Goal: Information Seeking & Learning: Learn about a topic

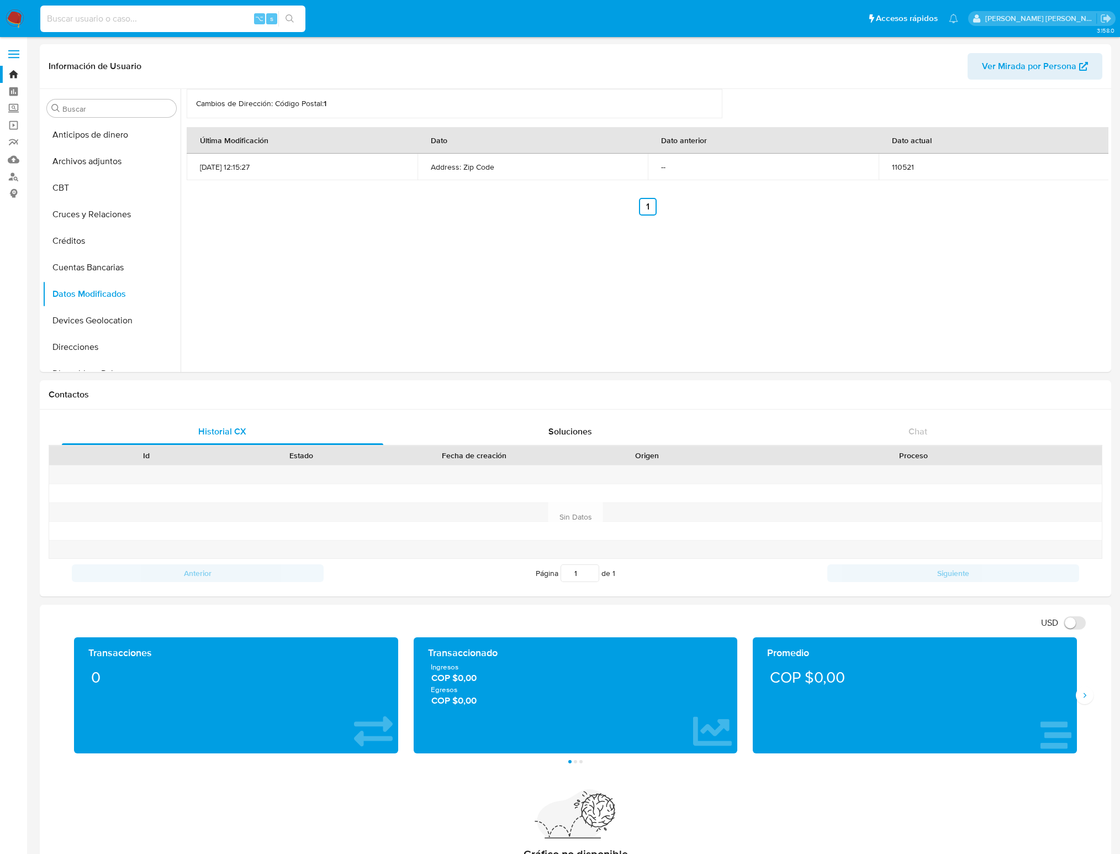
select select "10"
type input "2559879354"
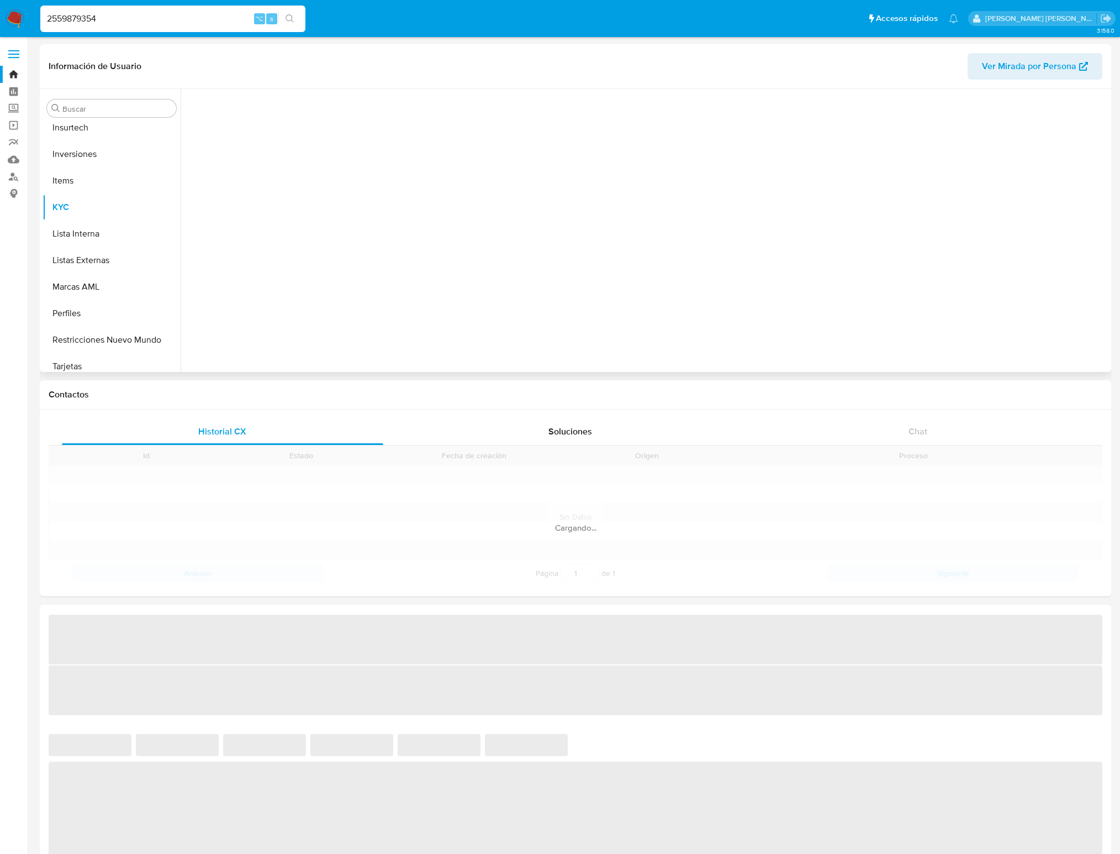
scroll to position [519, 0]
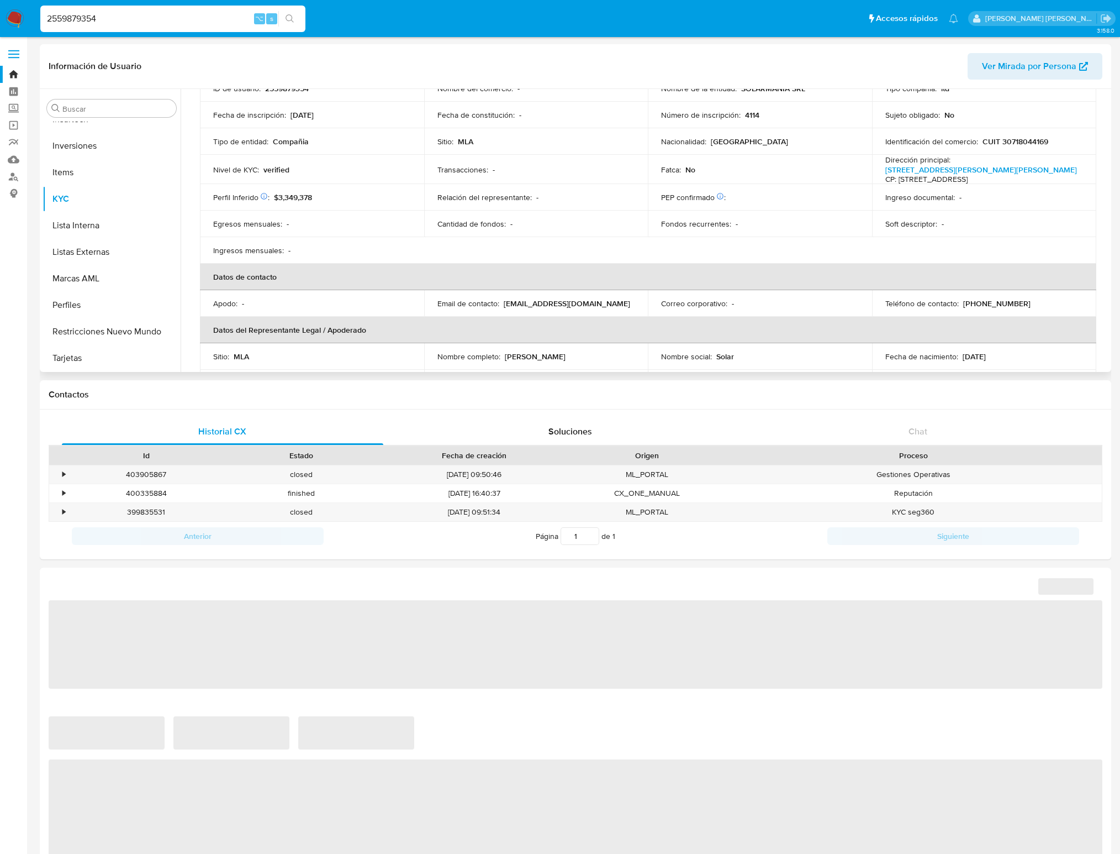
select select "10"
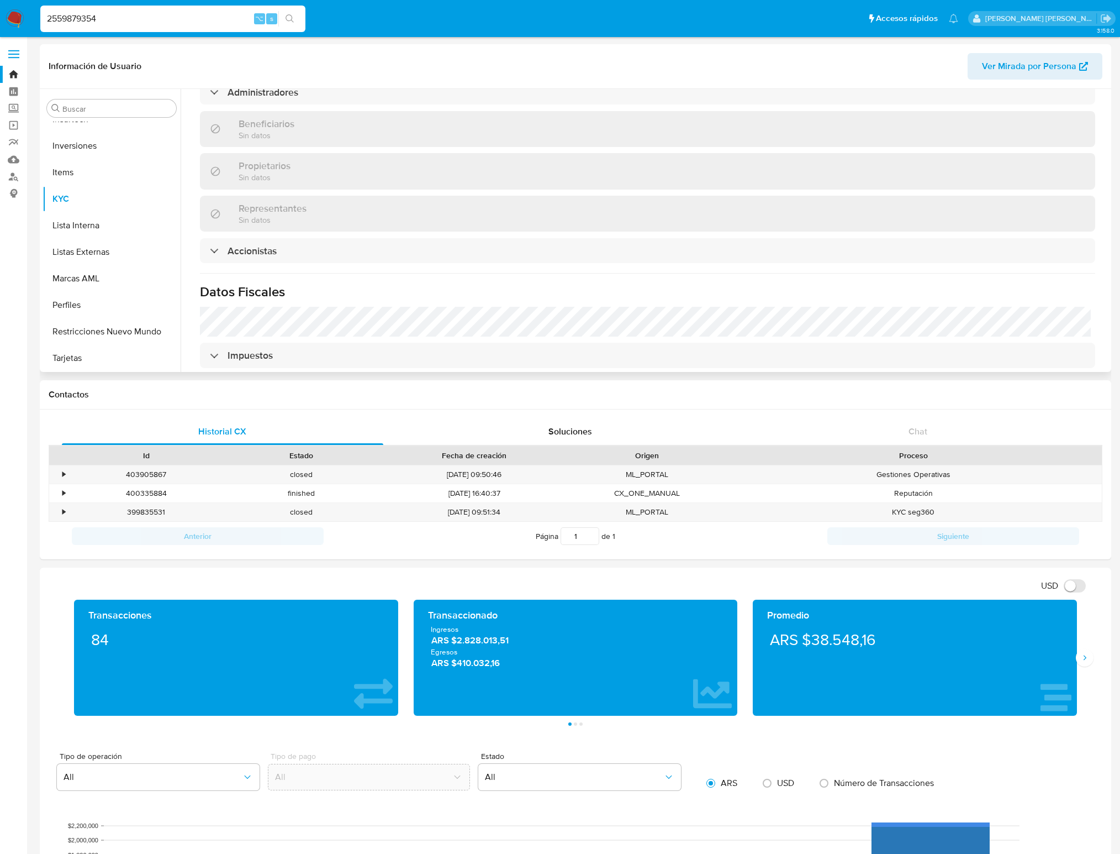
scroll to position [598, 0]
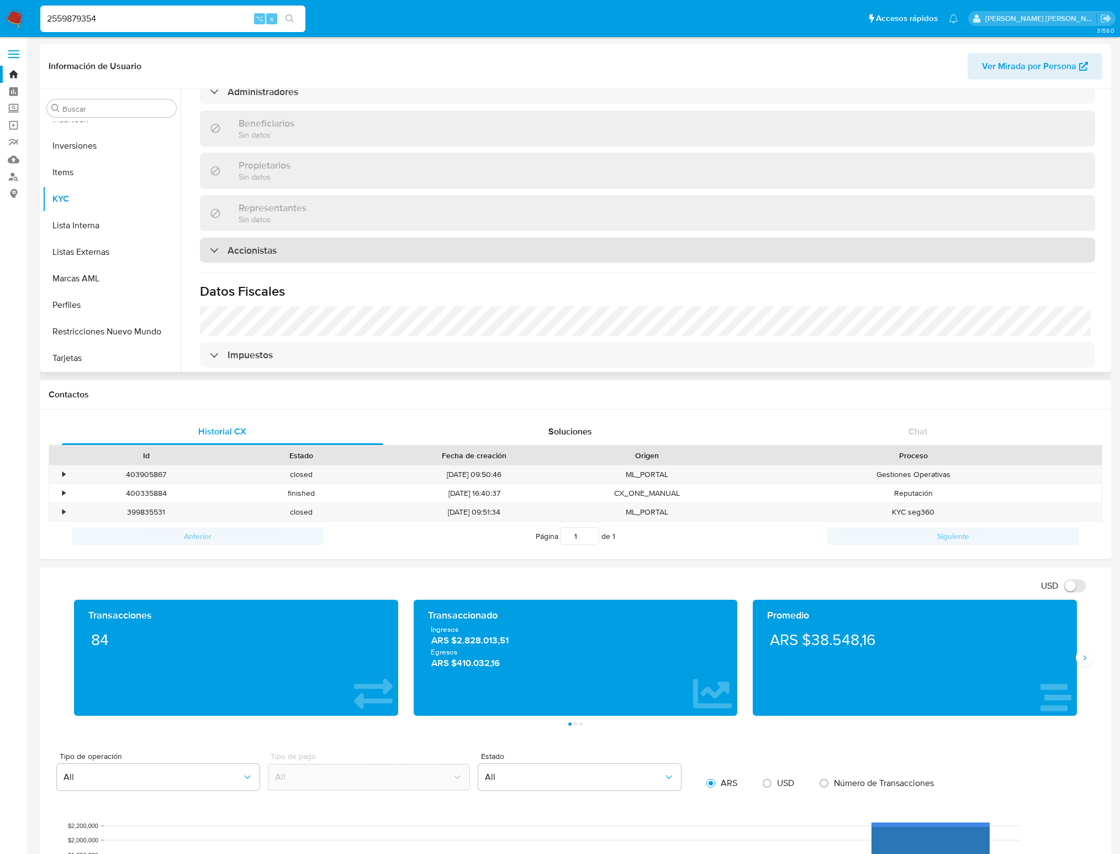
click at [219, 250] on div "Accionistas" at bounding box center [243, 250] width 67 height 12
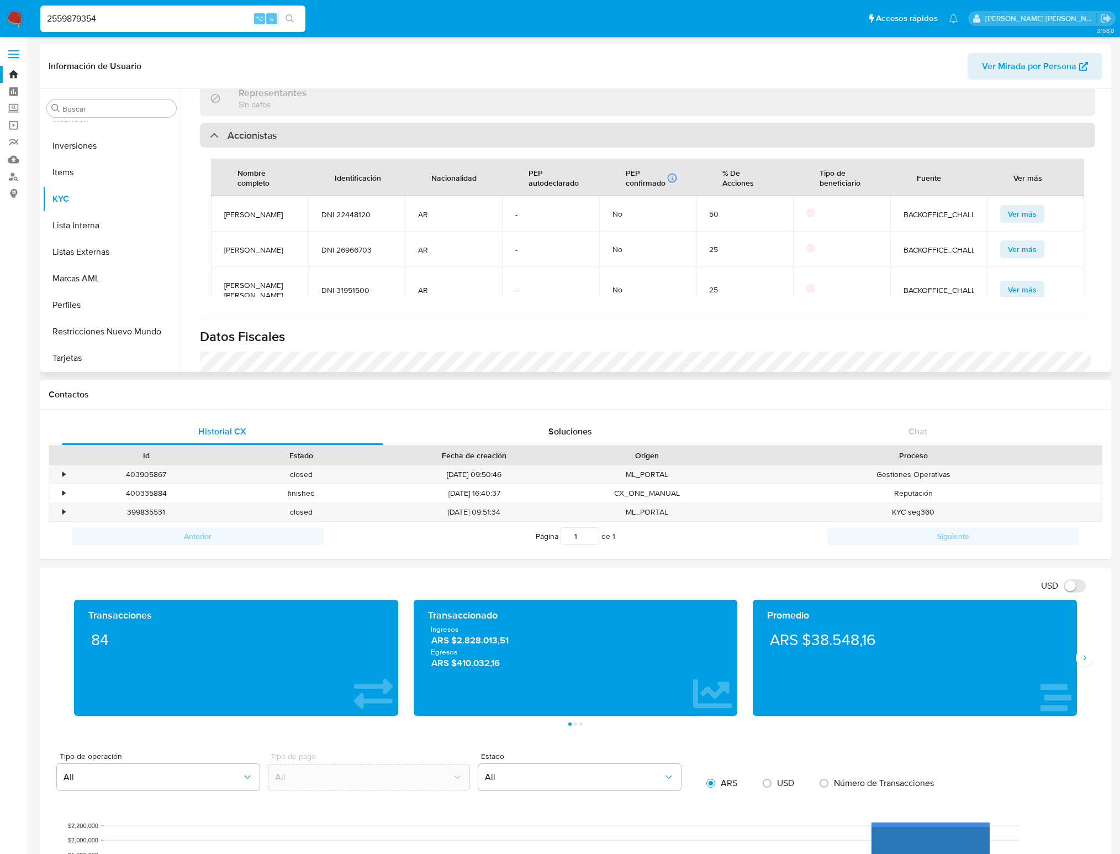
scroll to position [719, 0]
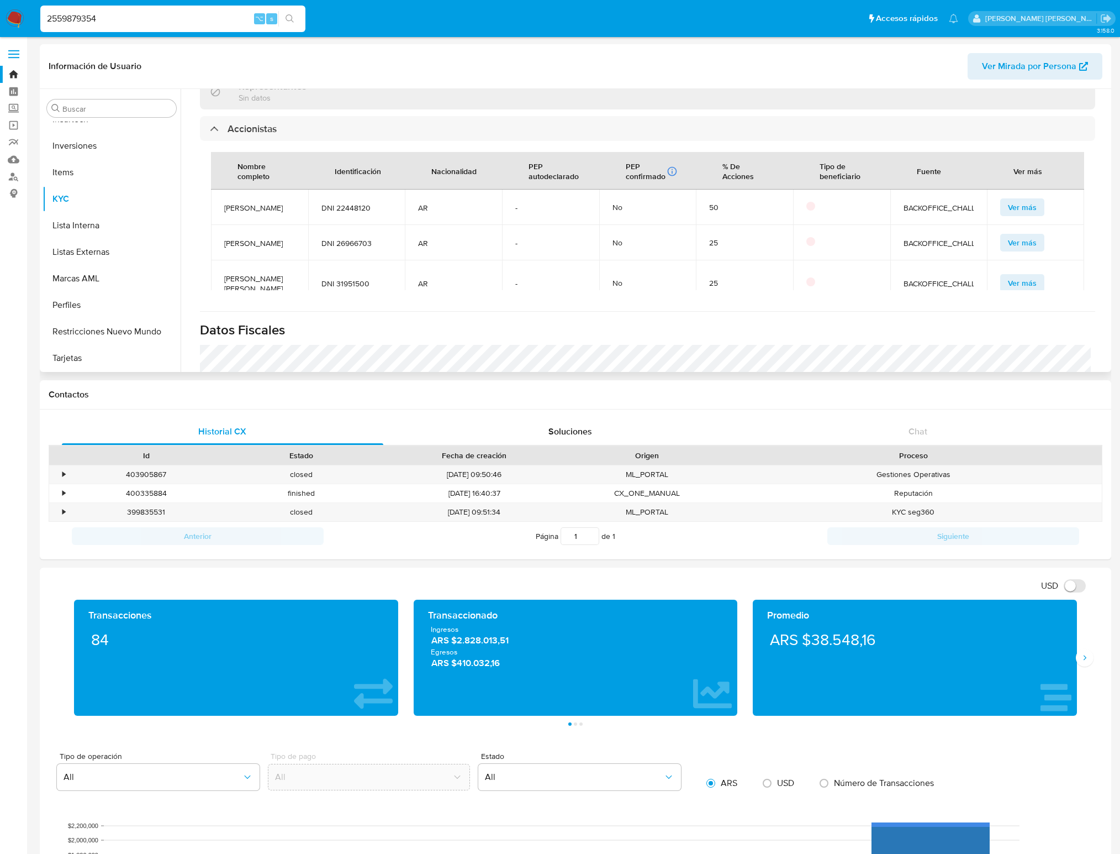
click at [1027, 215] on span "Ver más" at bounding box center [1022, 206] width 29 height 15
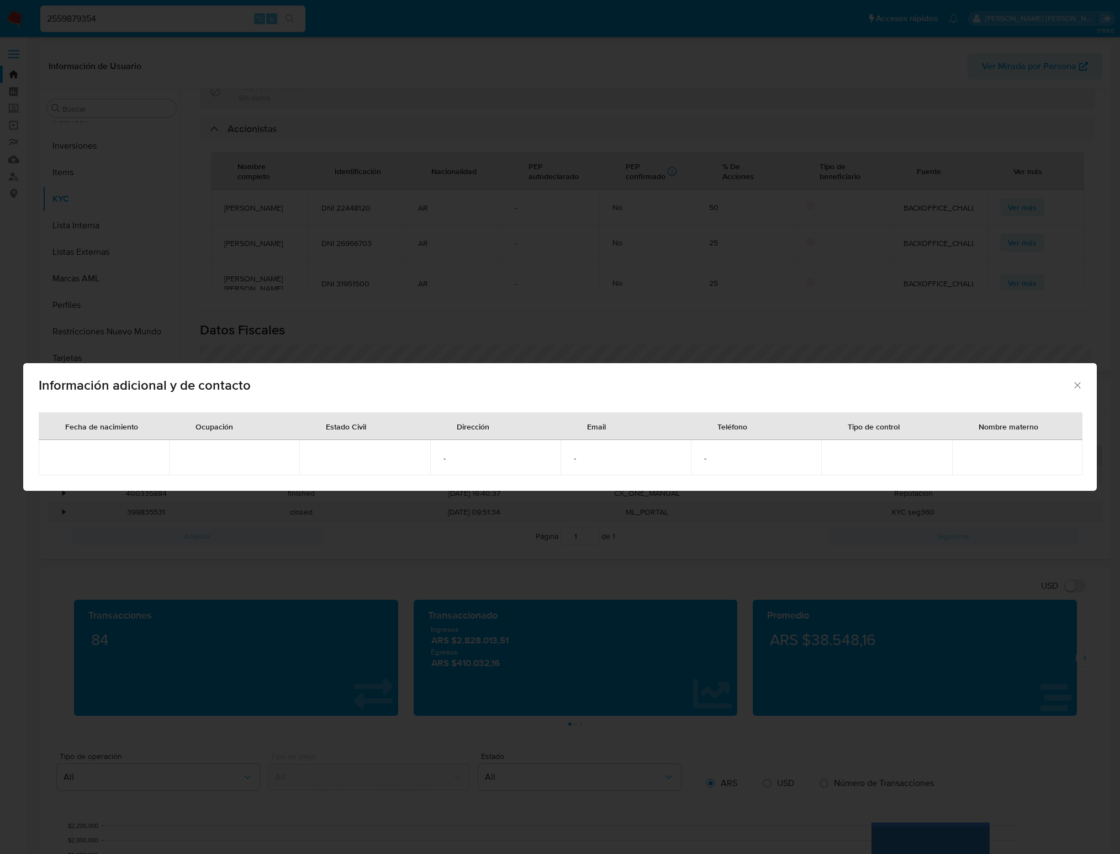
click at [1080, 387] on icon "Cerrar" at bounding box center [1078, 385] width 6 height 6
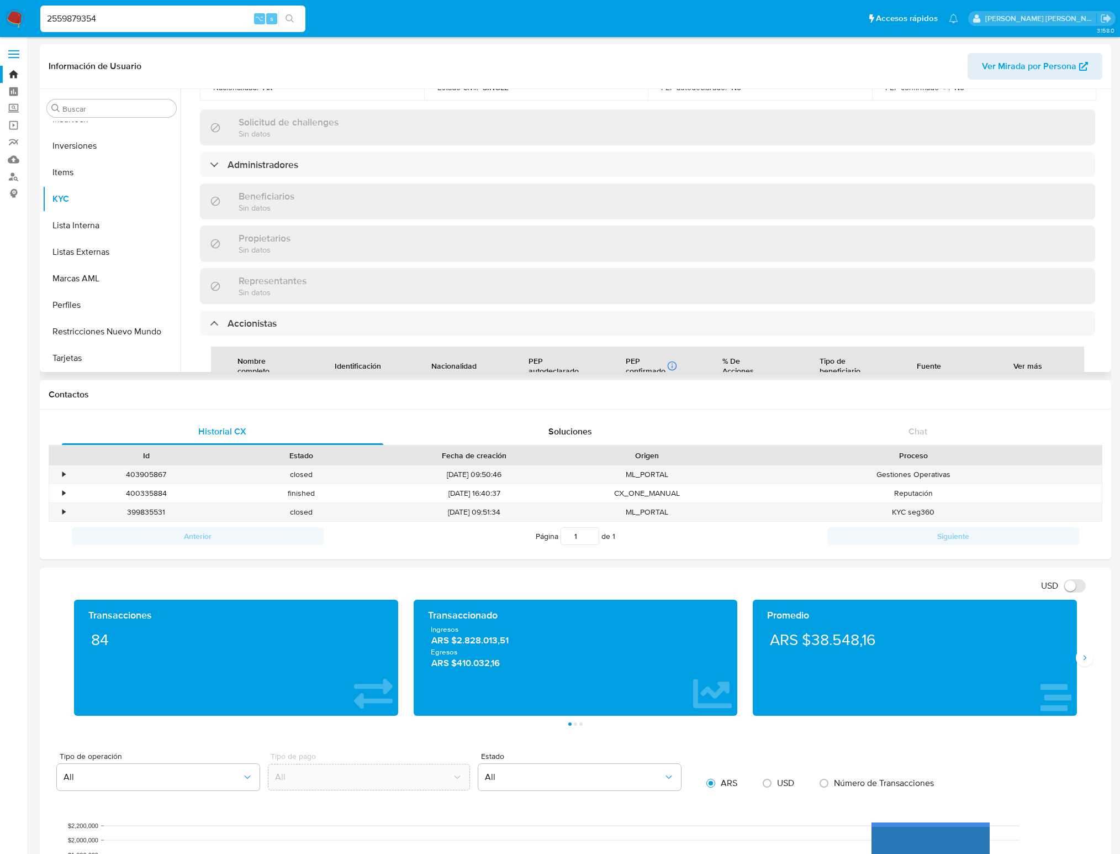
scroll to position [523, 0]
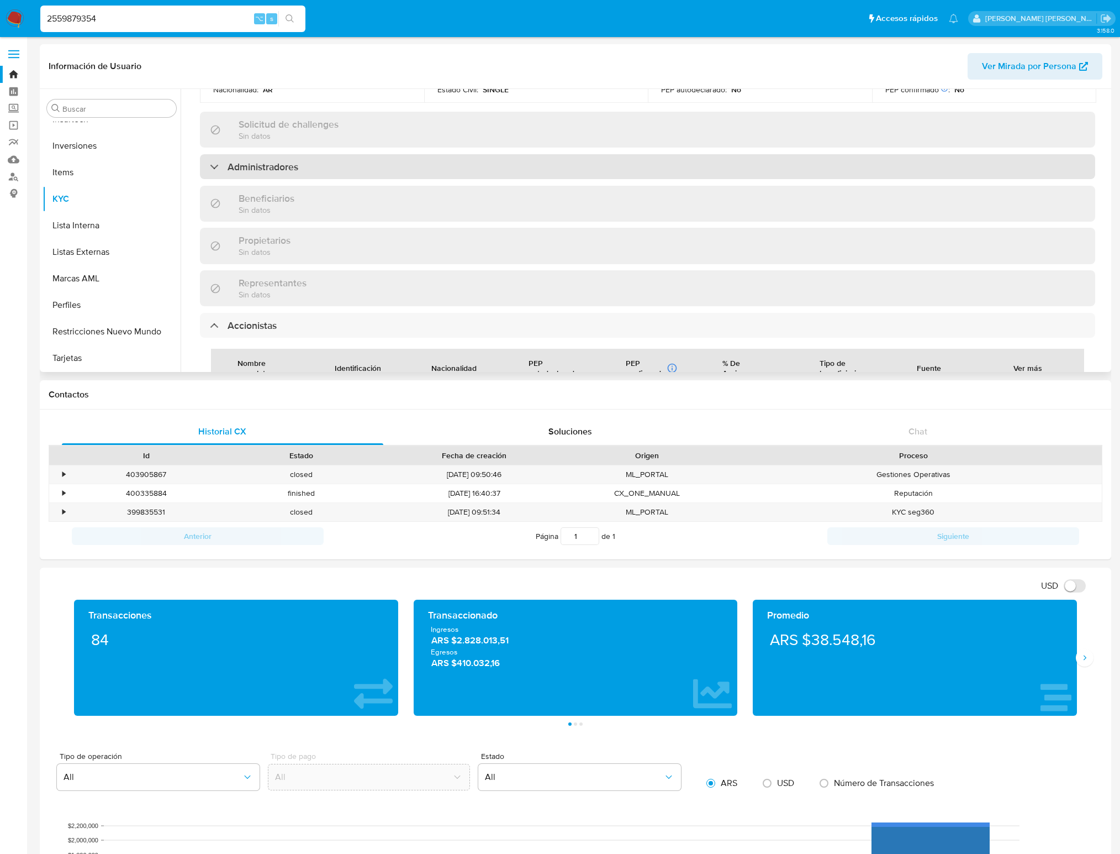
click at [210, 166] on div at bounding box center [210, 166] width 0 height 0
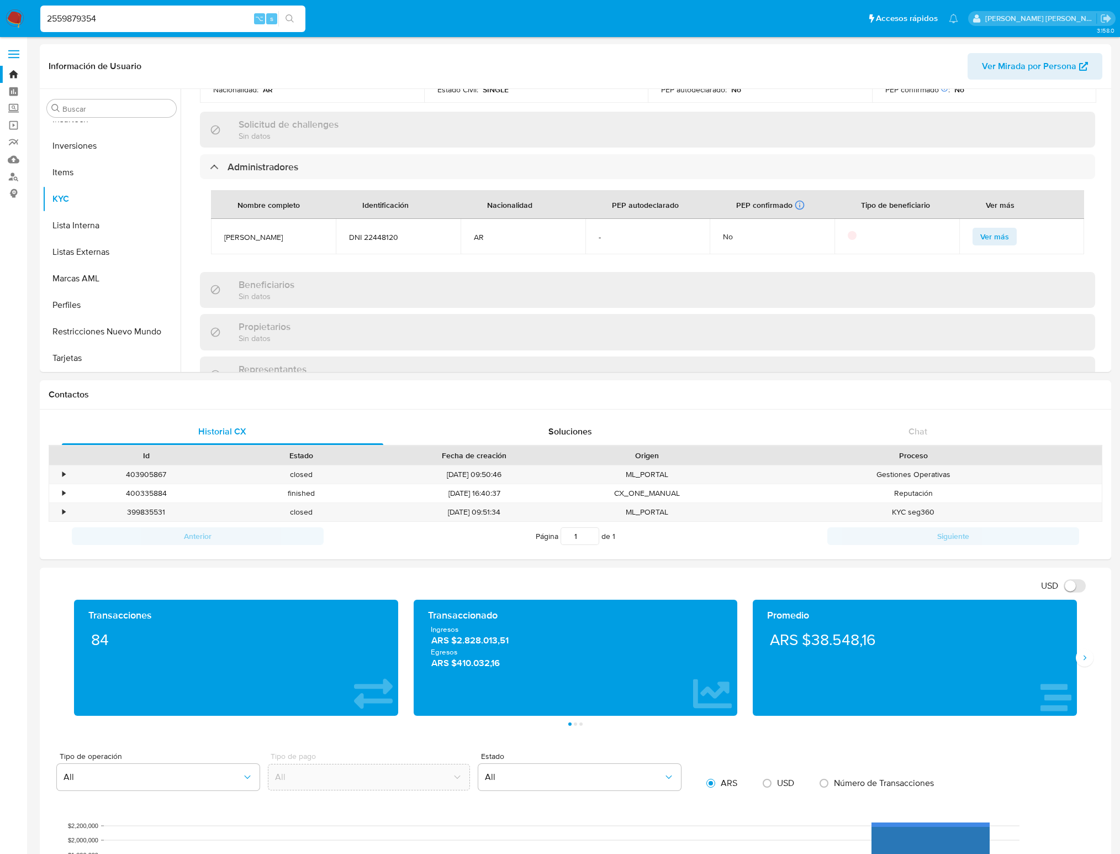
click at [114, 18] on input "2559879354" at bounding box center [172, 19] width 265 height 14
paste input "2233875436"
type input "2233875436"
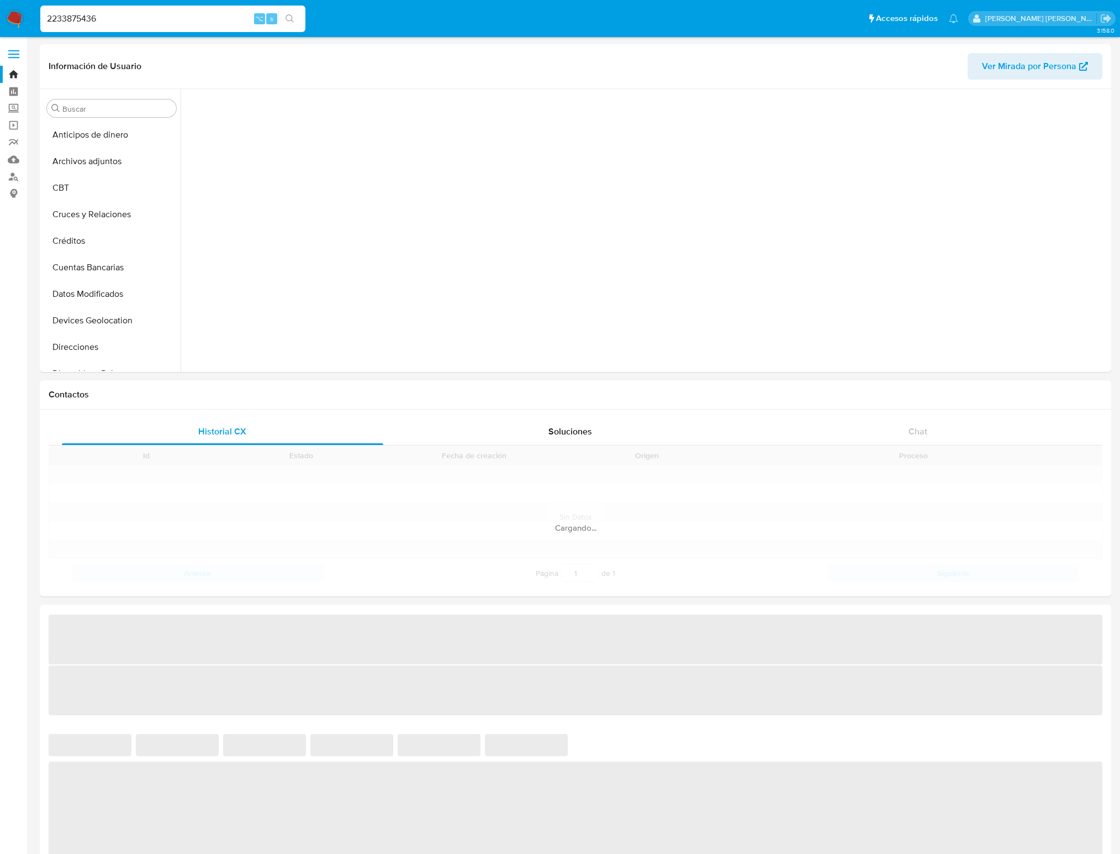
scroll to position [466, 0]
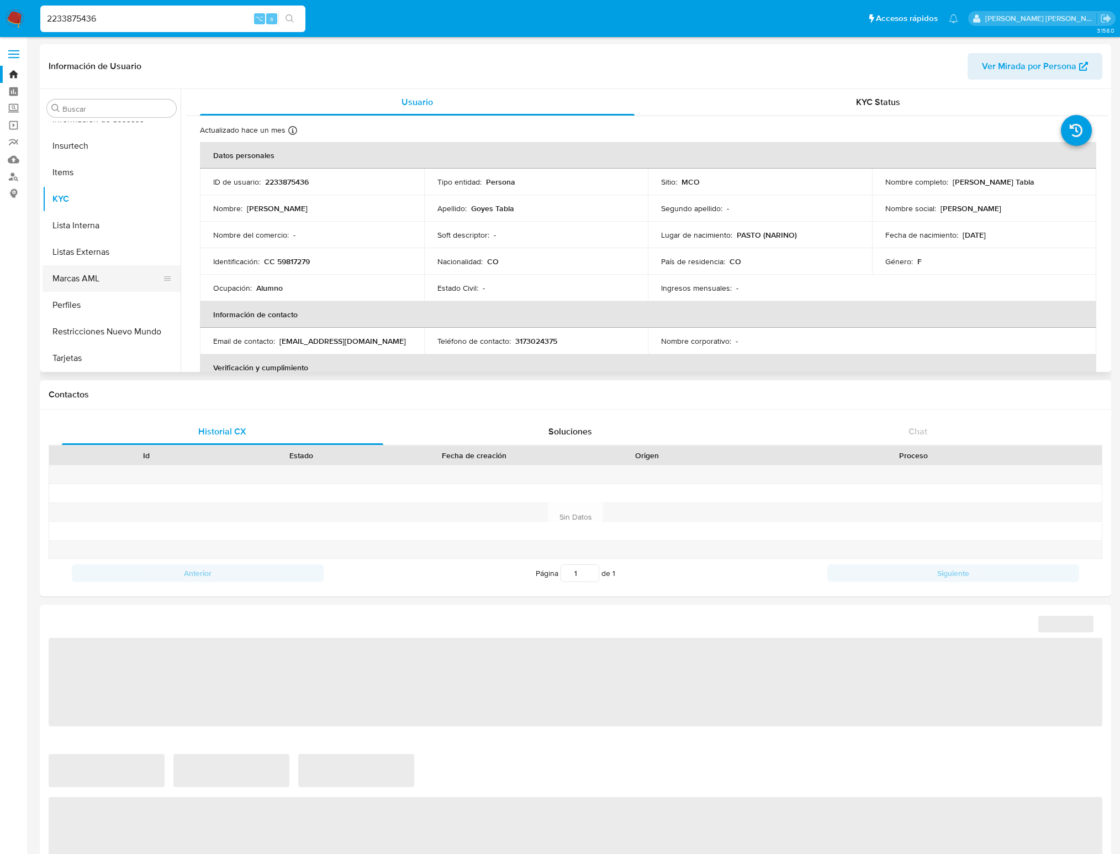
select select "10"
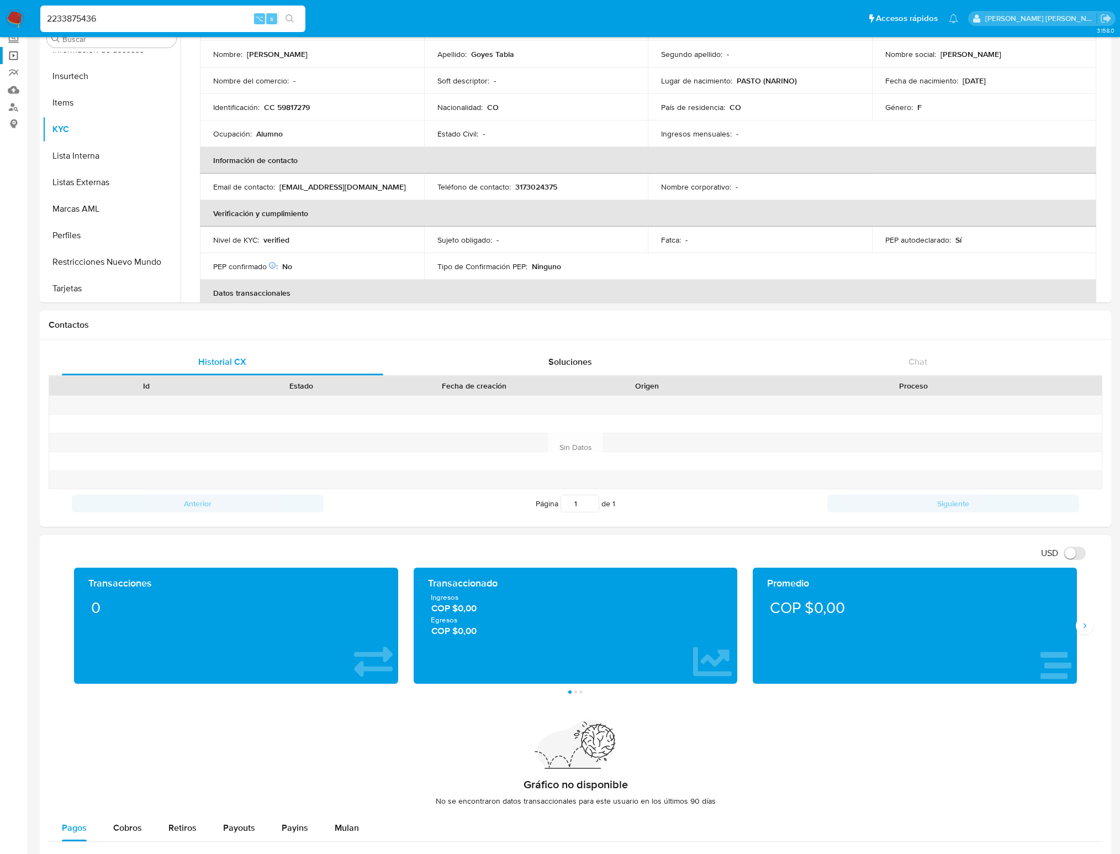
scroll to position [66, 0]
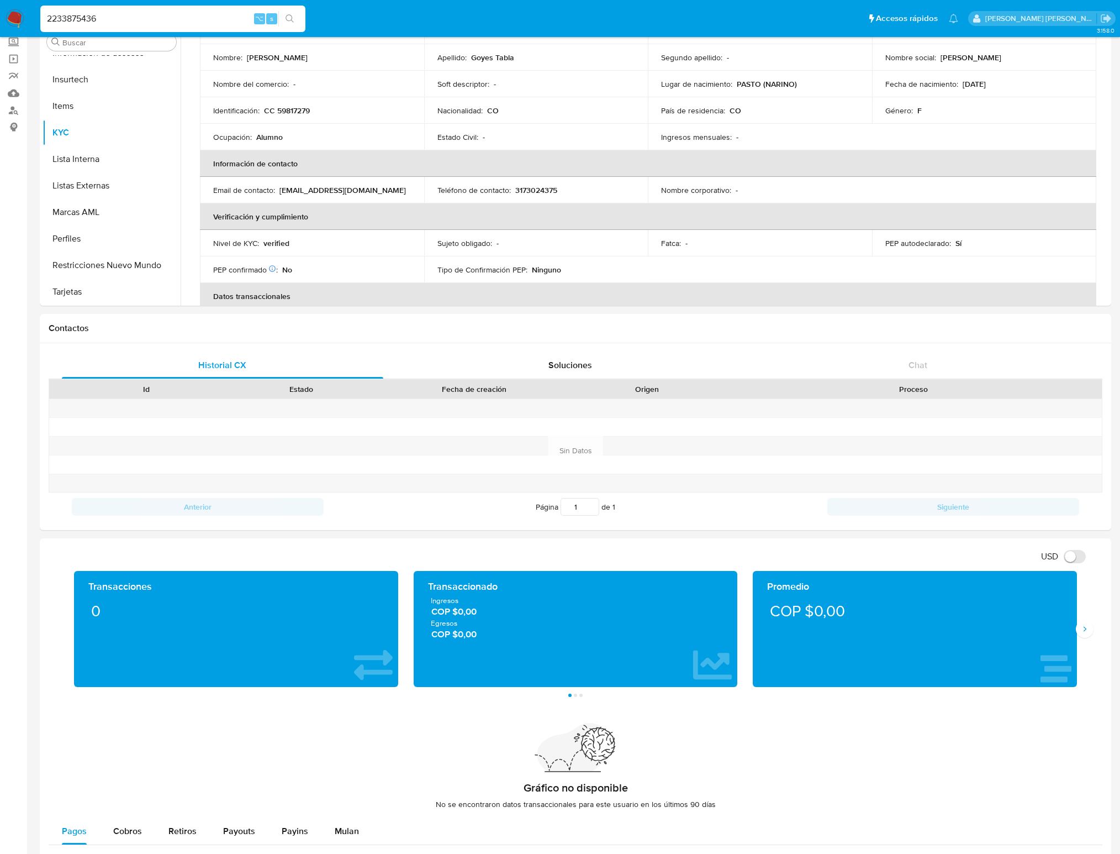
click at [91, 23] on input "2233875436" at bounding box center [172, 19] width 265 height 14
paste input "610922694"
type input "2610922694"
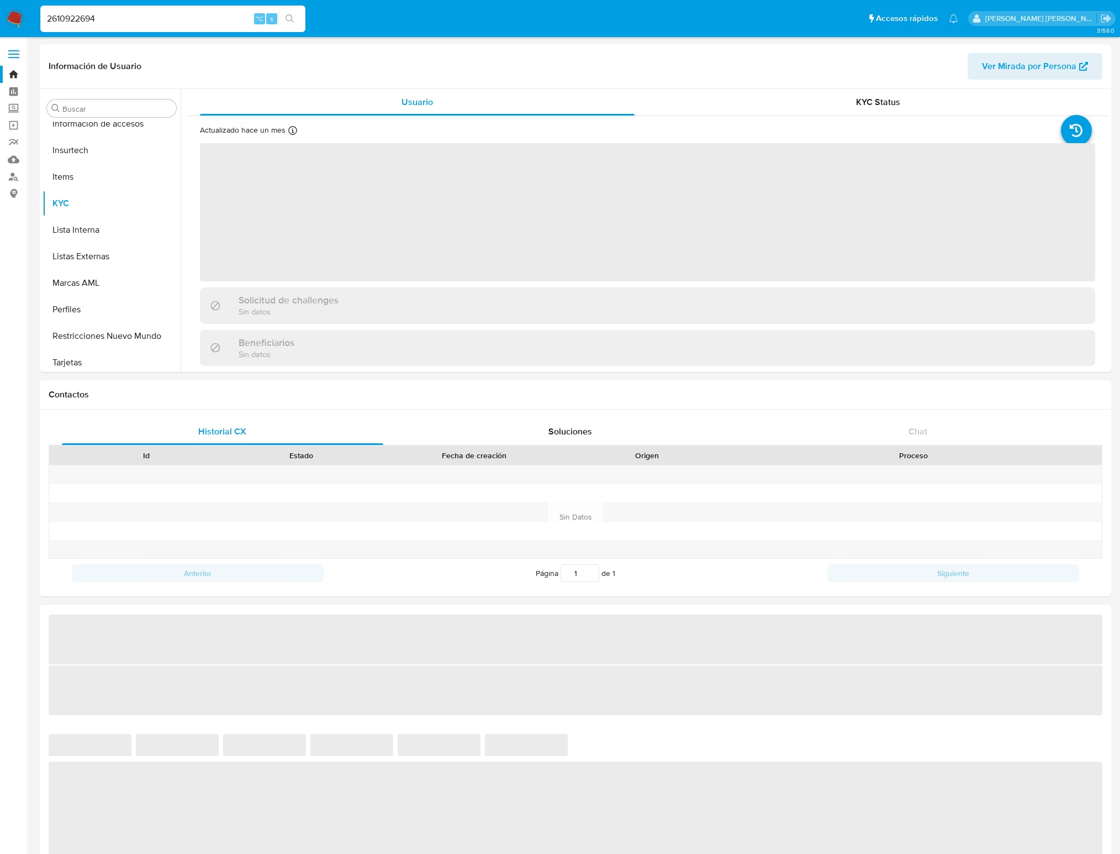
scroll to position [466, 0]
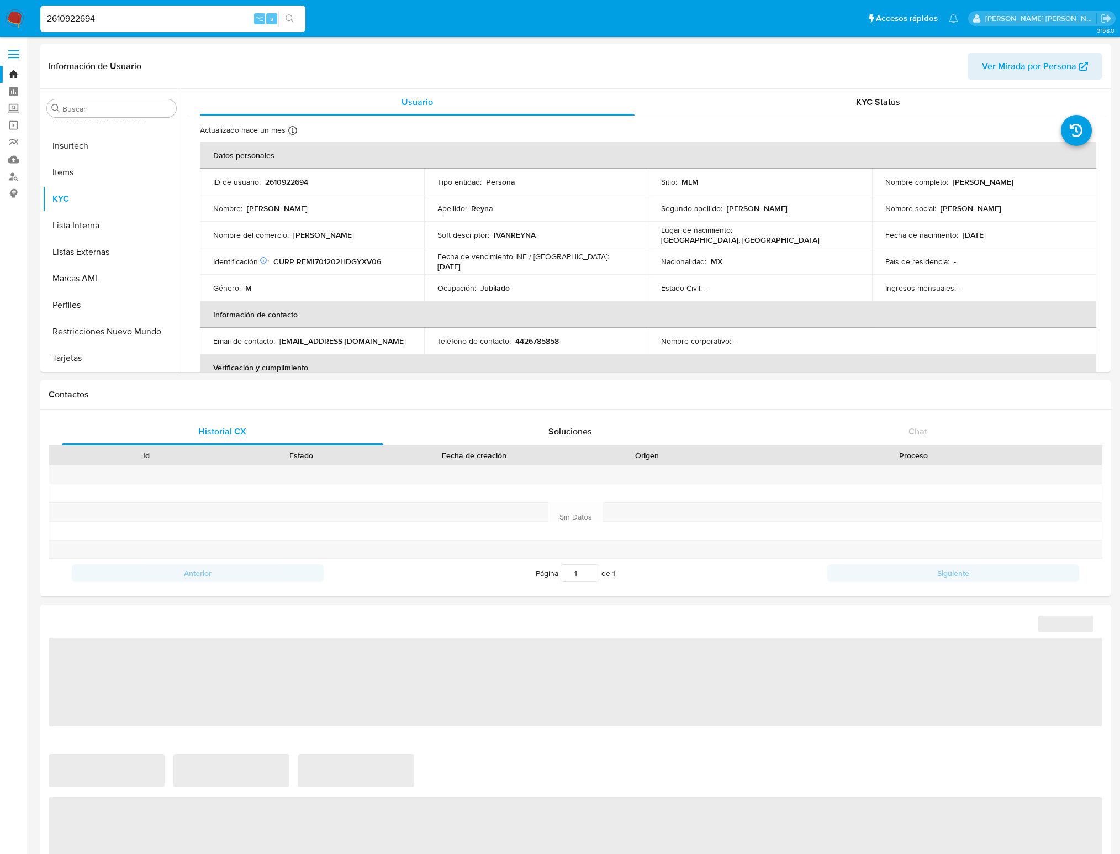
select select "10"
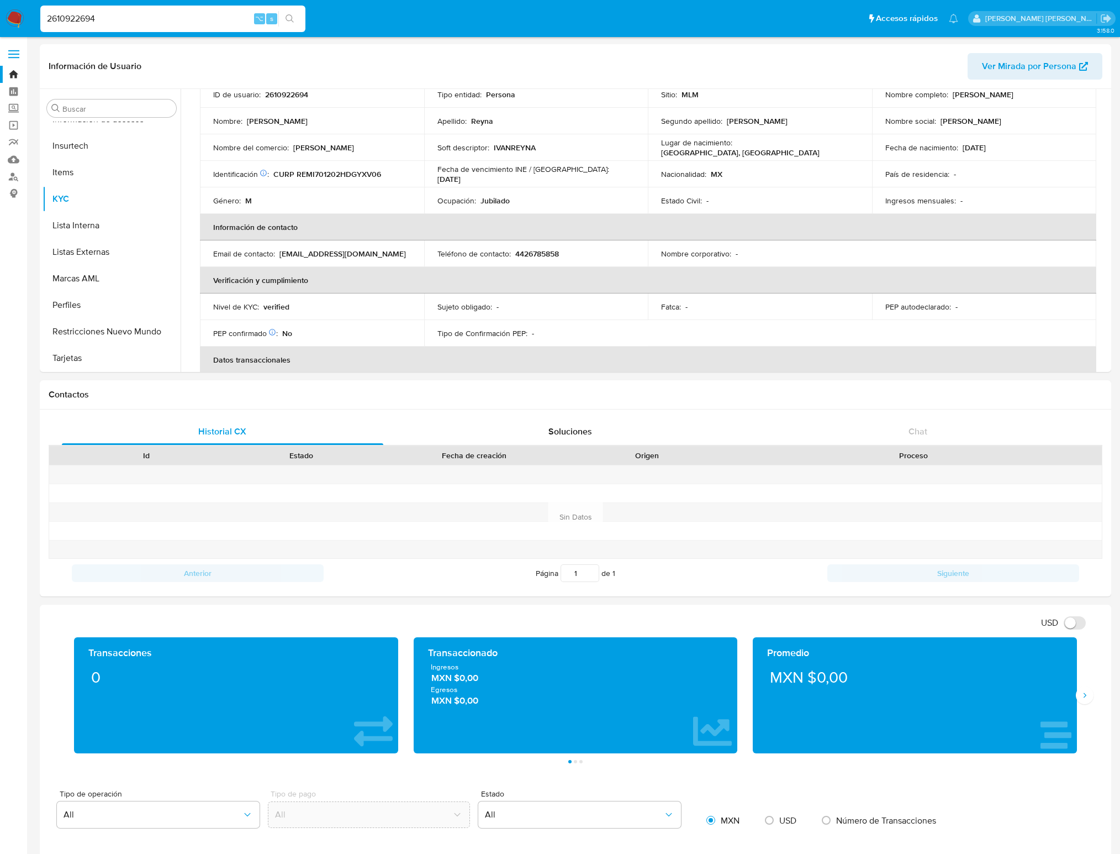
scroll to position [105, 0]
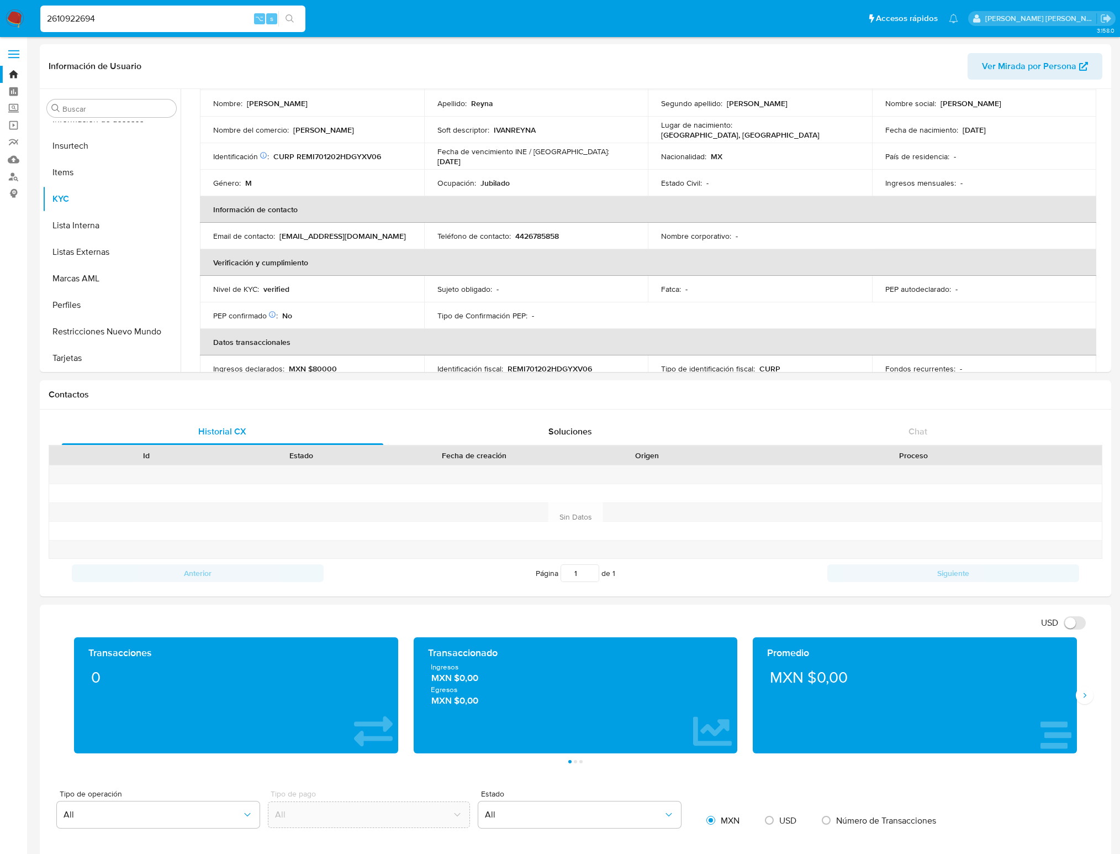
click at [75, 21] on input "2610922694" at bounding box center [172, 19] width 265 height 14
paste input "05464636"
type input "205464636"
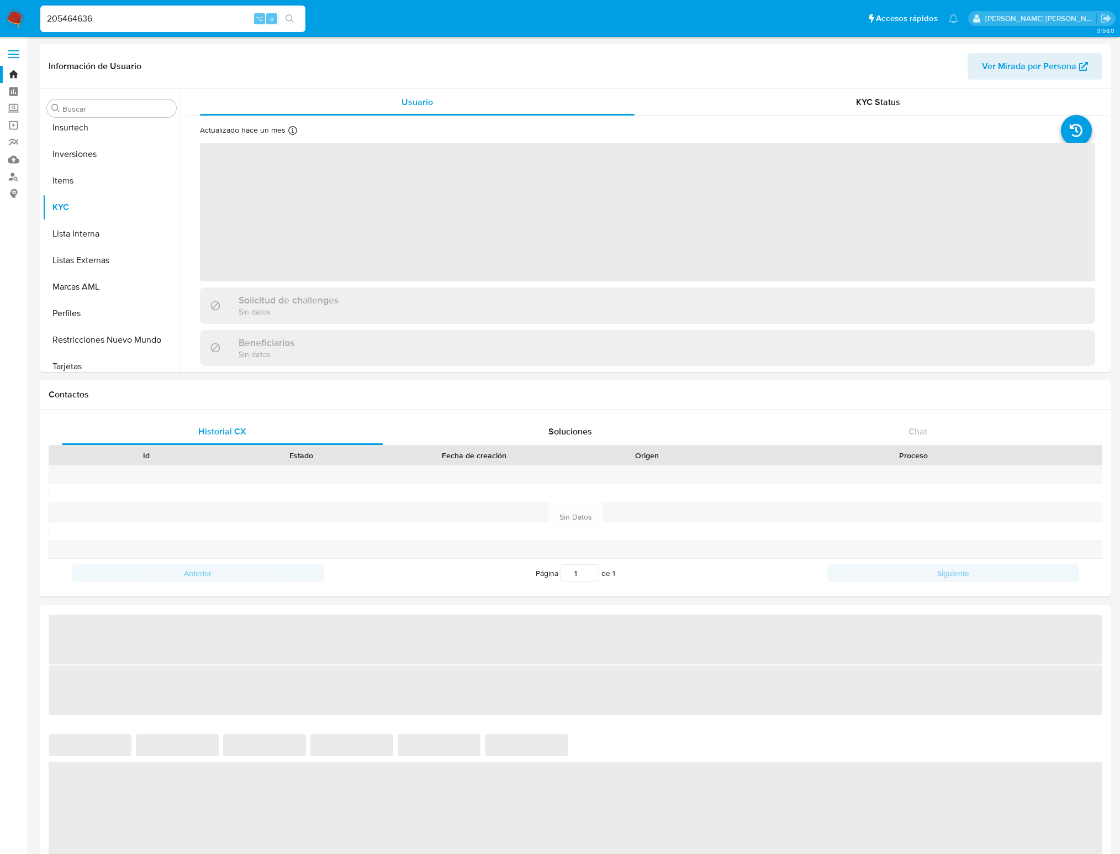
scroll to position [519, 0]
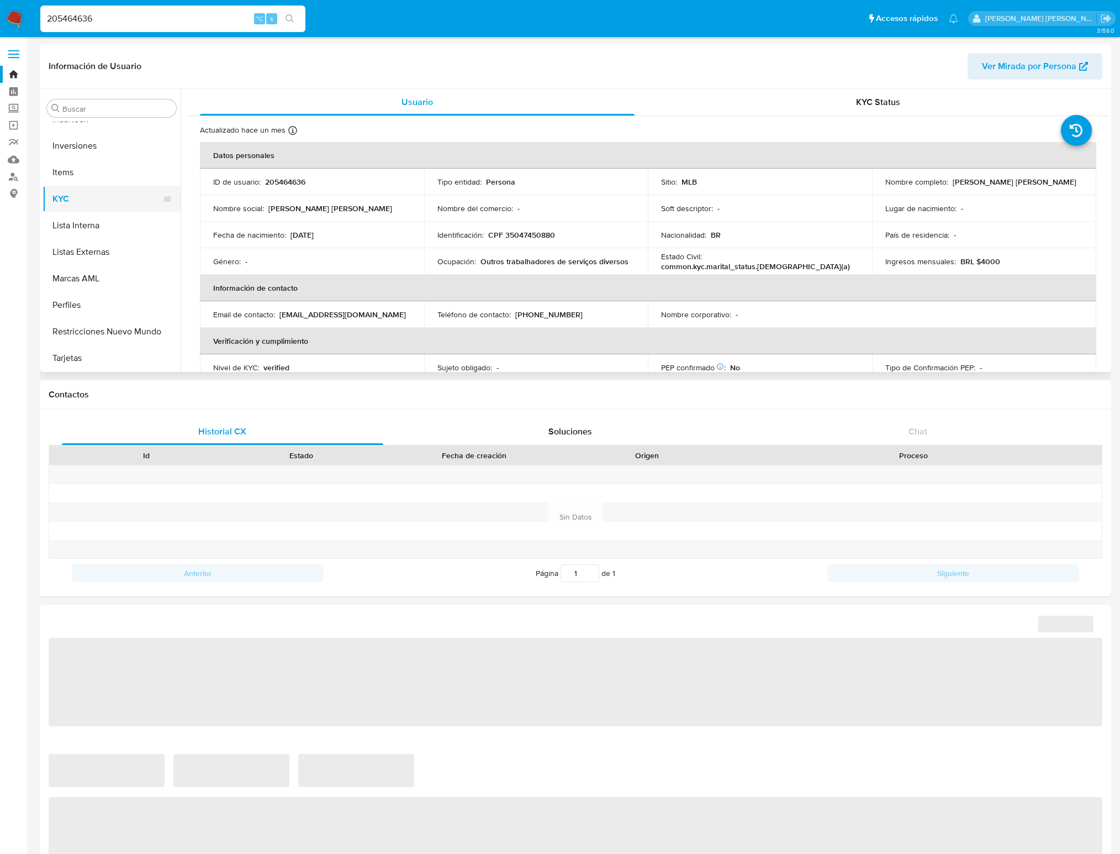
select select "10"
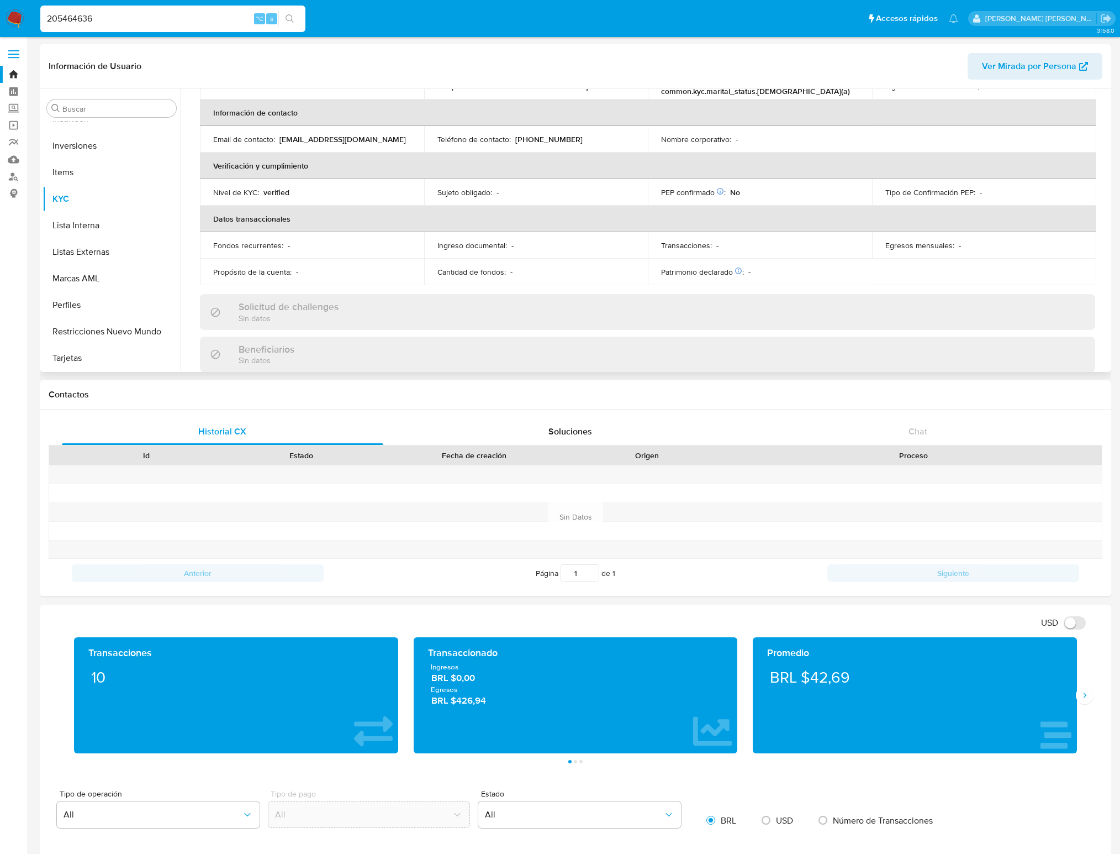
scroll to position [176, 0]
click at [73, 14] on input "205464636" at bounding box center [172, 19] width 265 height 14
paste input "1546246165"
type input "1546246165"
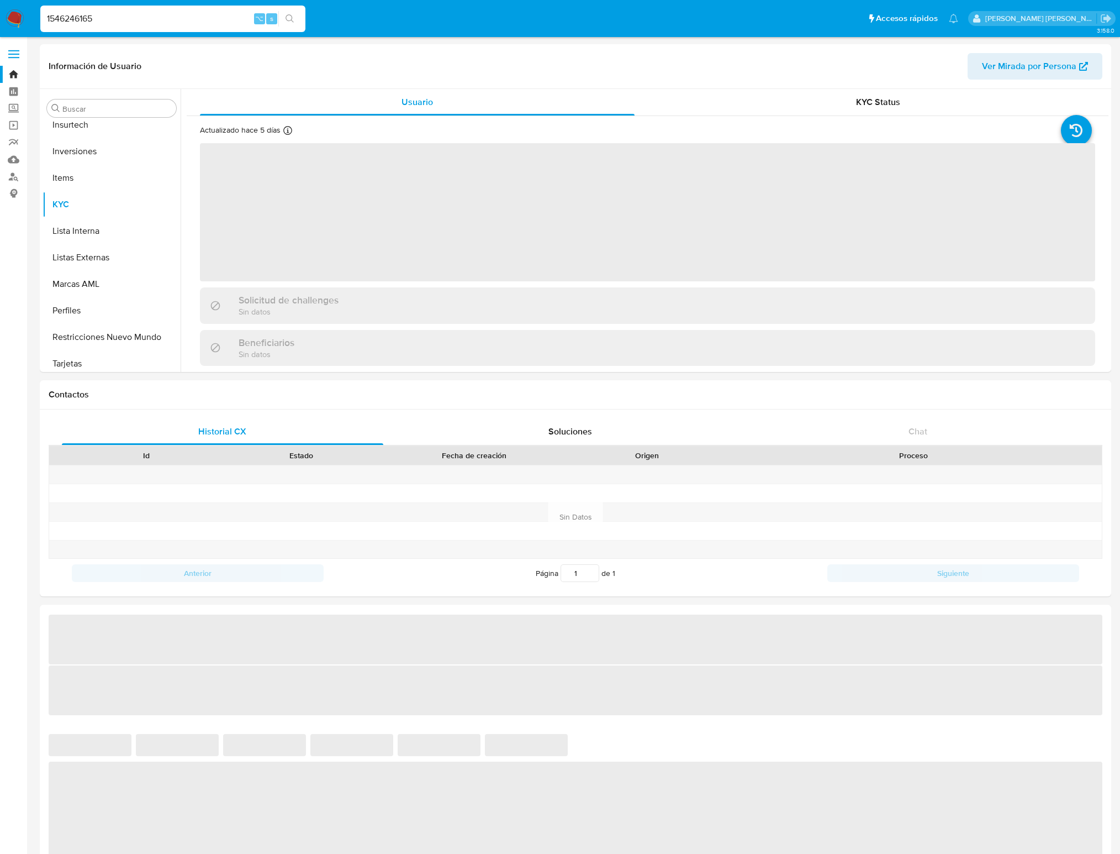
scroll to position [519, 0]
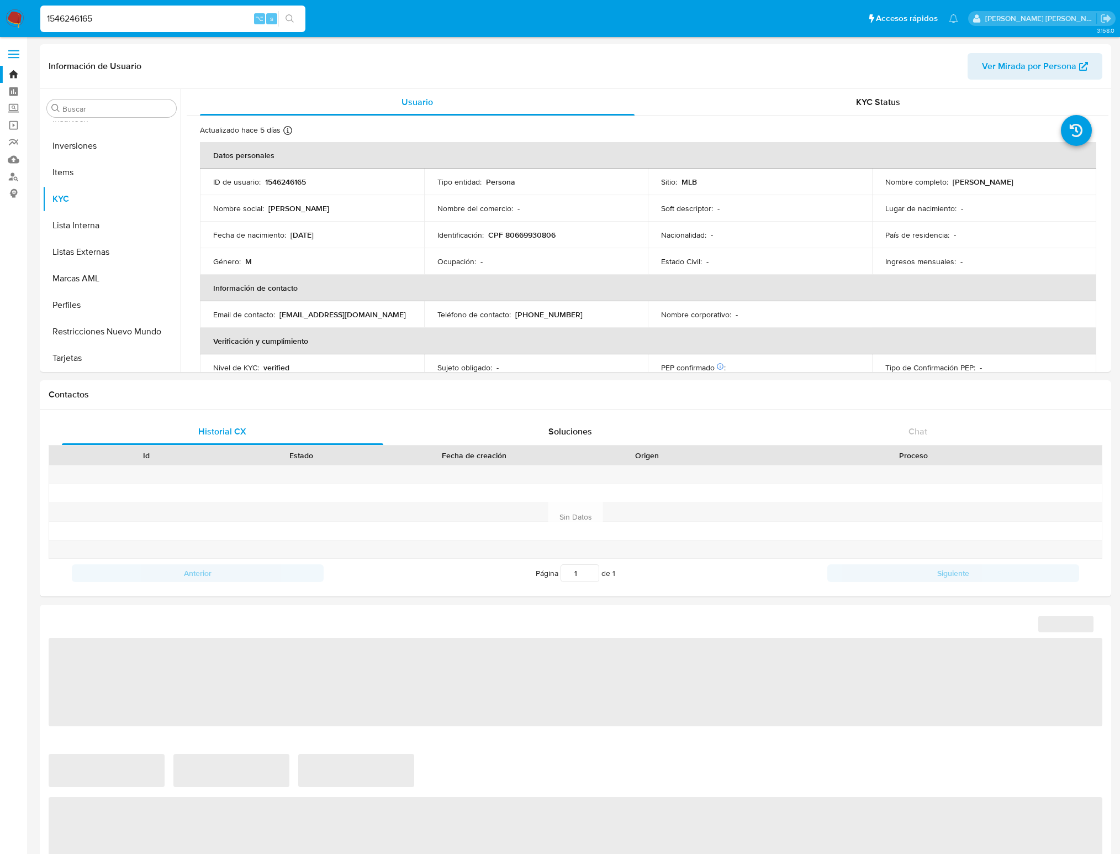
select select "10"
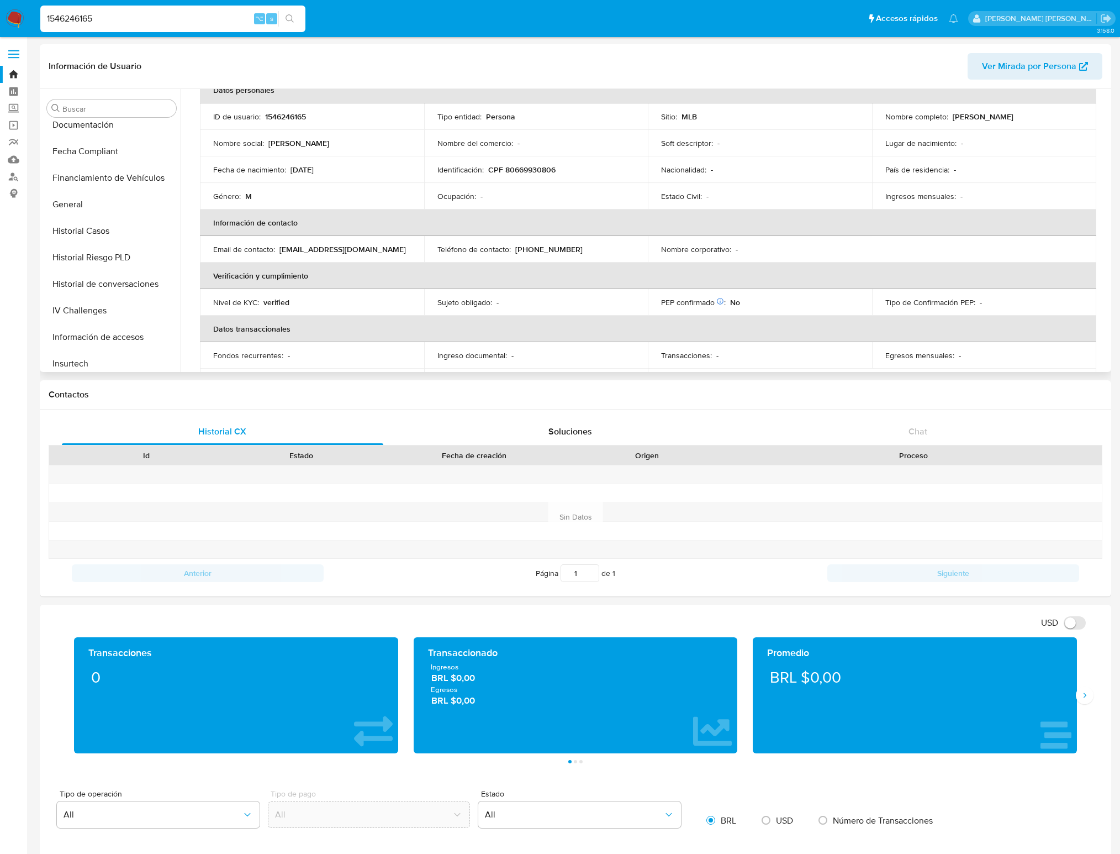
scroll to position [264, 0]
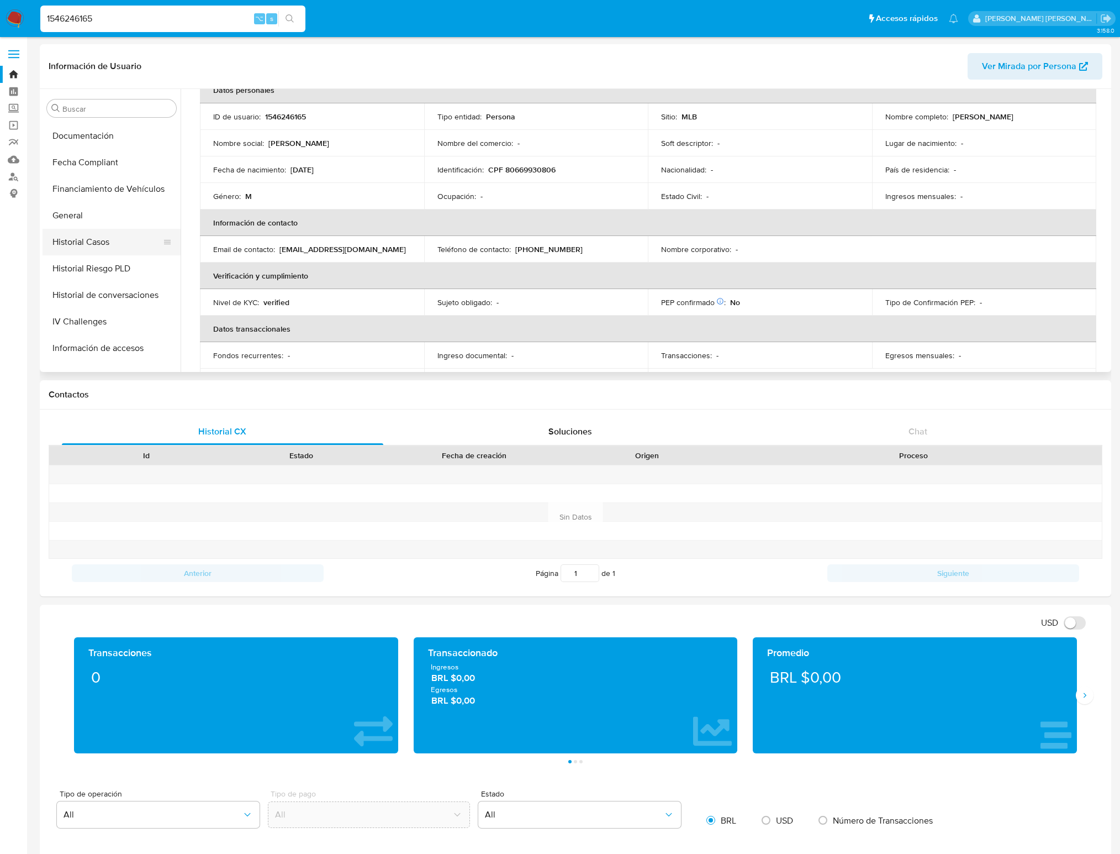
click at [98, 239] on button "Historial Casos" at bounding box center [107, 242] width 129 height 27
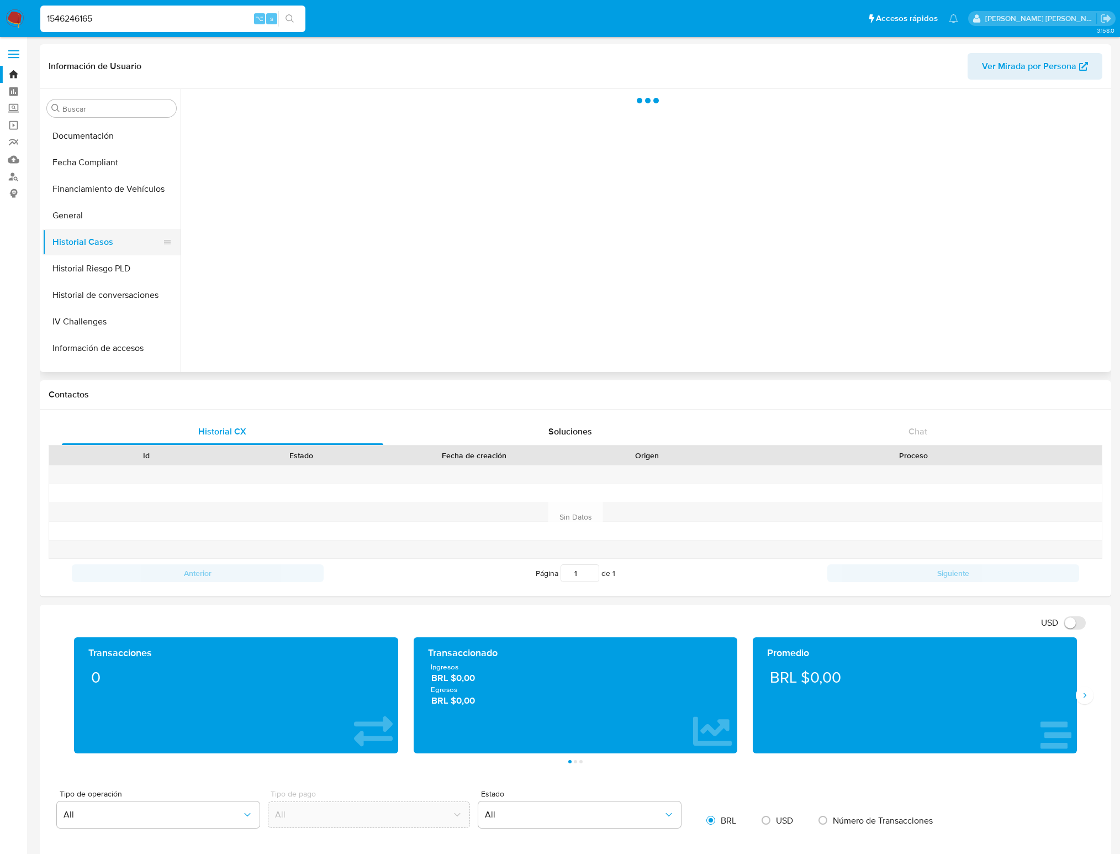
scroll to position [0, 0]
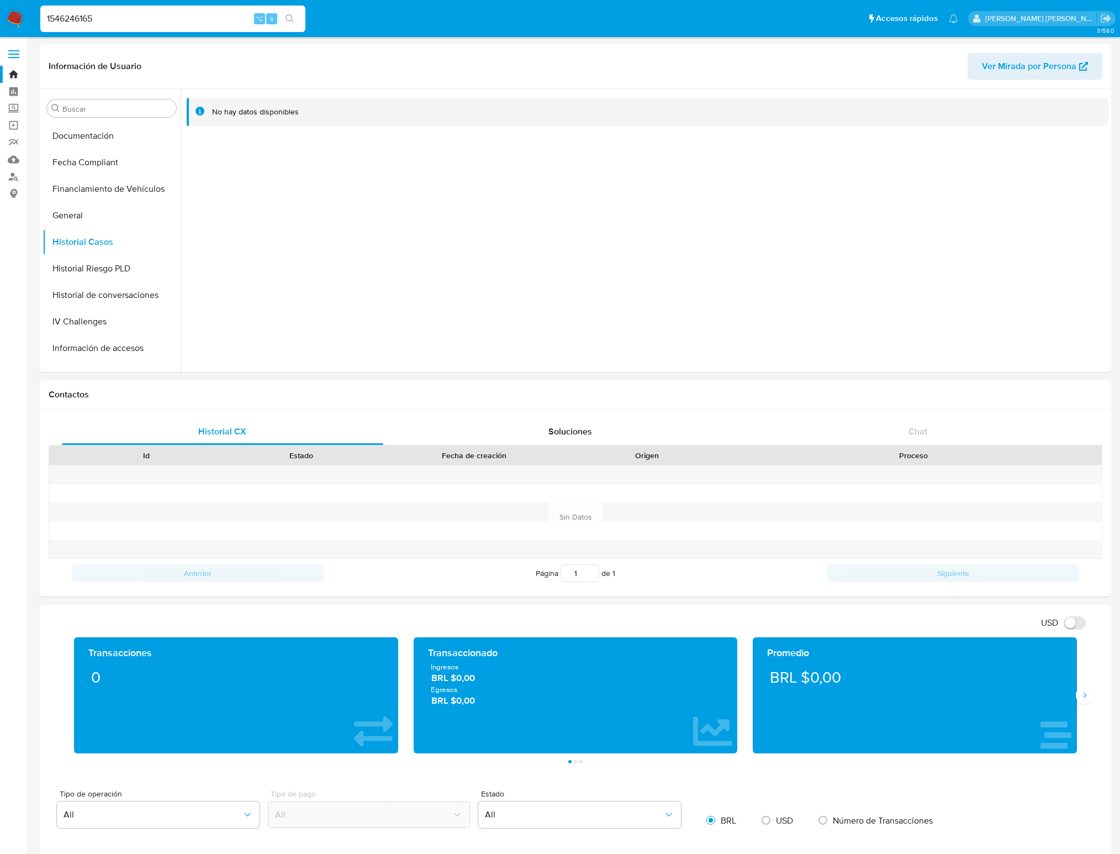
click at [126, 24] on input "1546246165" at bounding box center [172, 19] width 265 height 14
paste input "1809387656"
type input "1809387656"
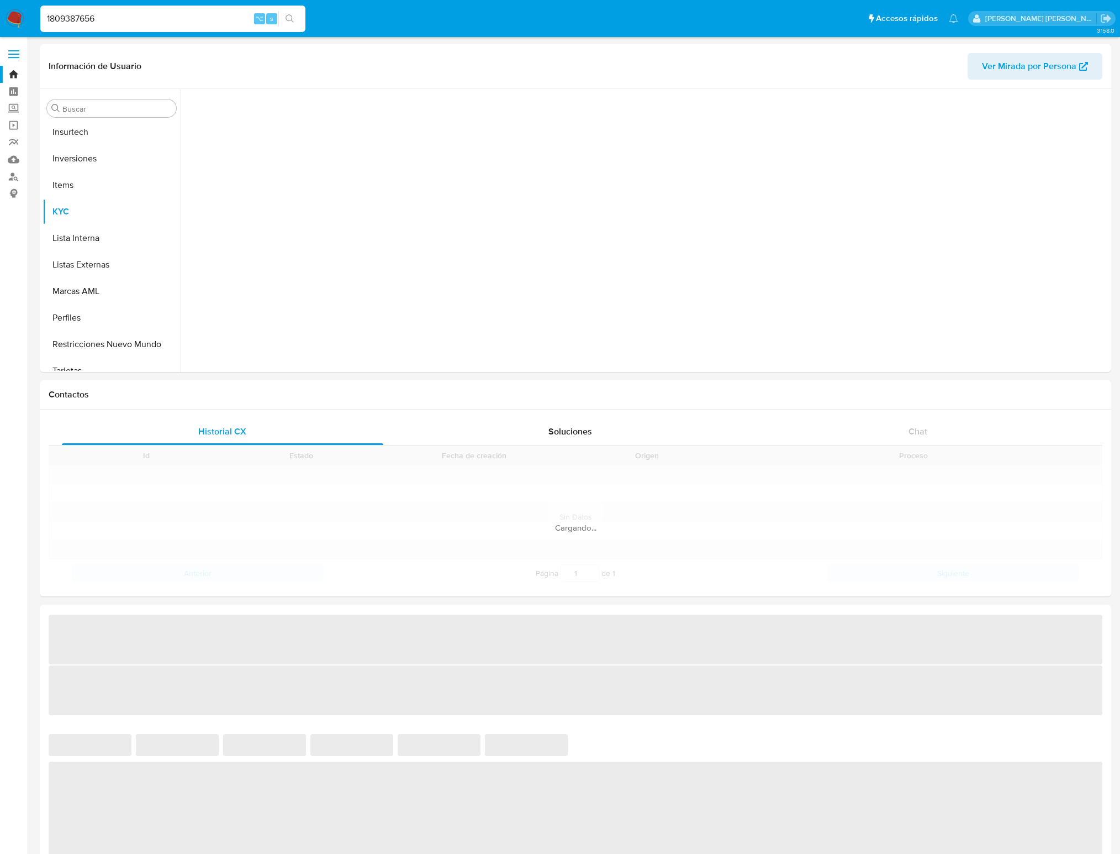
scroll to position [519, 0]
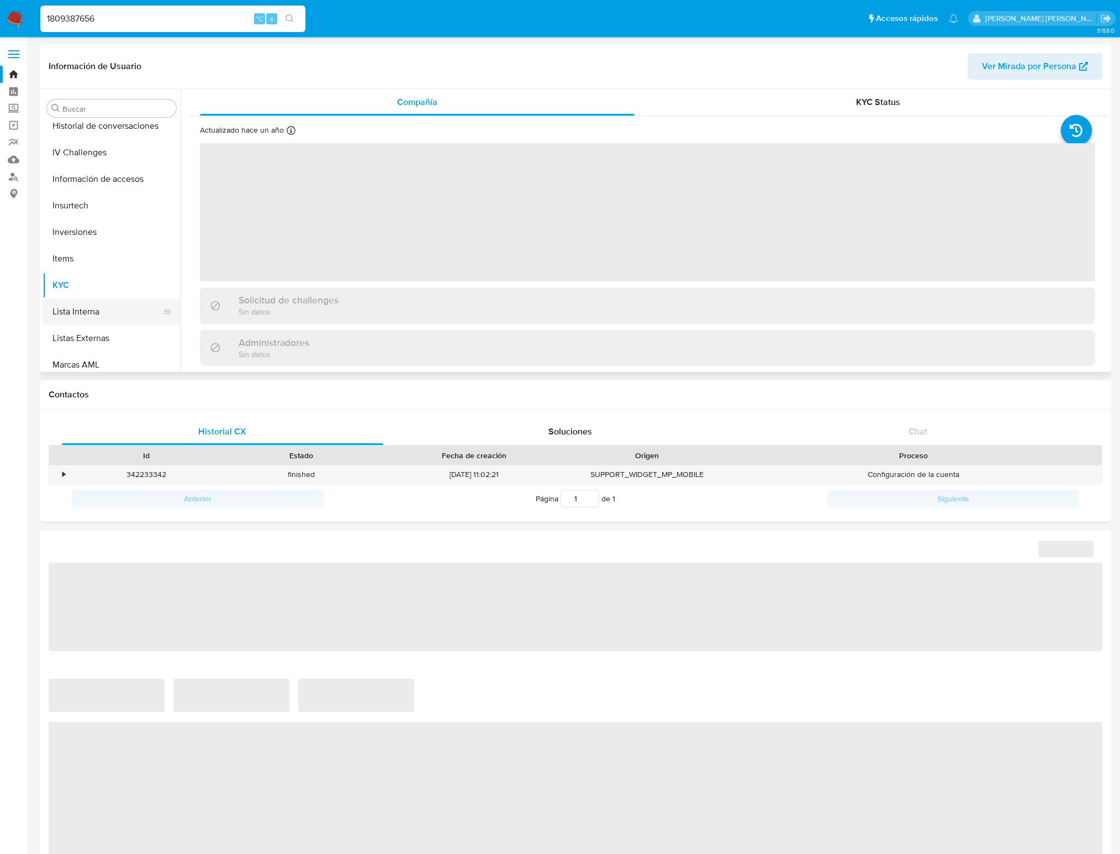
select select "10"
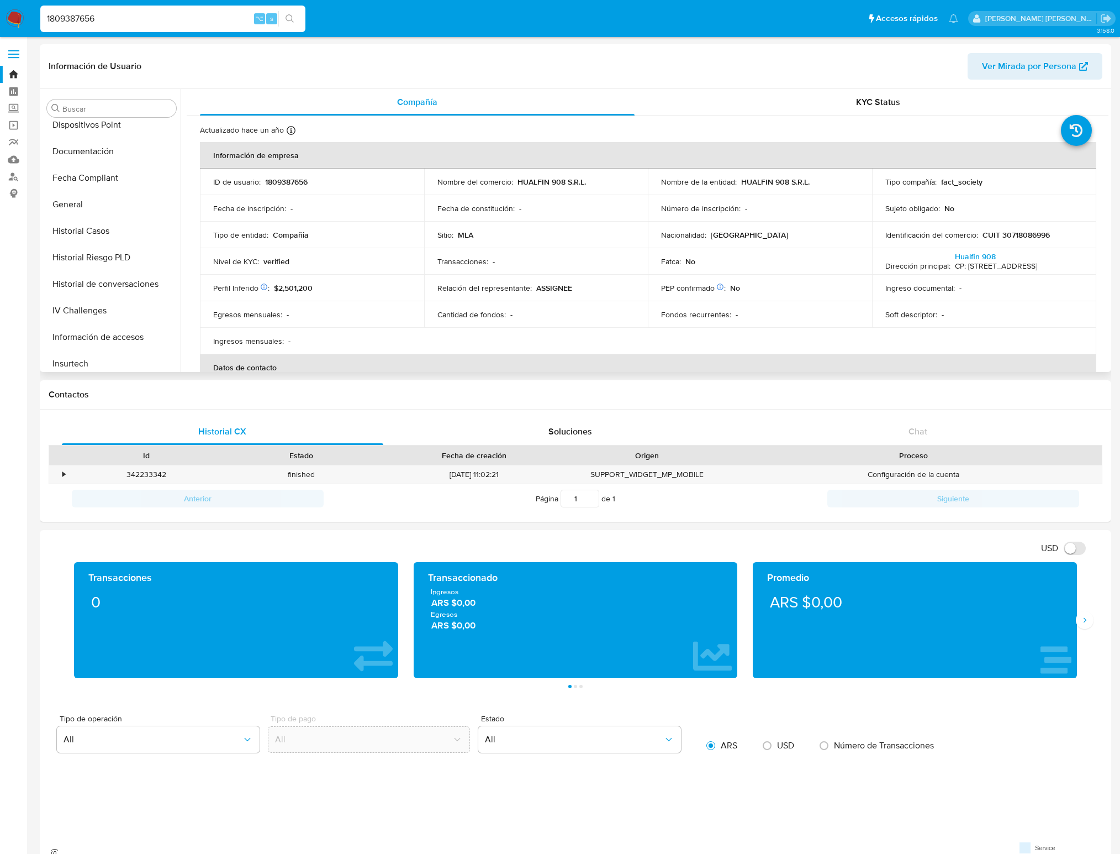
scroll to position [277, 0]
click at [119, 234] on button "Historial Casos" at bounding box center [107, 229] width 129 height 27
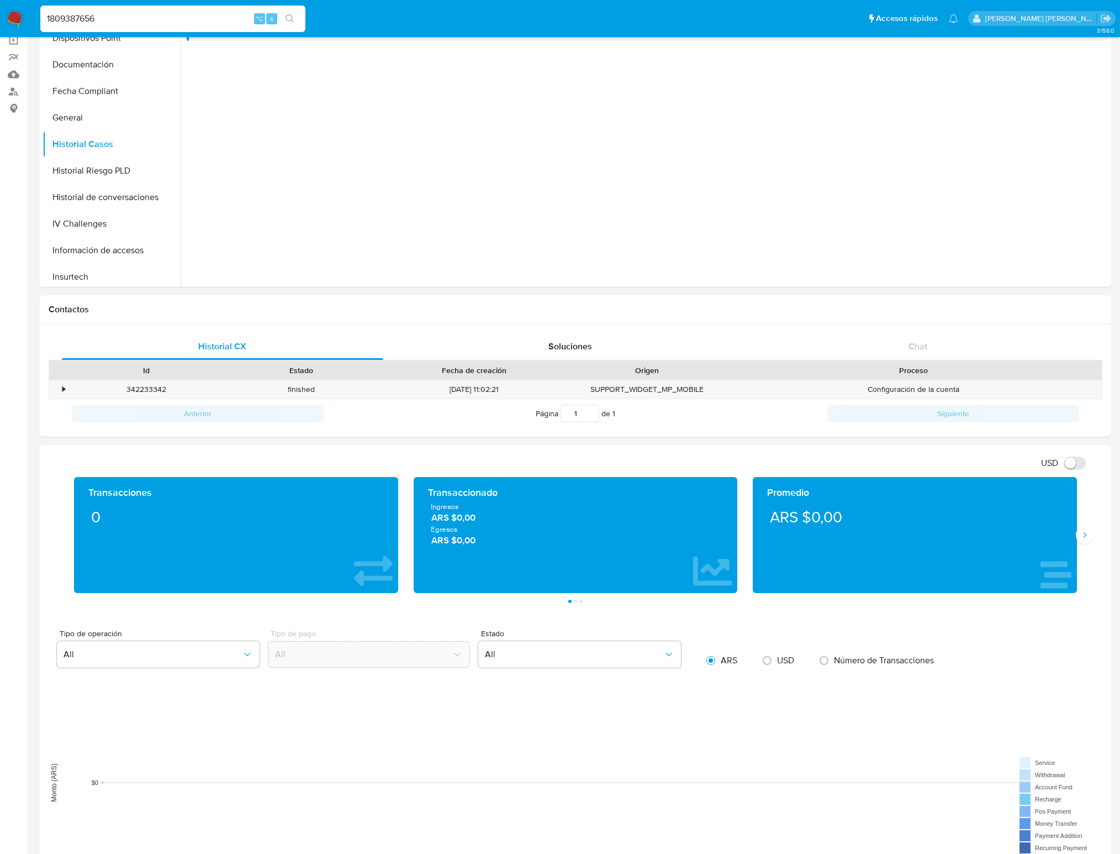
scroll to position [0, 0]
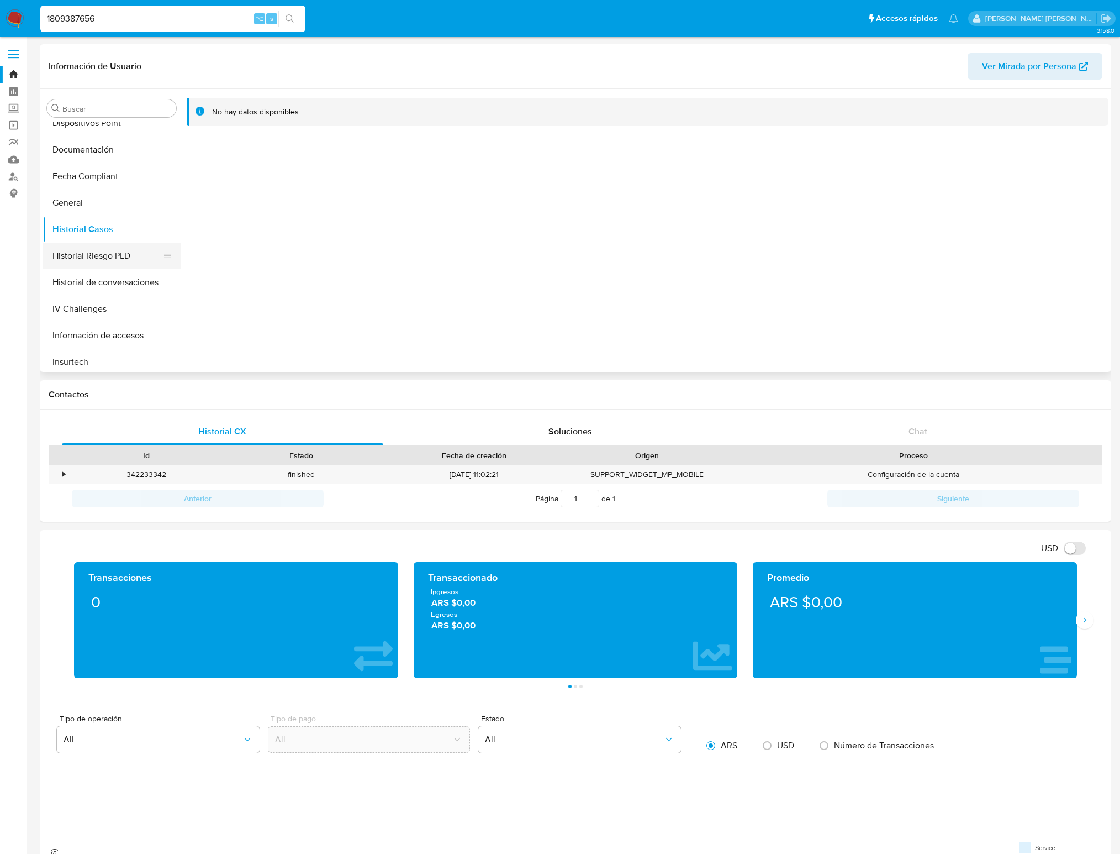
click at [127, 246] on button "Historial Riesgo PLD" at bounding box center [107, 256] width 129 height 27
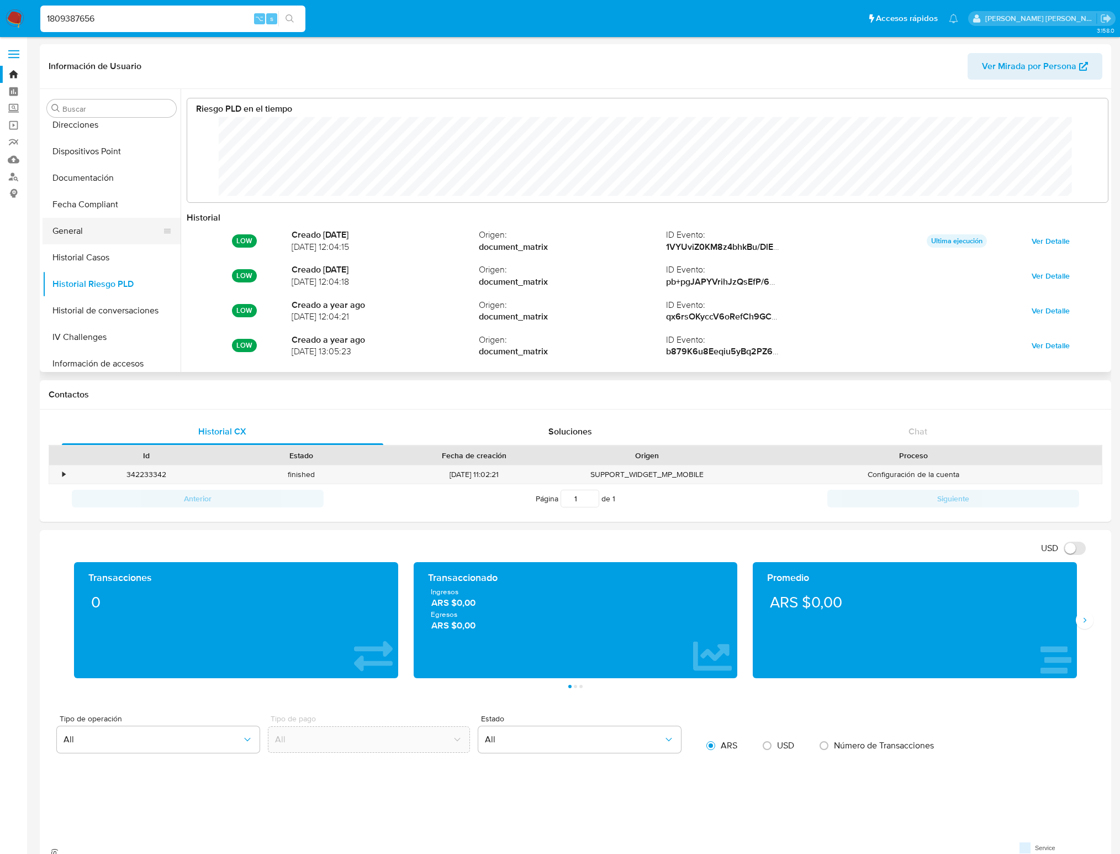
scroll to position [239, 0]
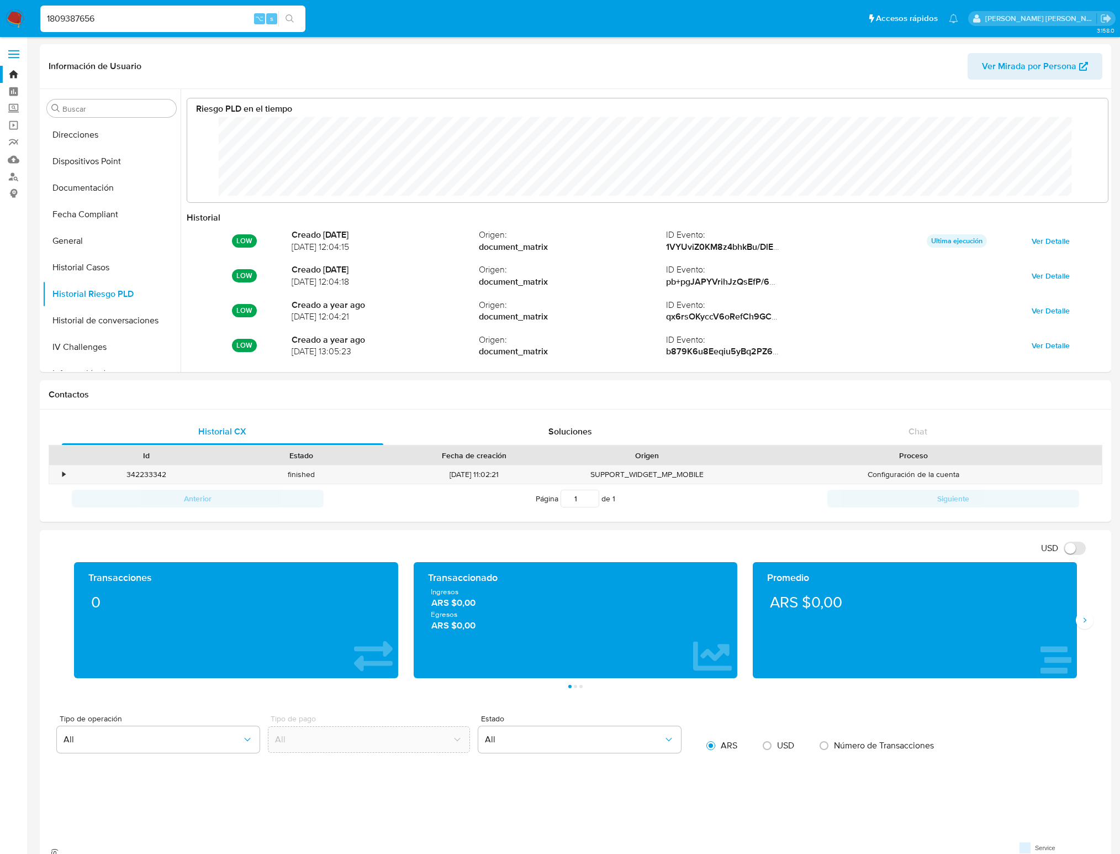
click at [130, 16] on input "1809387656" at bounding box center [172, 19] width 265 height 14
paste input "208868365"
type input "208868365"
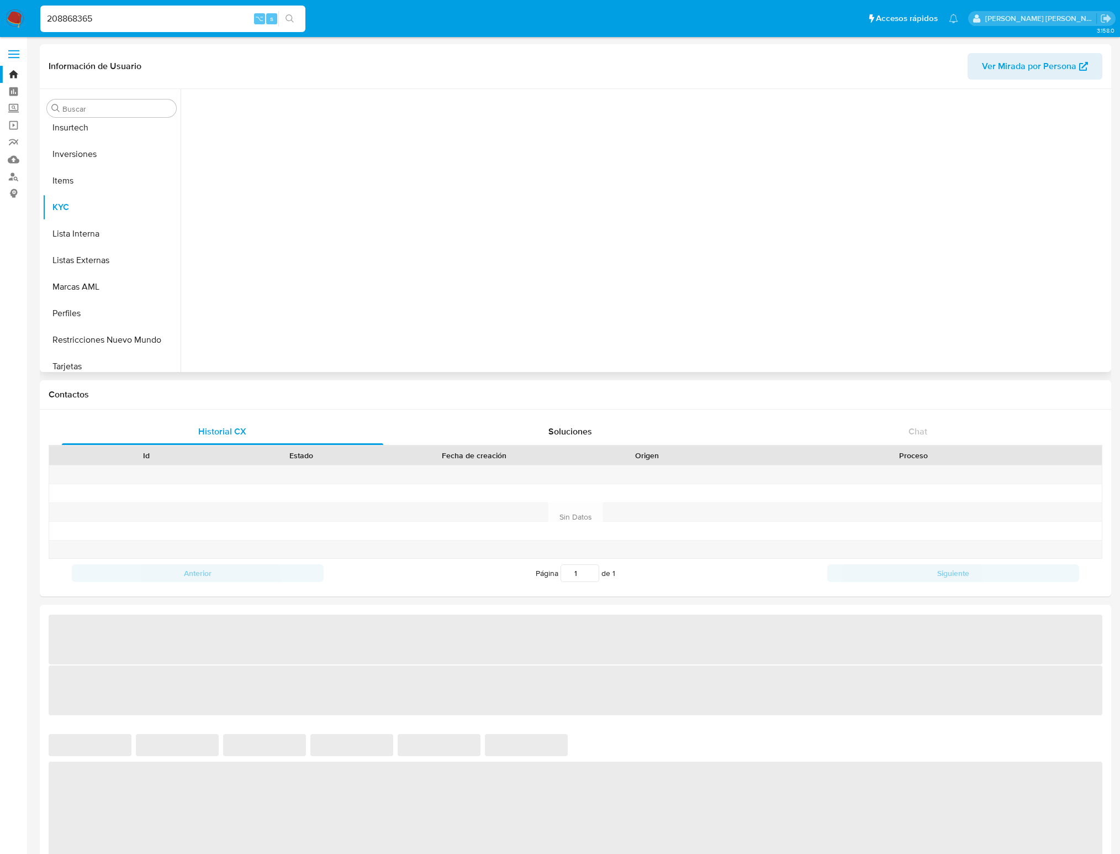
scroll to position [519, 0]
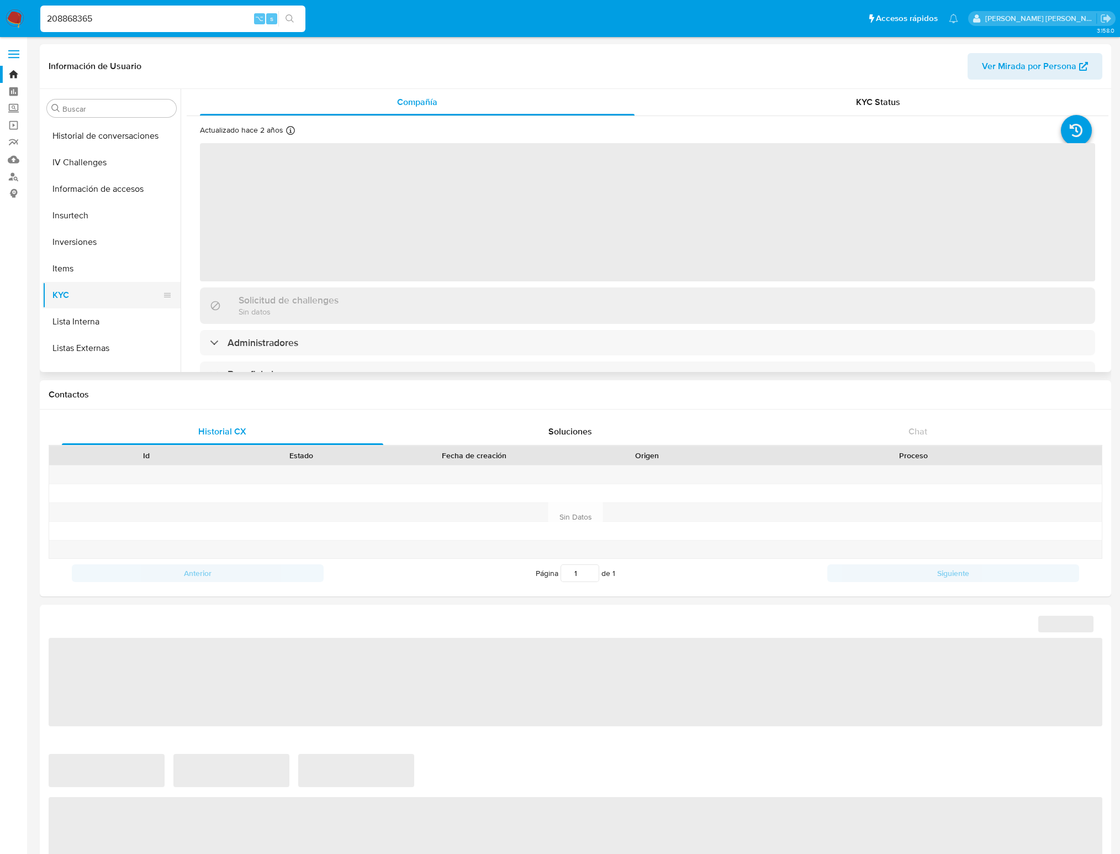
select select "10"
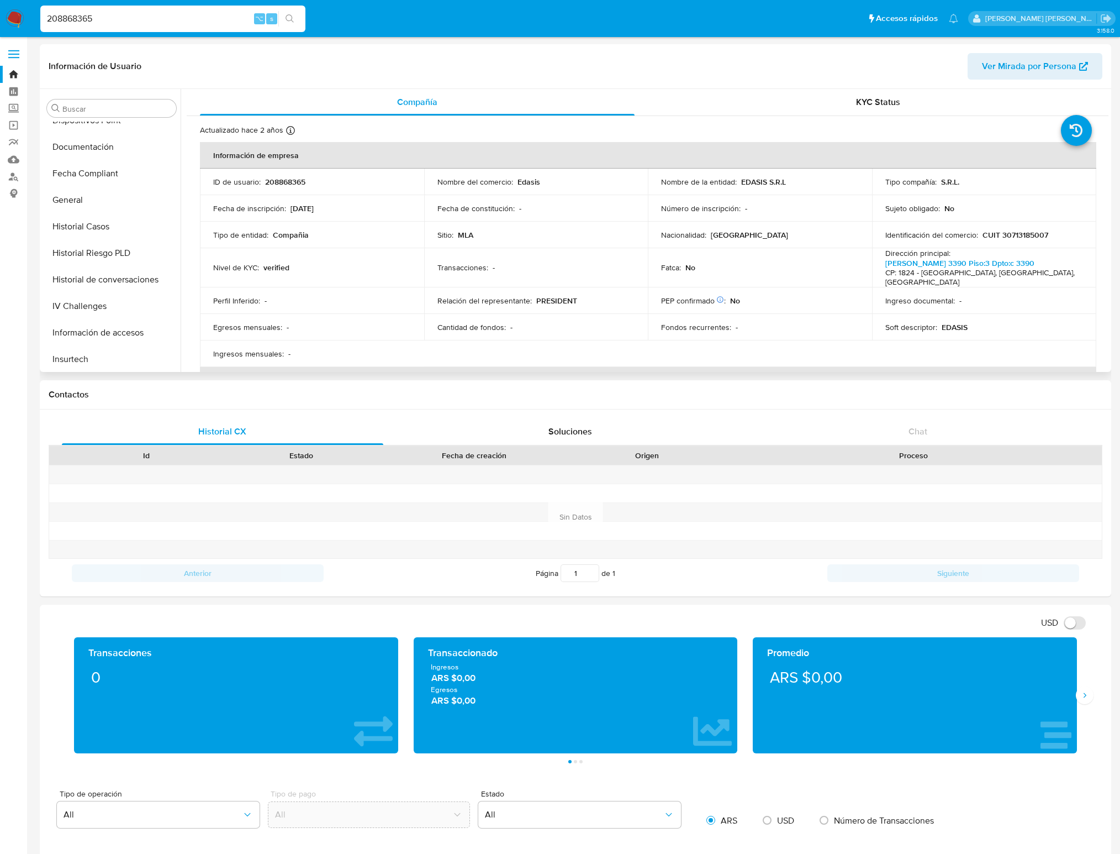
scroll to position [273, 0]
click at [106, 230] on button "Historial Casos" at bounding box center [107, 233] width 129 height 27
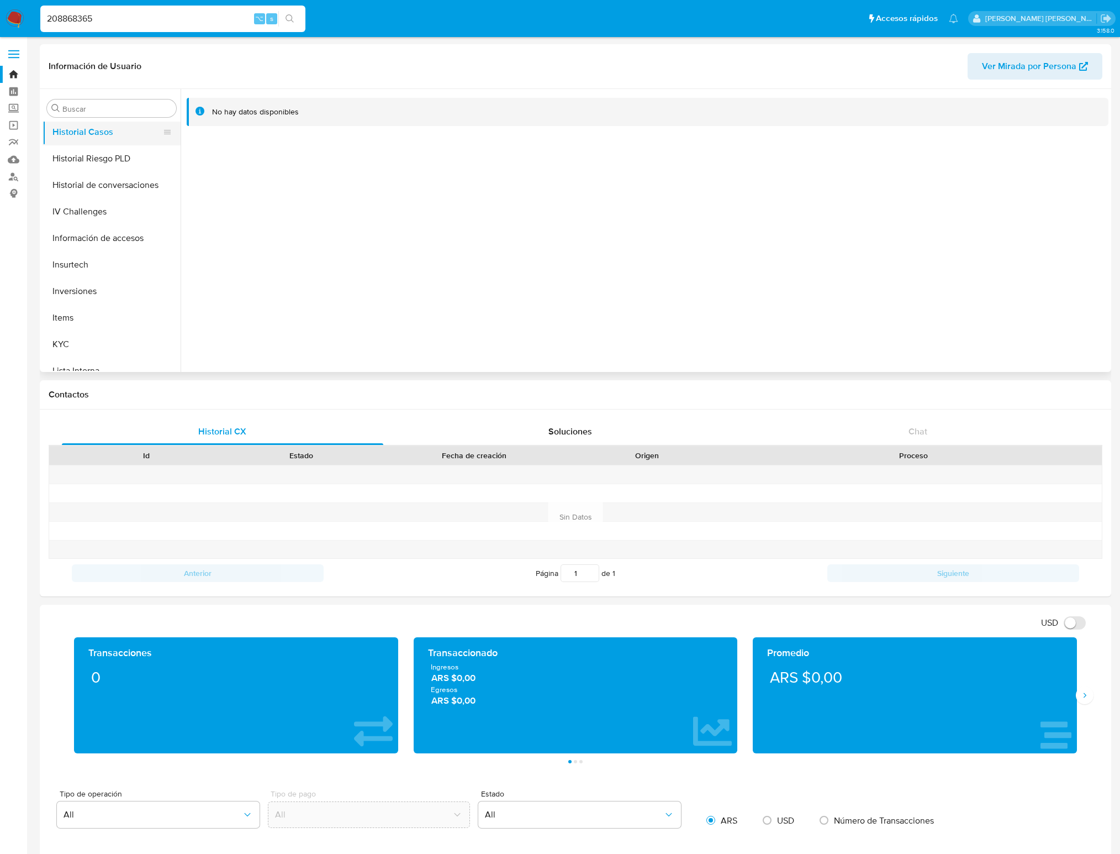
scroll to position [519, 0]
click at [94, 329] on button "Restricciones Nuevo Mundo" at bounding box center [107, 331] width 129 height 27
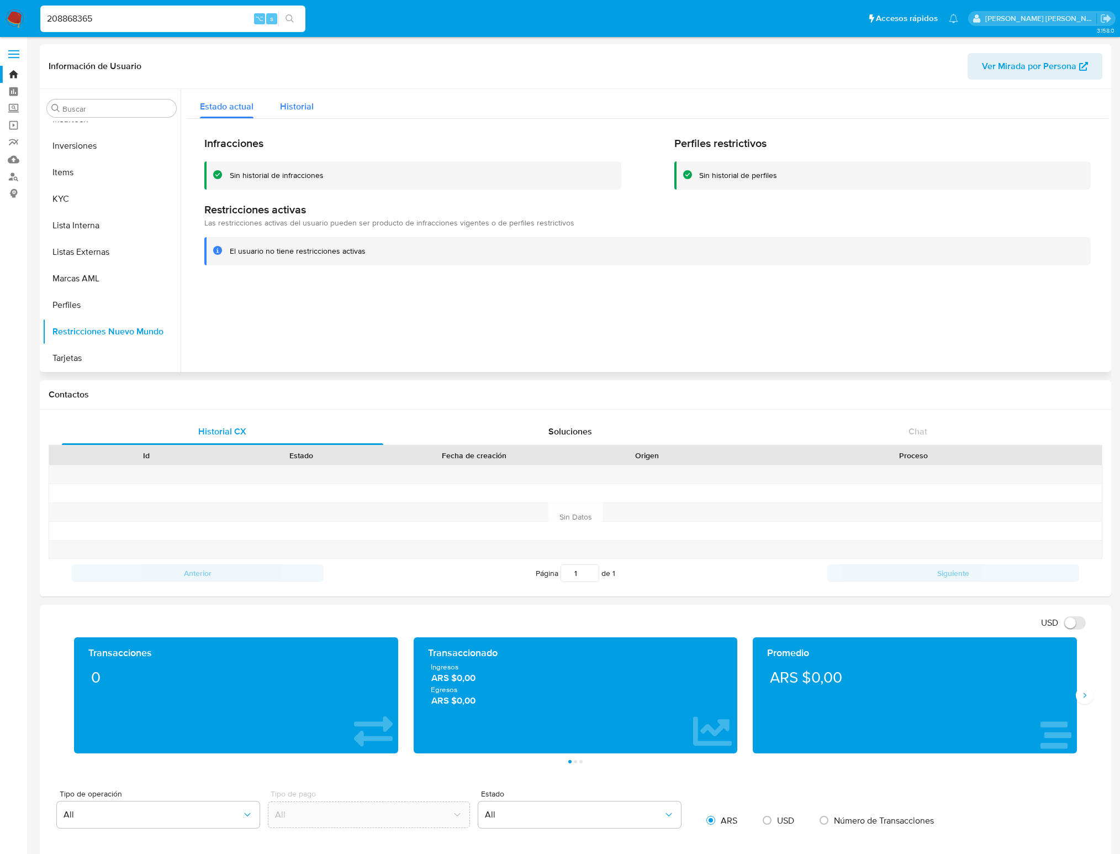
click at [309, 98] on div "Historial" at bounding box center [297, 103] width 34 height 29
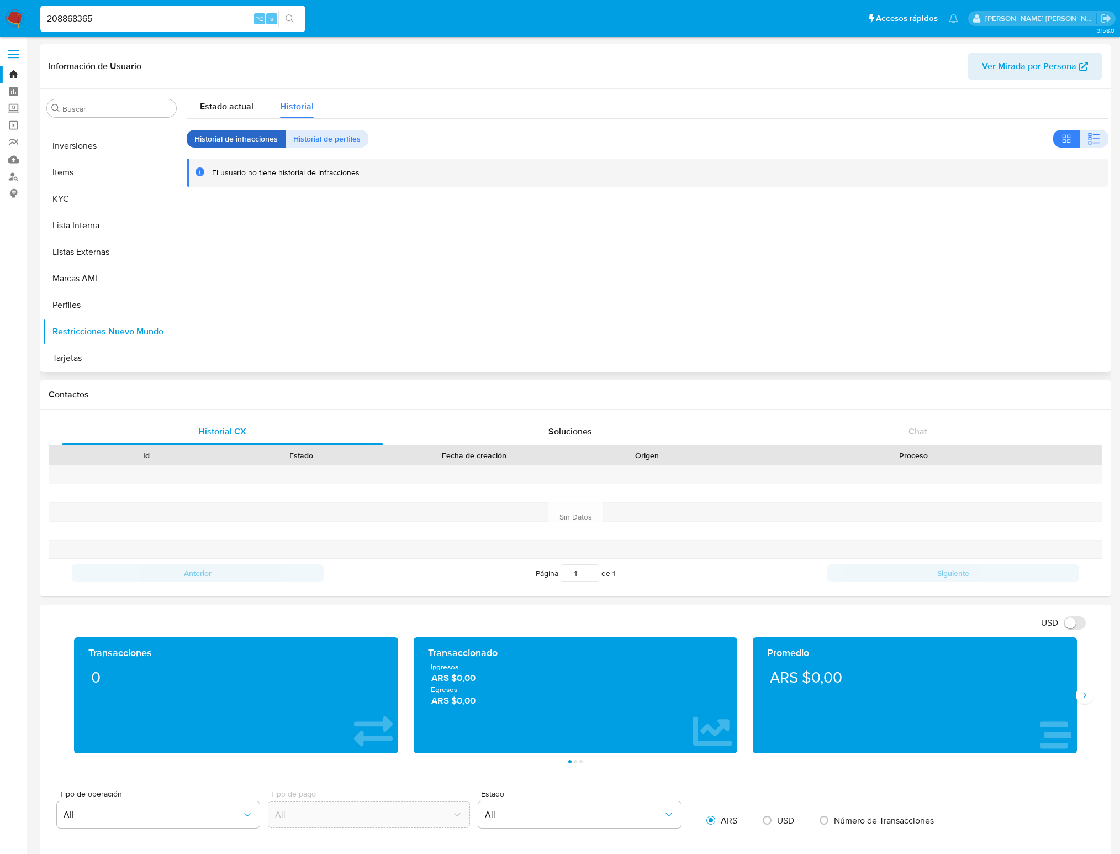
click at [224, 139] on span "Historial de infracciones" at bounding box center [235, 138] width 83 height 15
click at [240, 106] on span "Estado actual" at bounding box center [227, 106] width 54 height 13
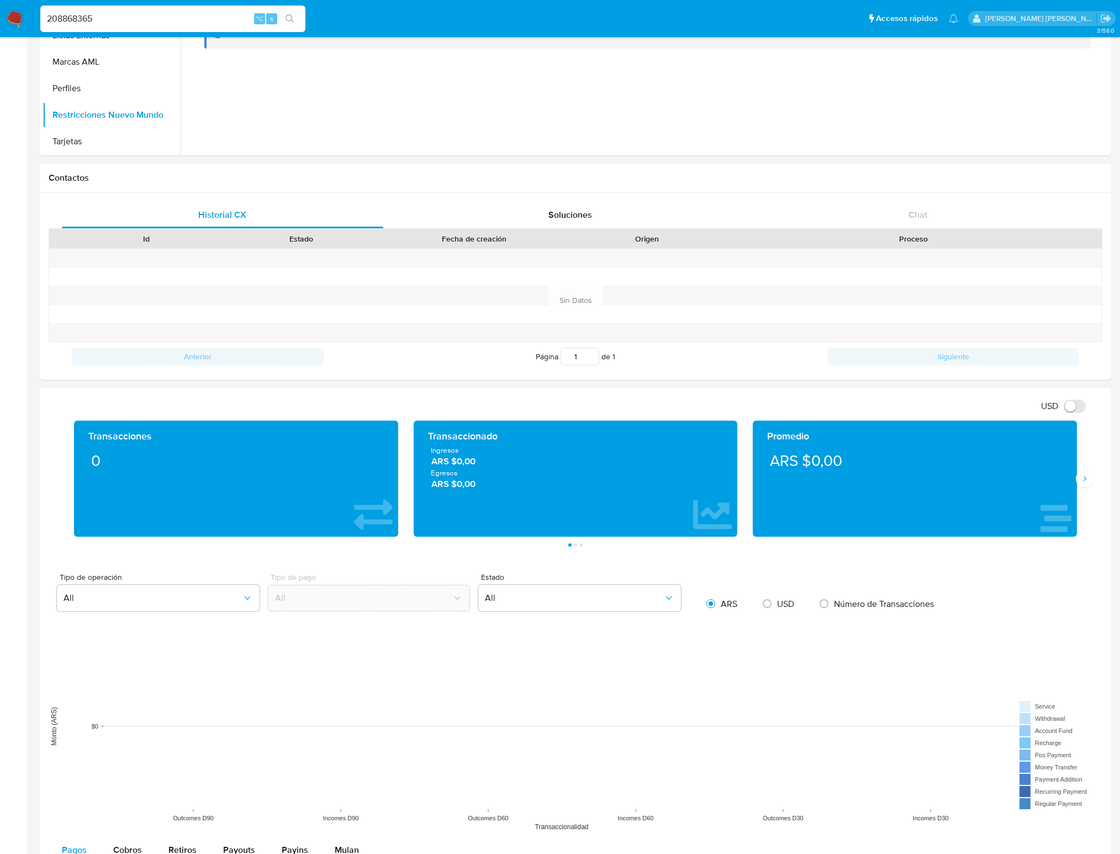
scroll to position [0, 0]
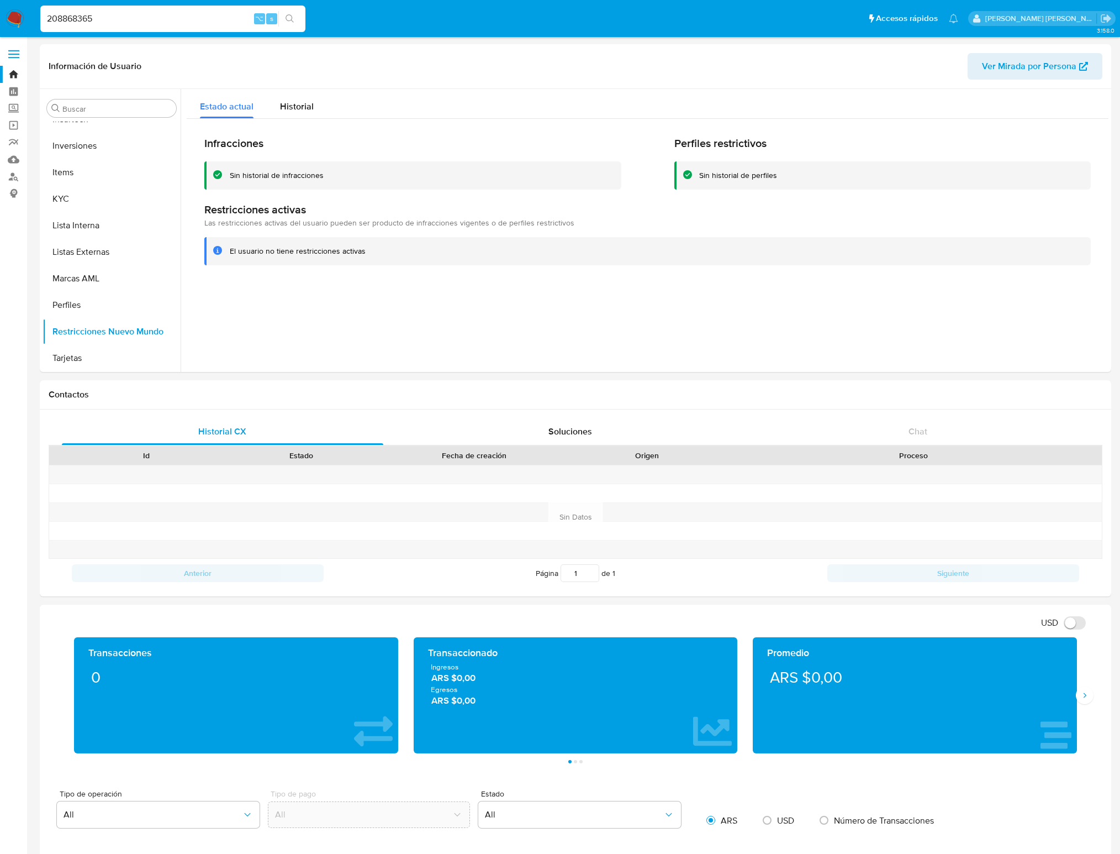
click at [120, 17] on input "208868365" at bounding box center [172, 19] width 265 height 14
paste input "1809387656"
type input "1809387656"
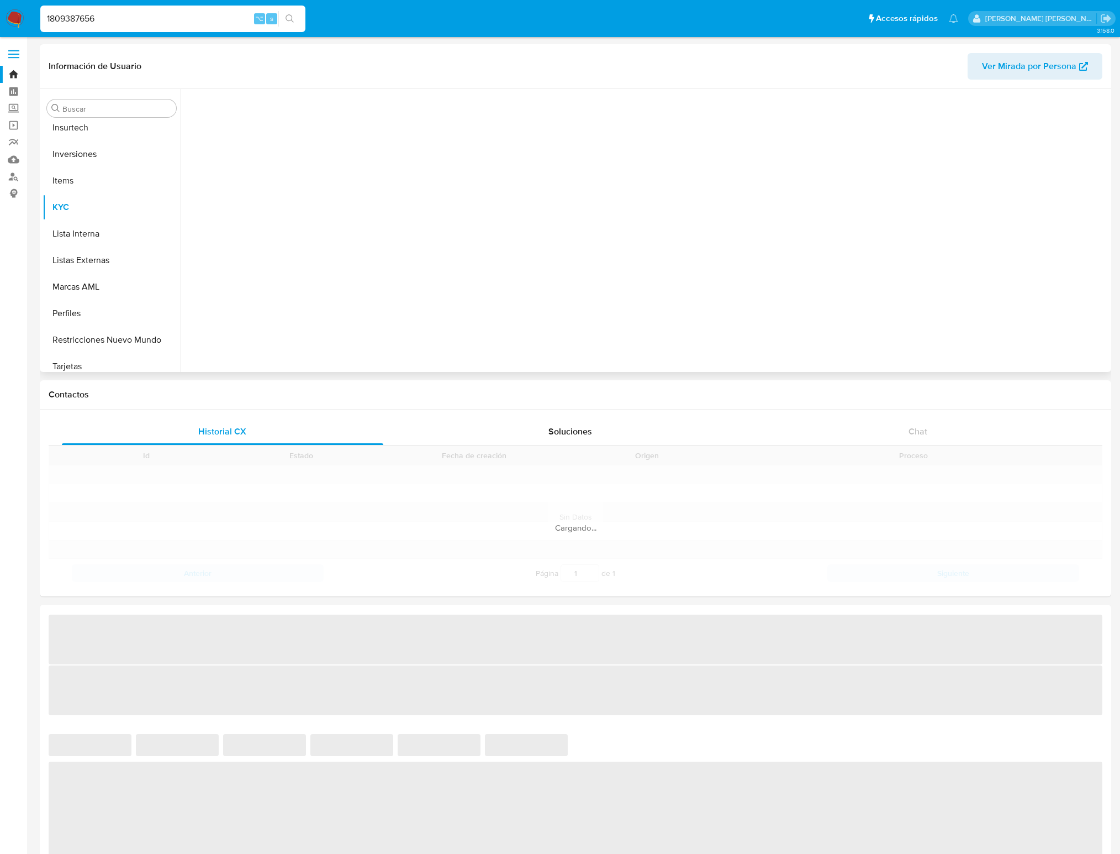
scroll to position [519, 0]
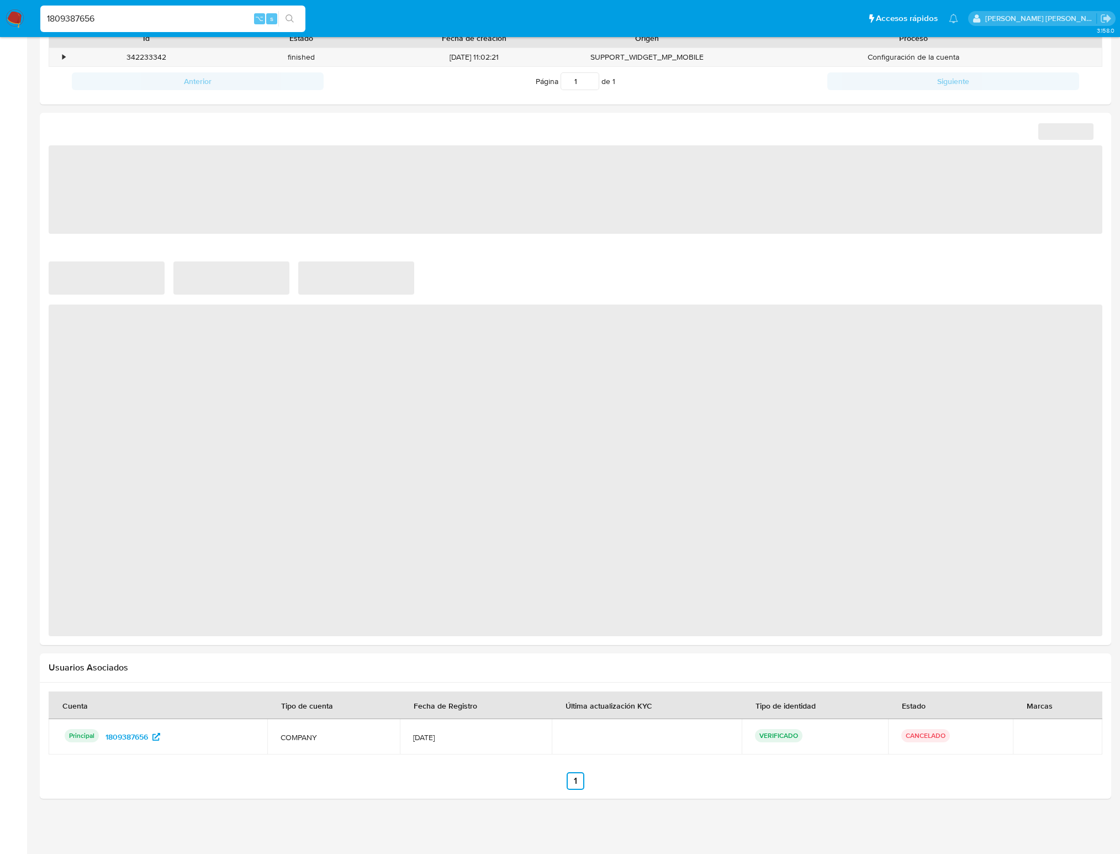
select select "10"
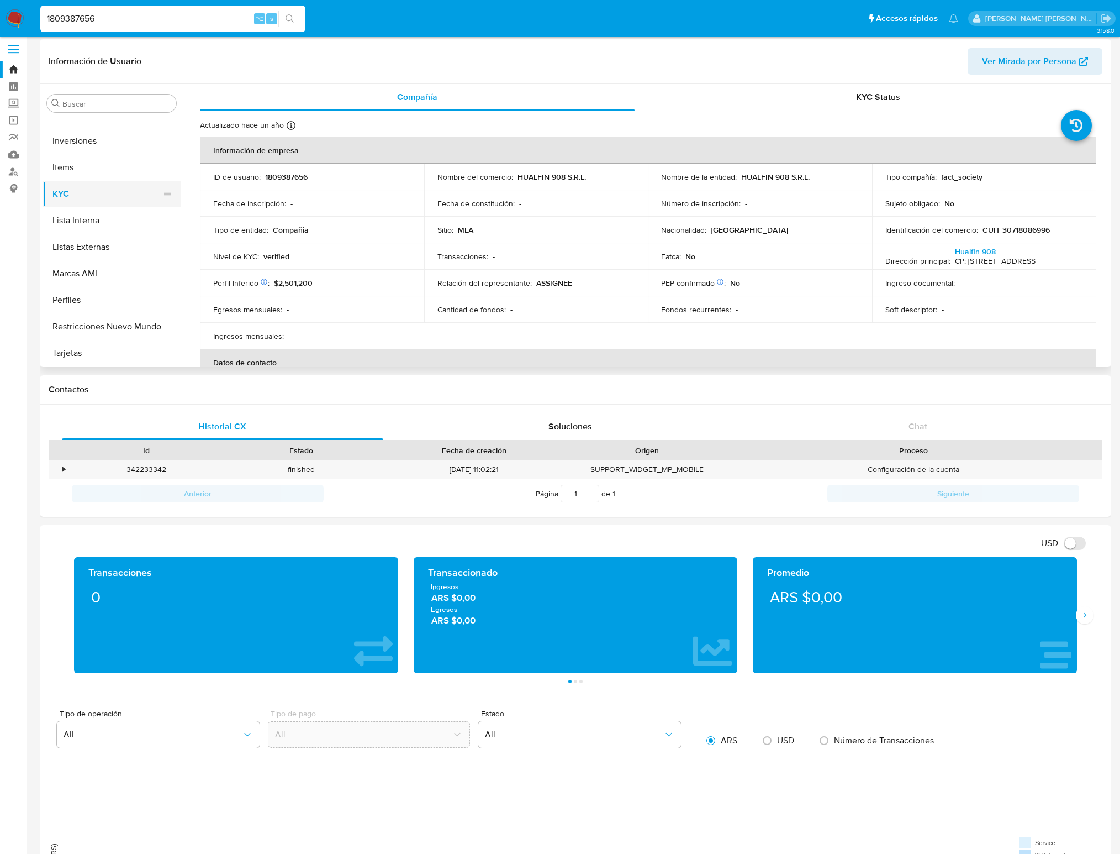
scroll to position [0, 0]
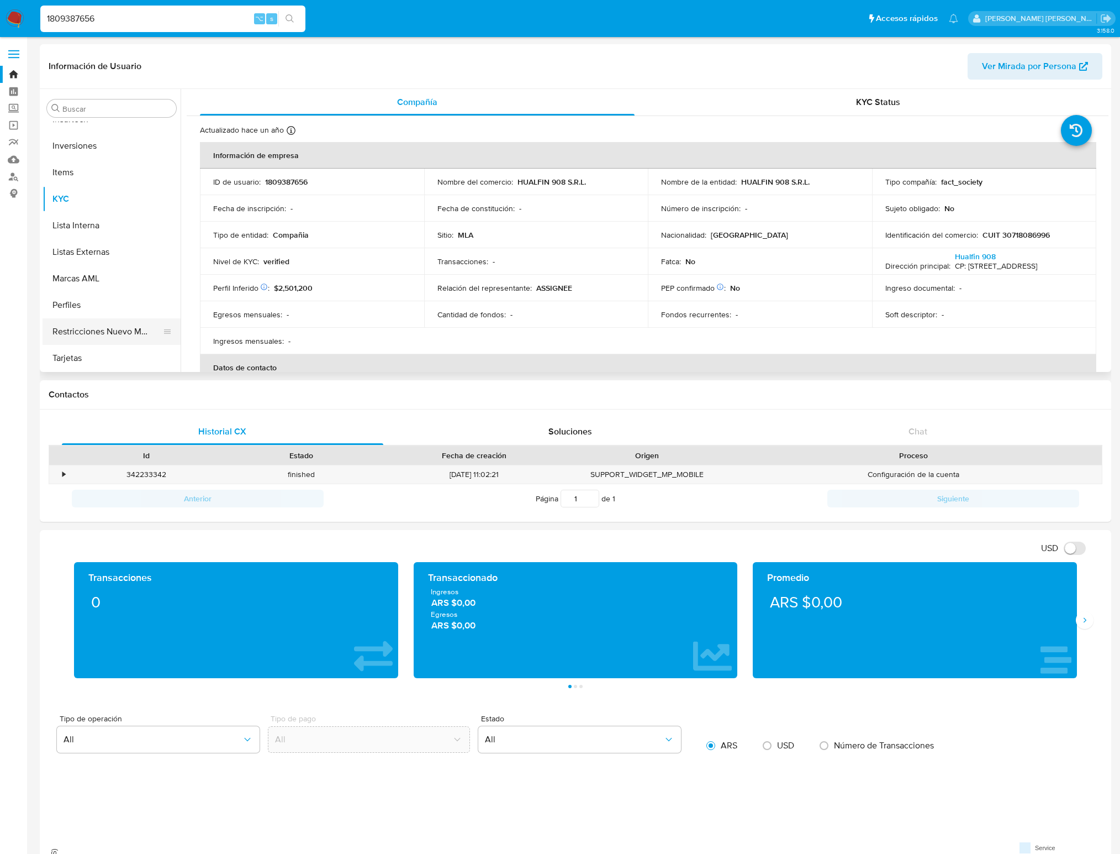
click at [97, 332] on button "Restricciones Nuevo Mundo" at bounding box center [107, 331] width 129 height 27
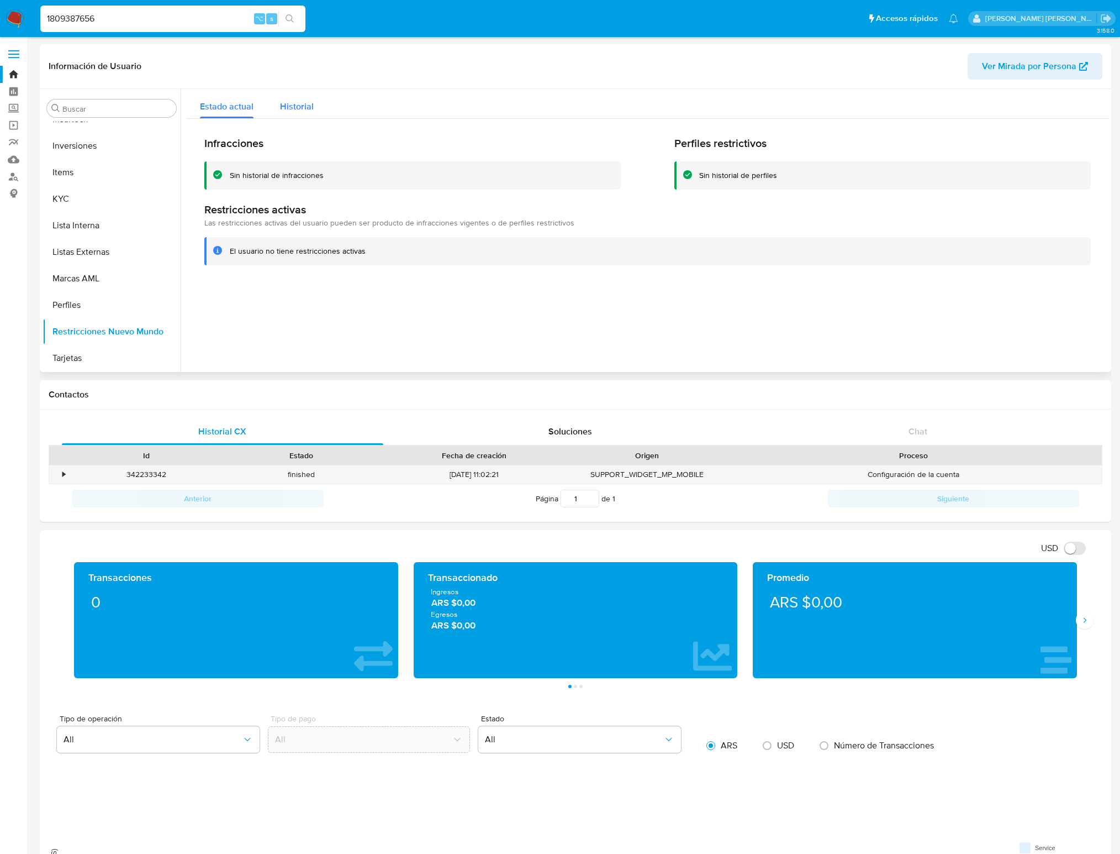
click at [305, 102] on span "Historial" at bounding box center [297, 106] width 34 height 13
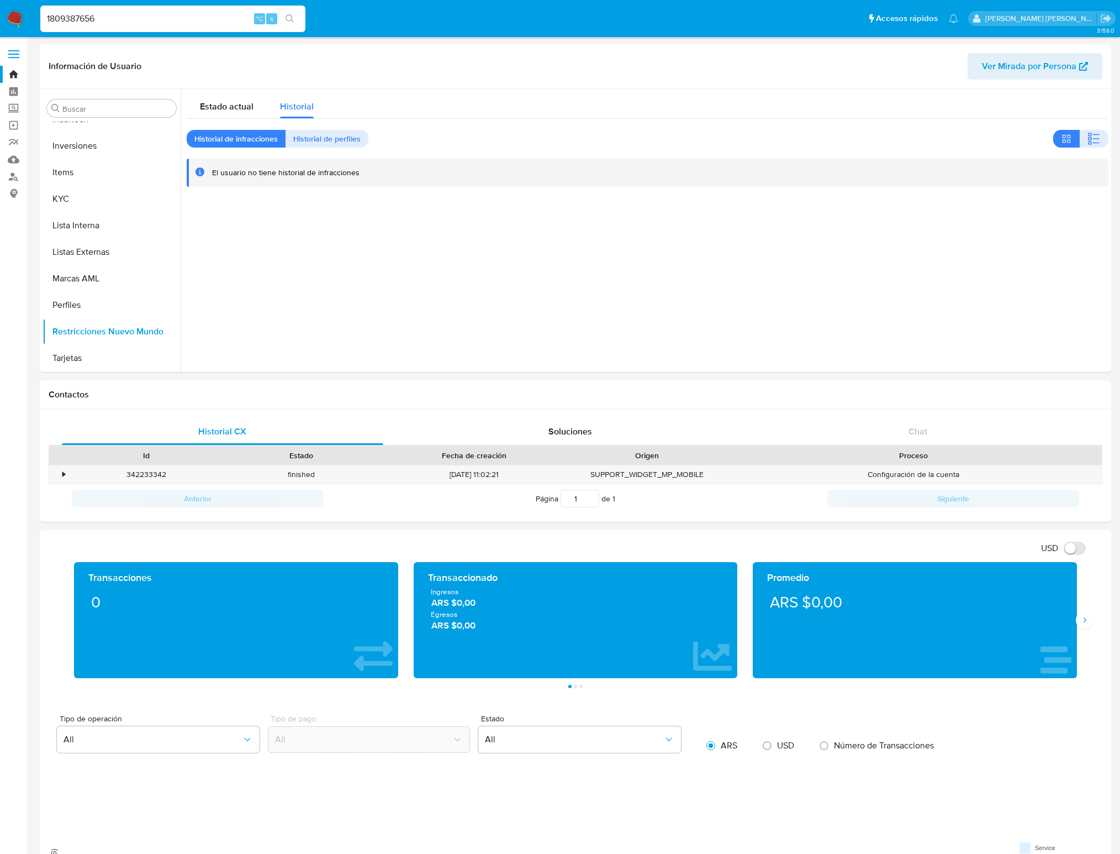
click at [72, 18] on input "1809387656" at bounding box center [172, 19] width 265 height 14
paste input "1410946486"
type input "1410946486"
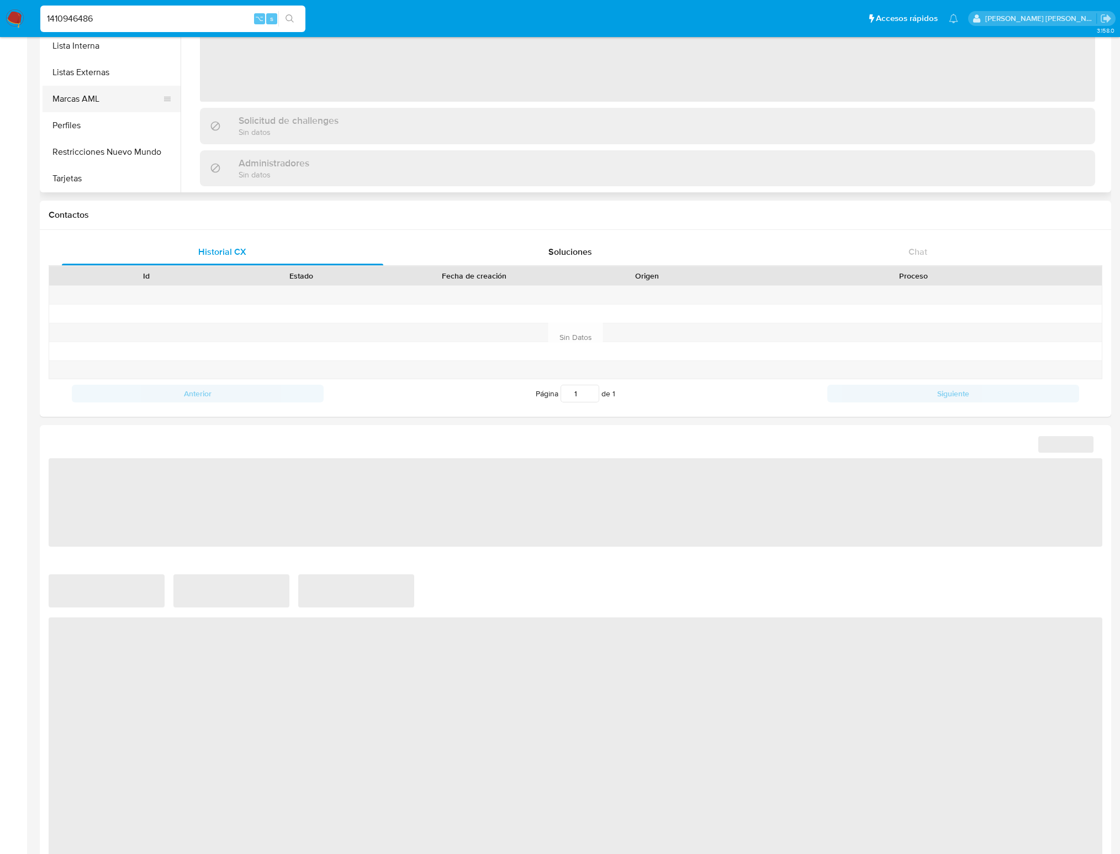
scroll to position [186, 0]
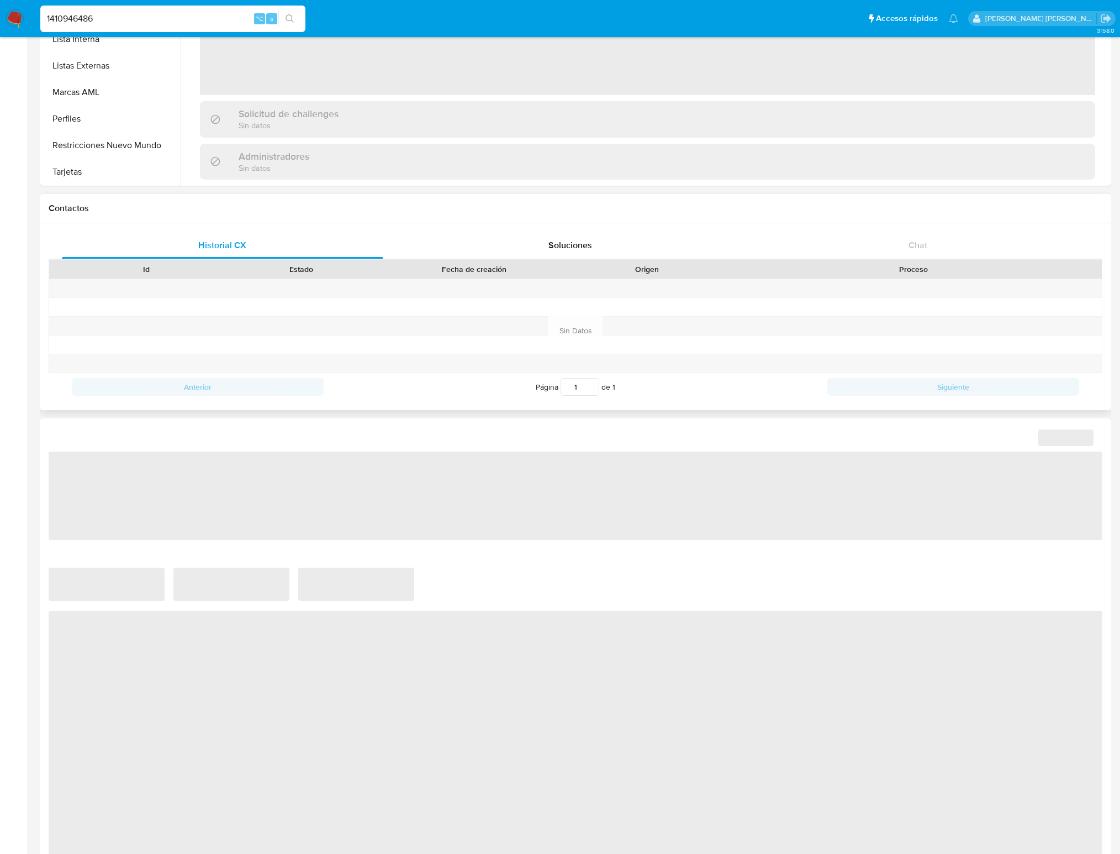
select select "10"
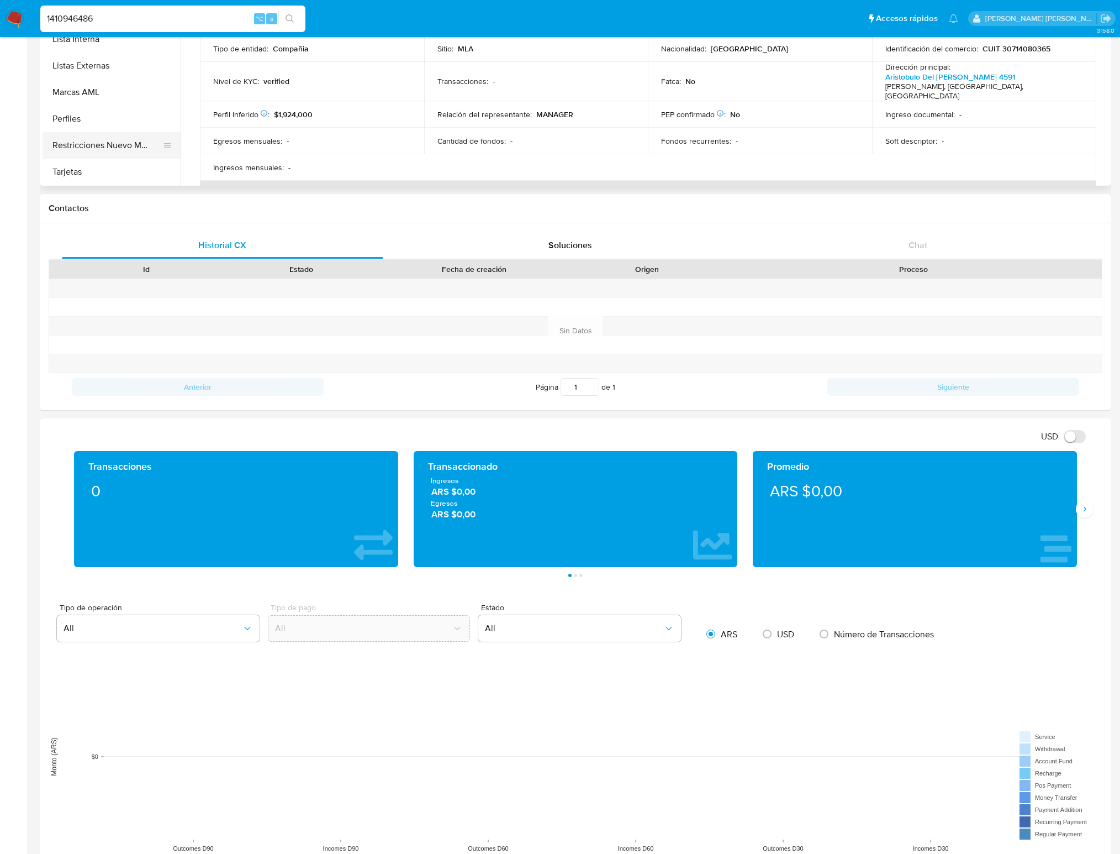
click at [137, 148] on button "Restricciones Nuevo Mundo" at bounding box center [107, 145] width 129 height 27
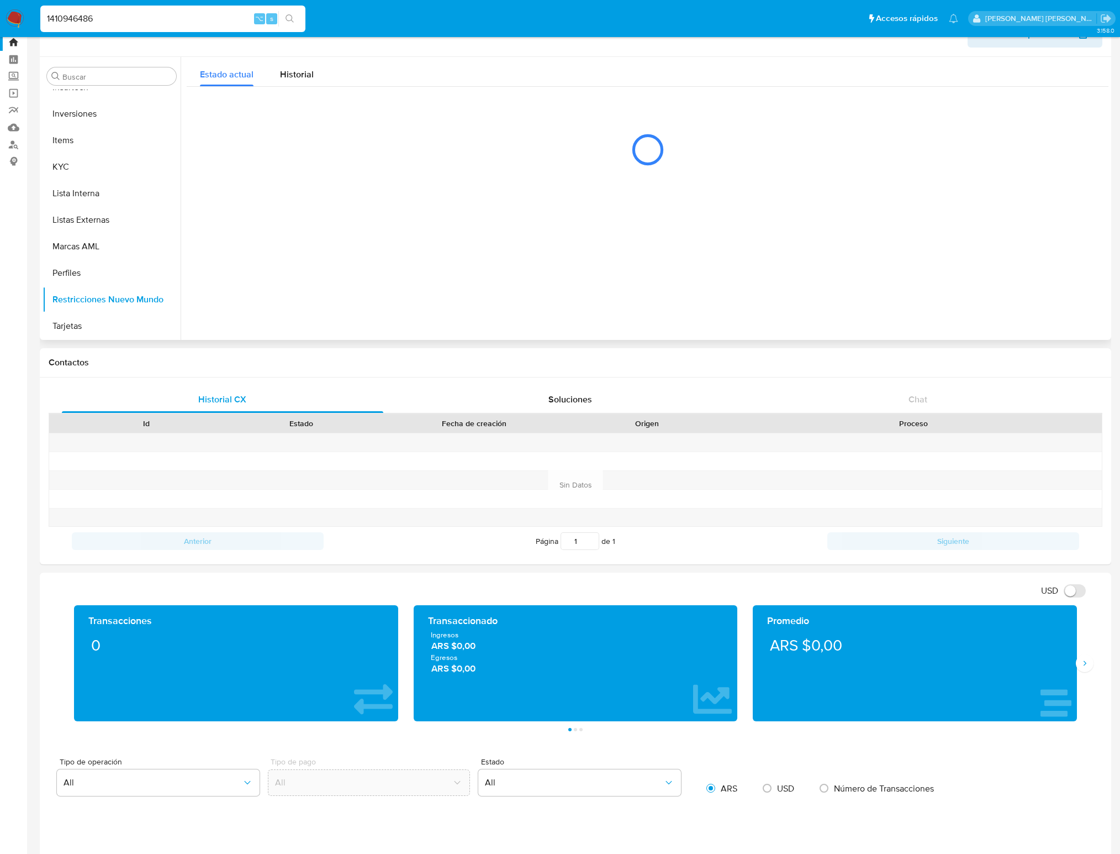
scroll to position [0, 0]
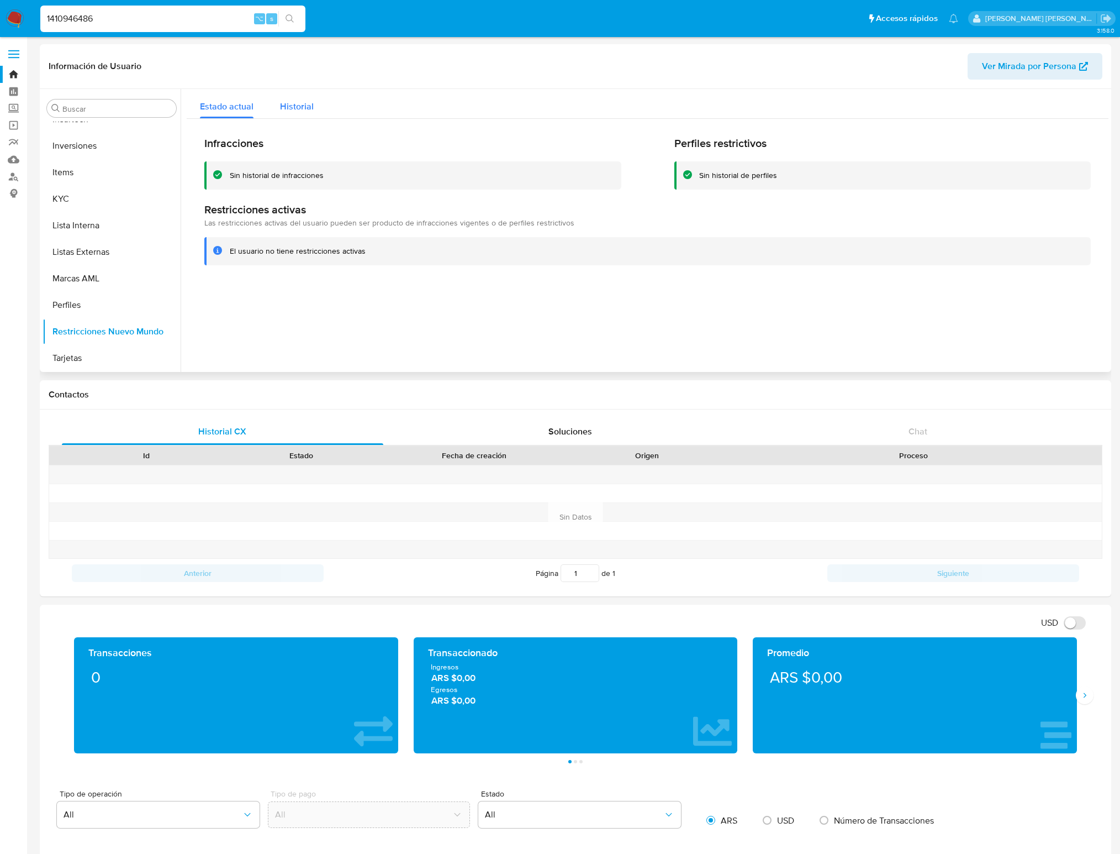
click at [292, 104] on span "Historial" at bounding box center [297, 106] width 34 height 13
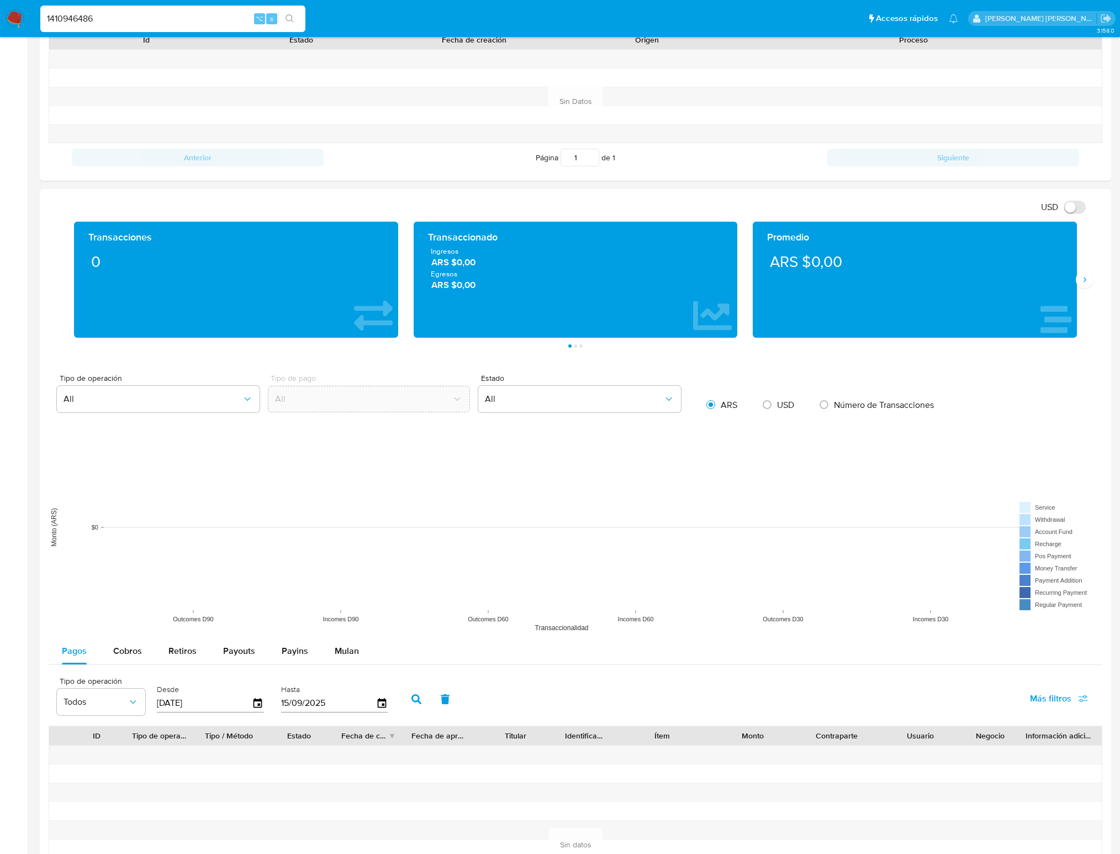
scroll to position [781, 0]
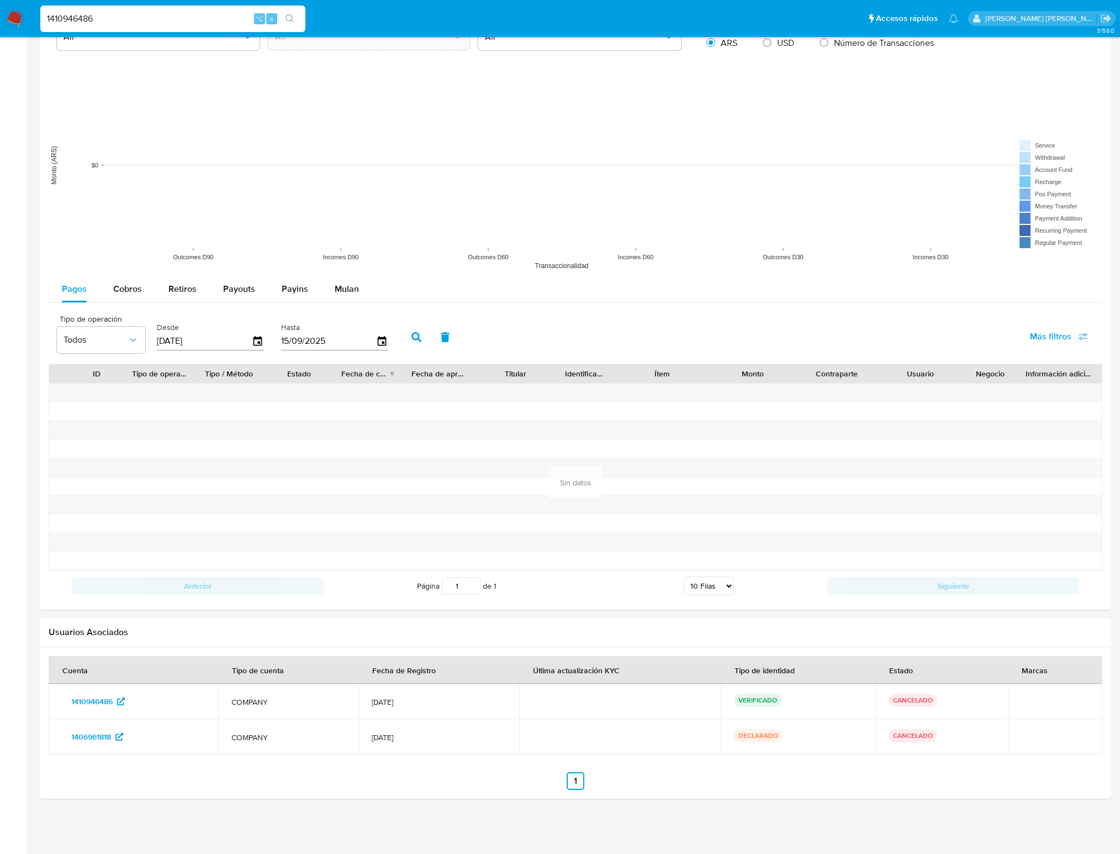
click at [931, 698] on p "CANCELADO" at bounding box center [913, 699] width 49 height 13
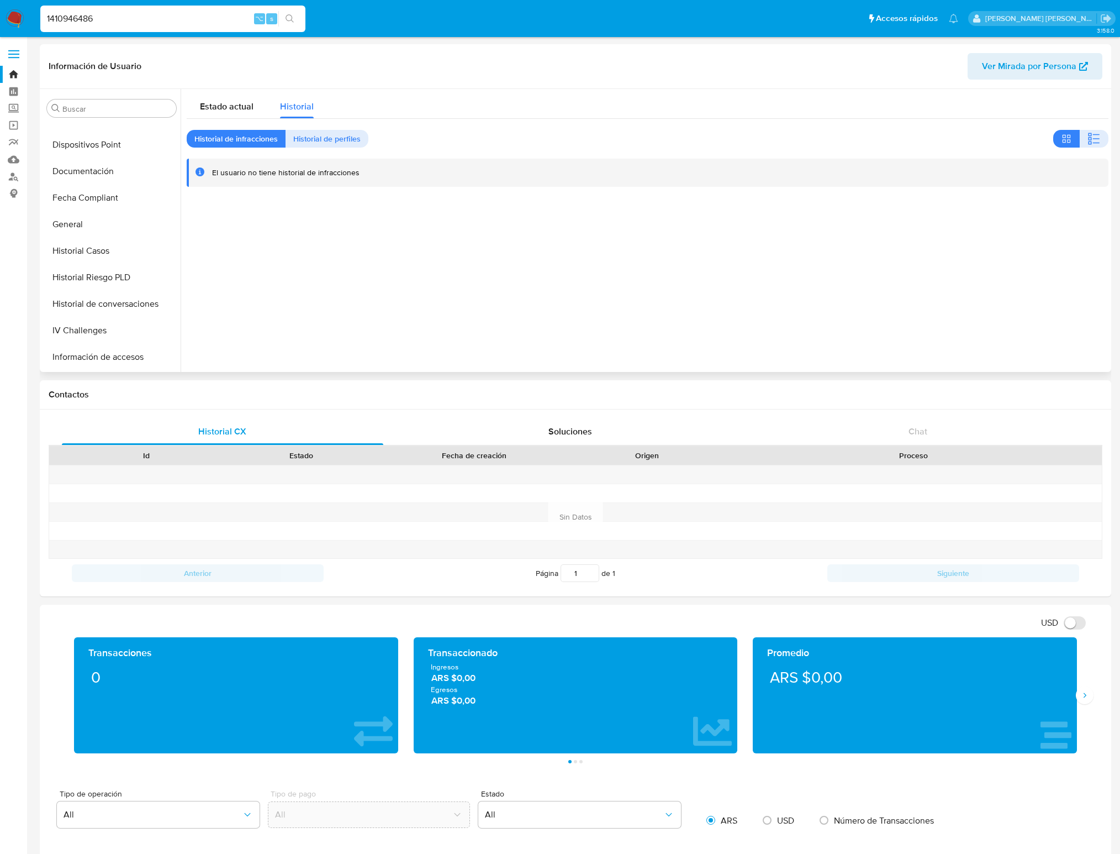
scroll to position [243, 0]
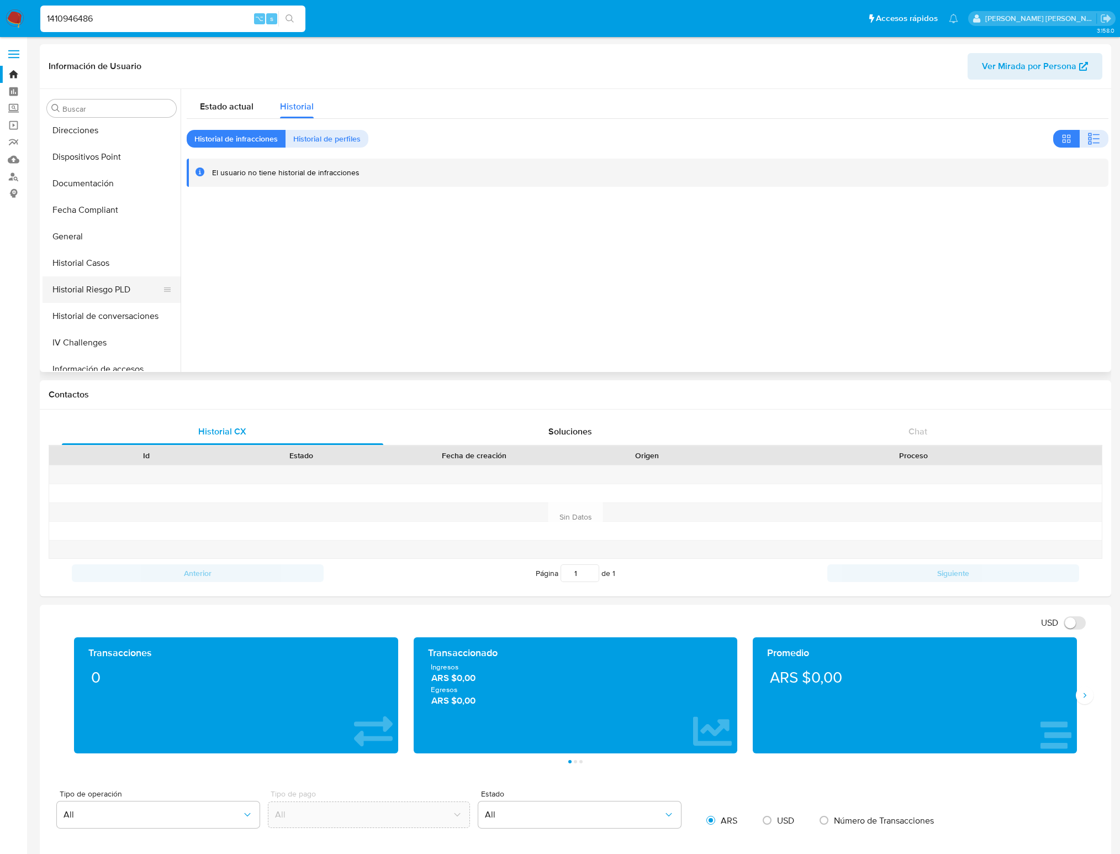
click at [99, 293] on button "Historial Riesgo PLD" at bounding box center [107, 289] width 129 height 27
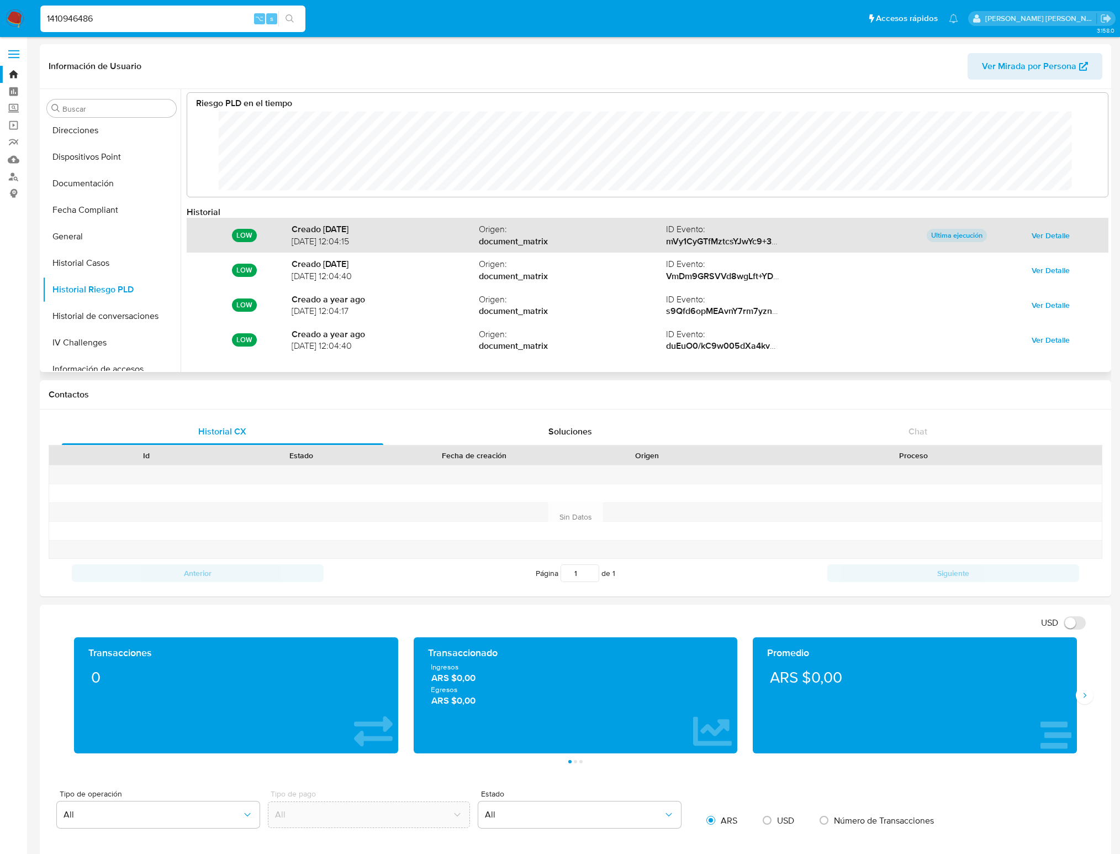
scroll to position [0, 0]
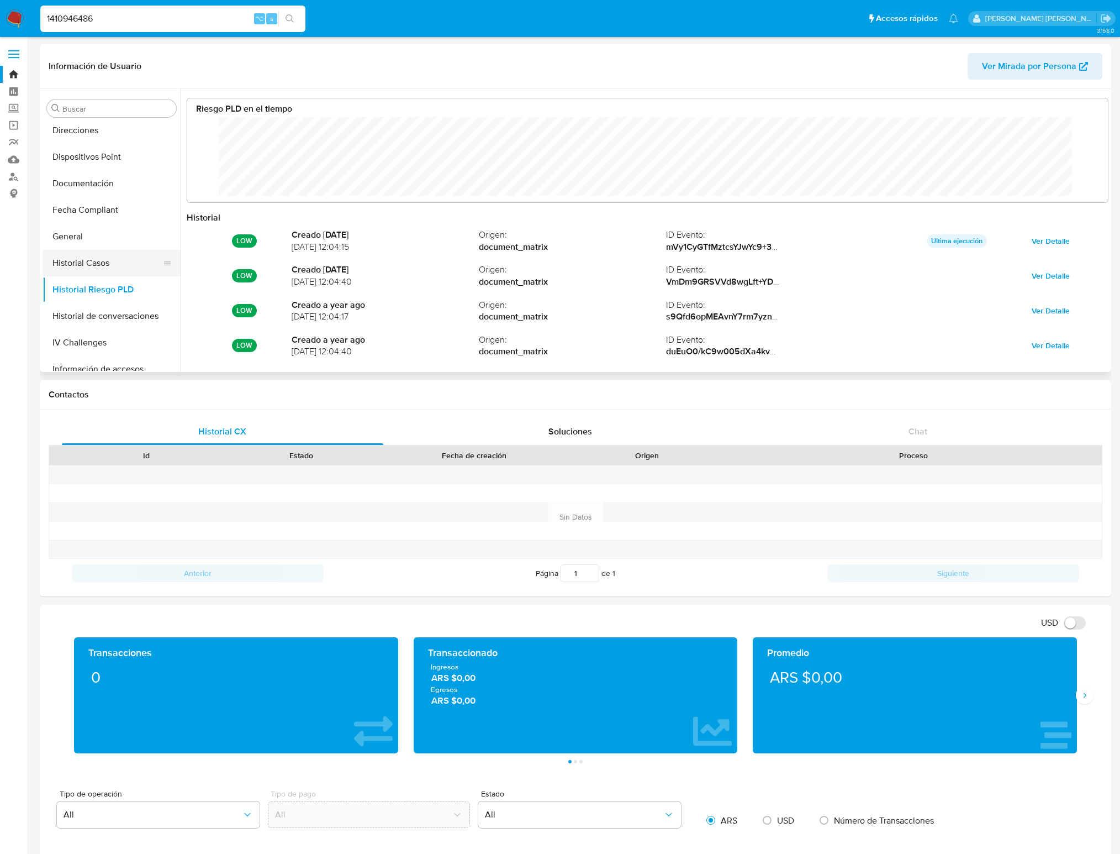
click at [80, 264] on button "Historial Casos" at bounding box center [107, 263] width 129 height 27
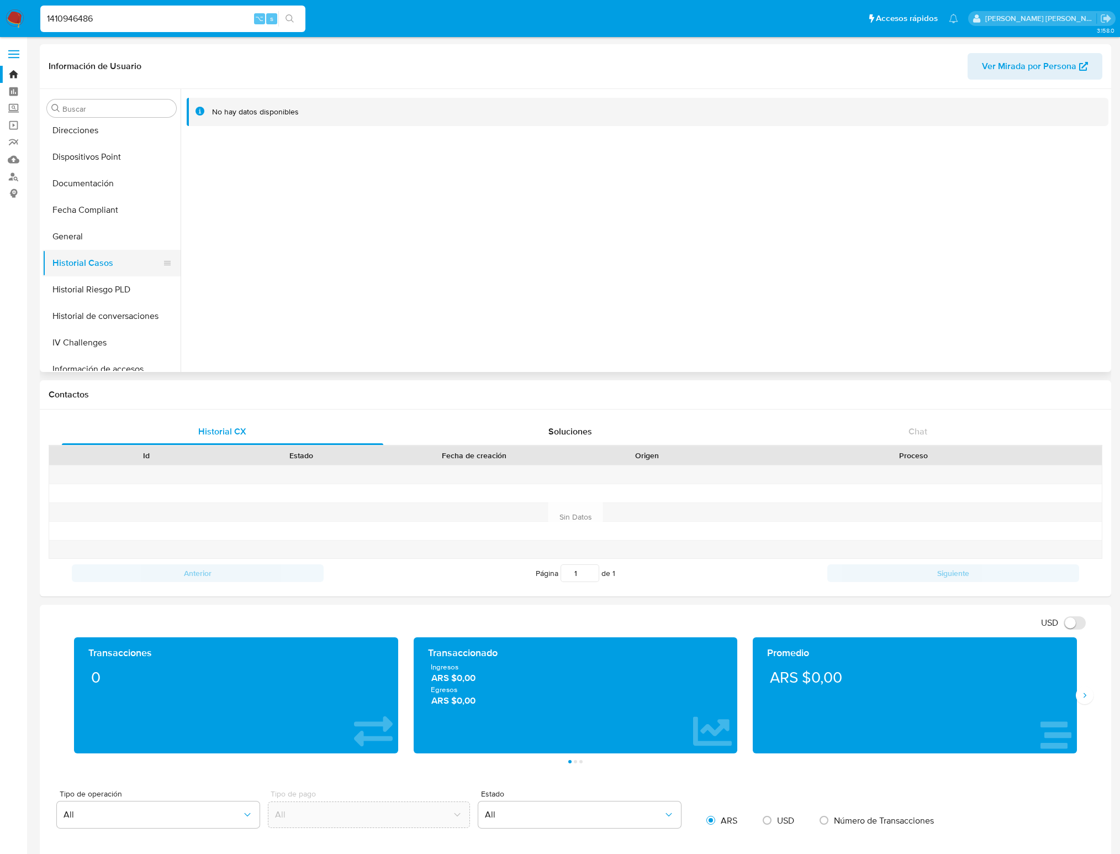
scroll to position [272, 0]
click at [87, 289] on button "Historial de conversaciones" at bounding box center [107, 286] width 129 height 27
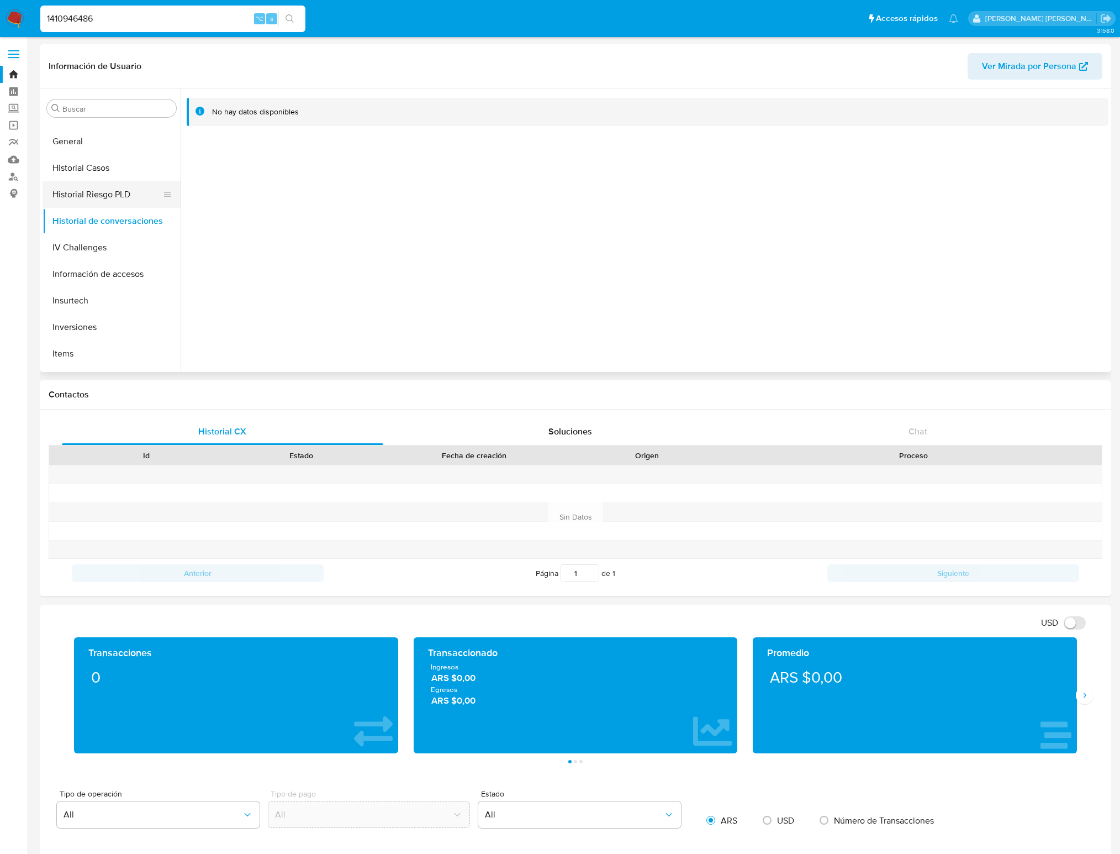
click at [115, 253] on button "IV Challenges" at bounding box center [112, 247] width 138 height 27
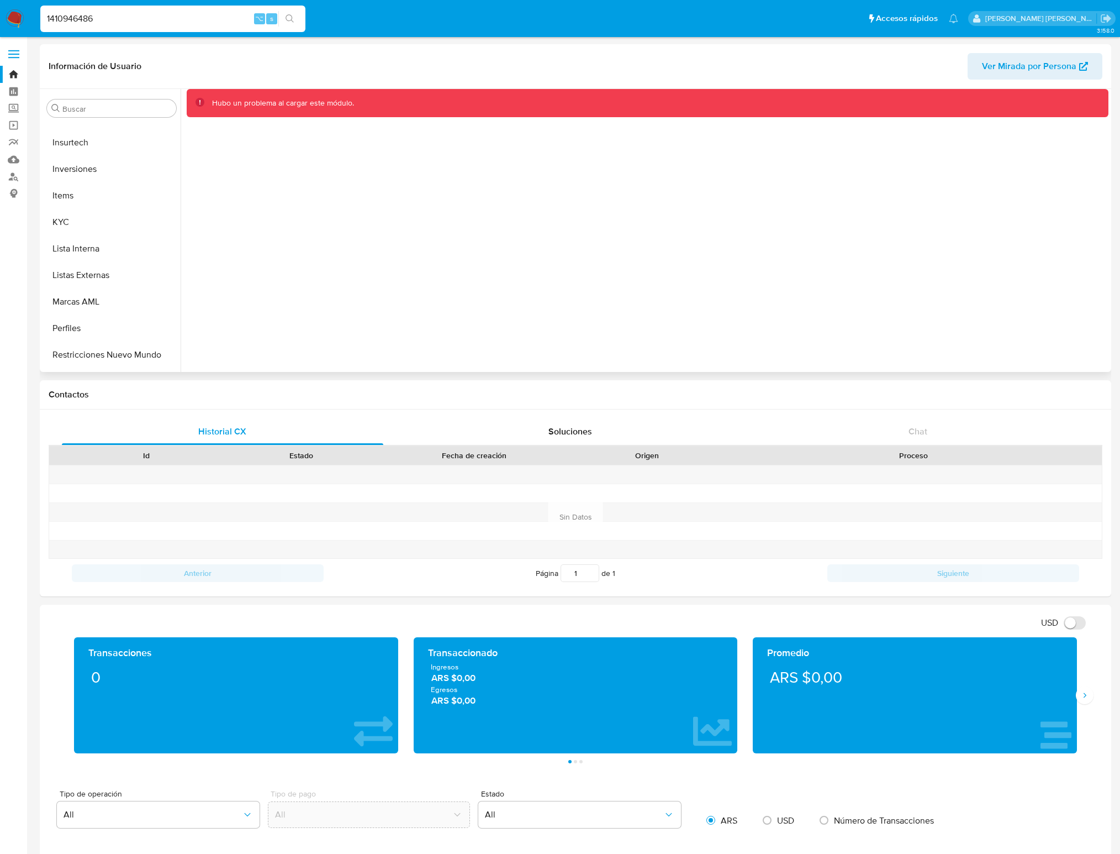
scroll to position [501, 0]
click at [104, 223] on button "KYC" at bounding box center [107, 217] width 129 height 27
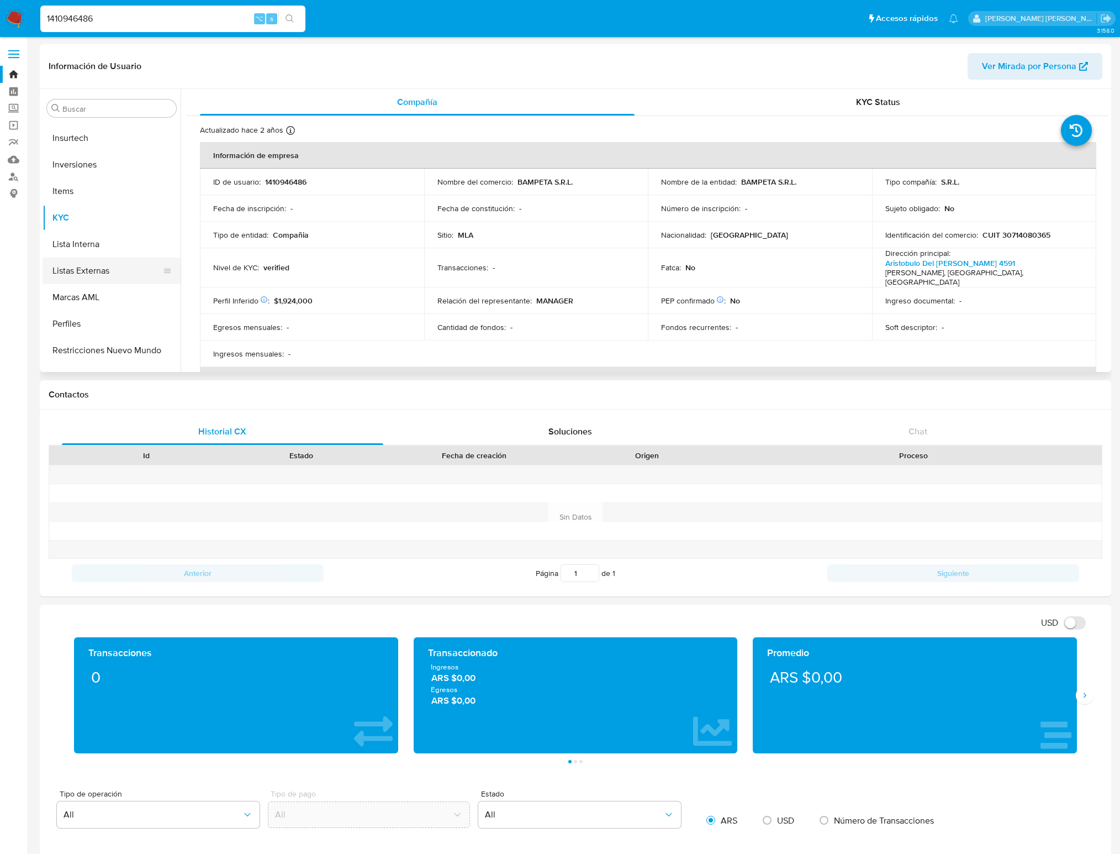
scroll to position [519, 0]
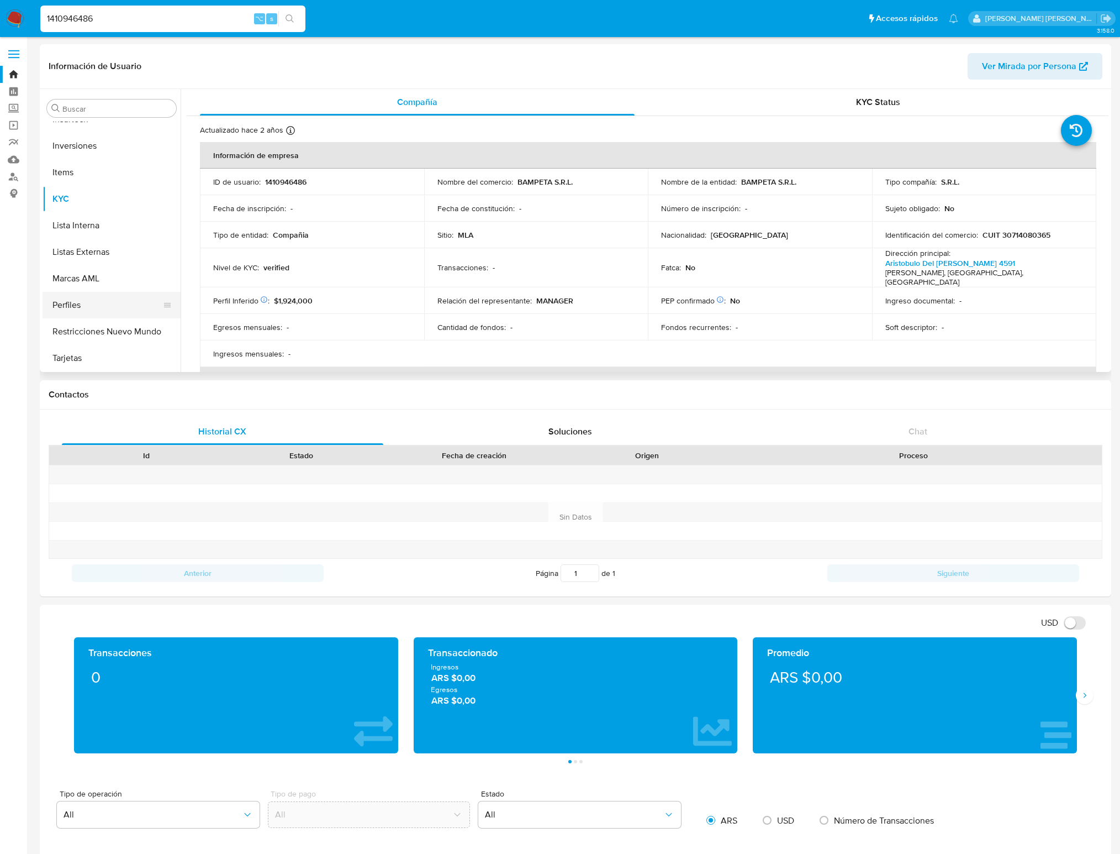
click at [87, 302] on button "Perfiles" at bounding box center [107, 305] width 129 height 27
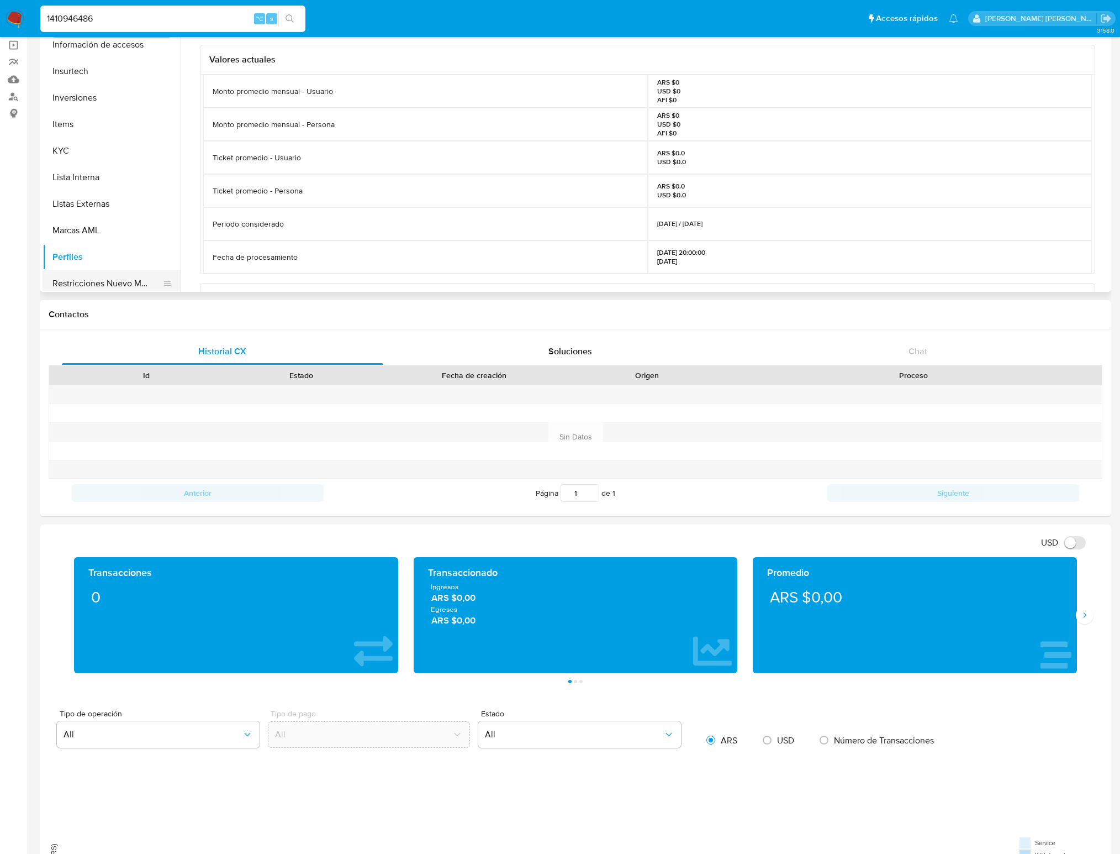
scroll to position [468, 0]
click at [102, 254] on button "Marcas AML" at bounding box center [107, 249] width 129 height 27
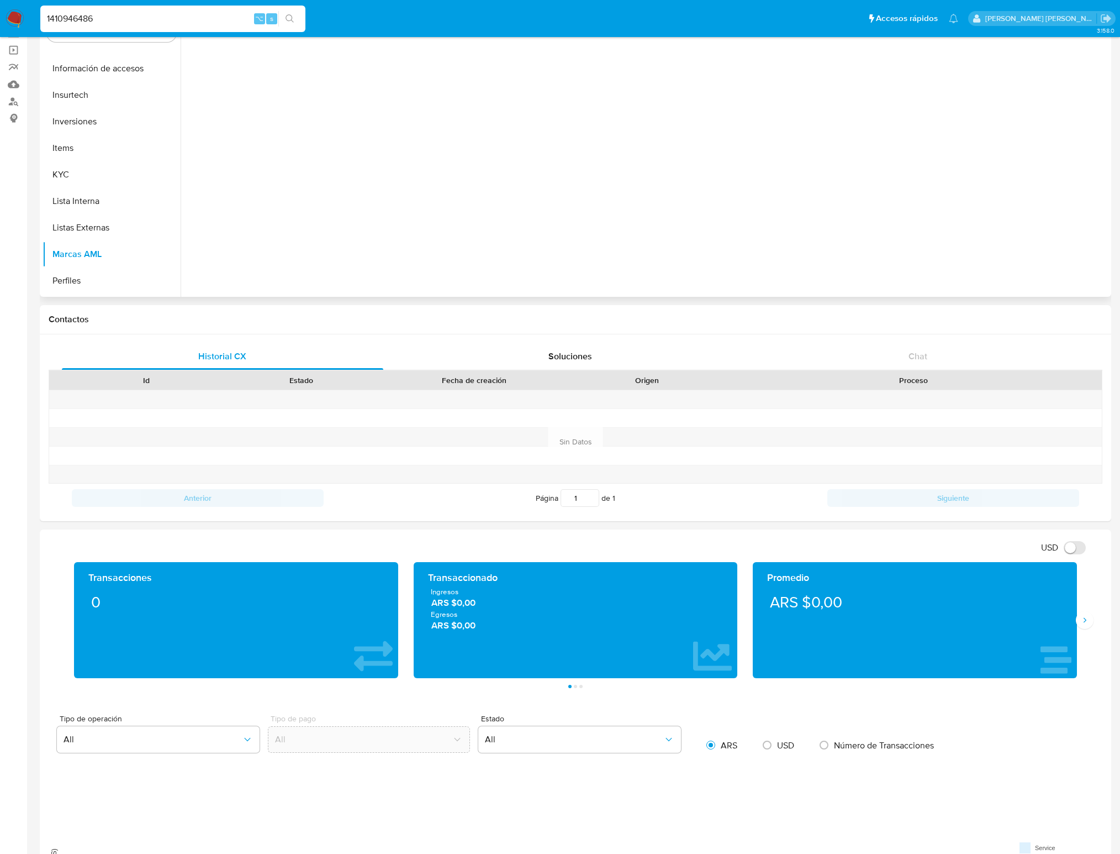
scroll to position [0, 0]
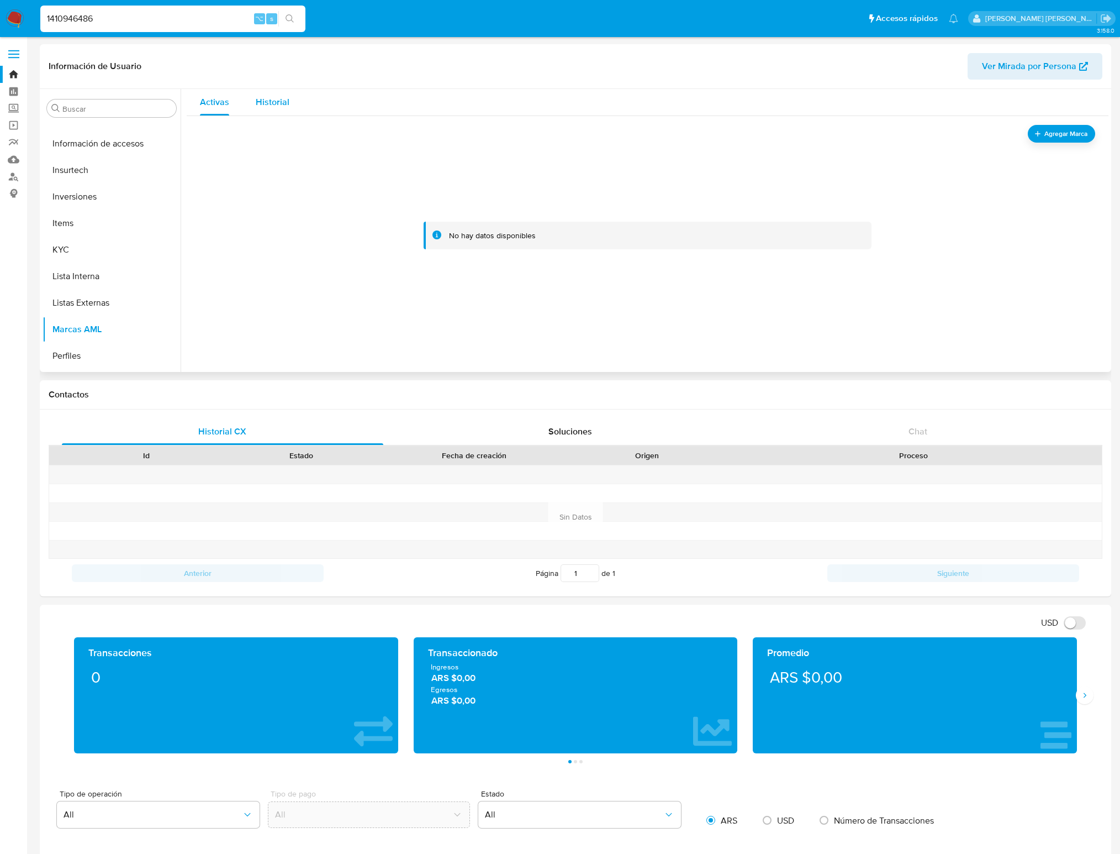
click at [287, 106] on span "Historial" at bounding box center [273, 102] width 34 height 13
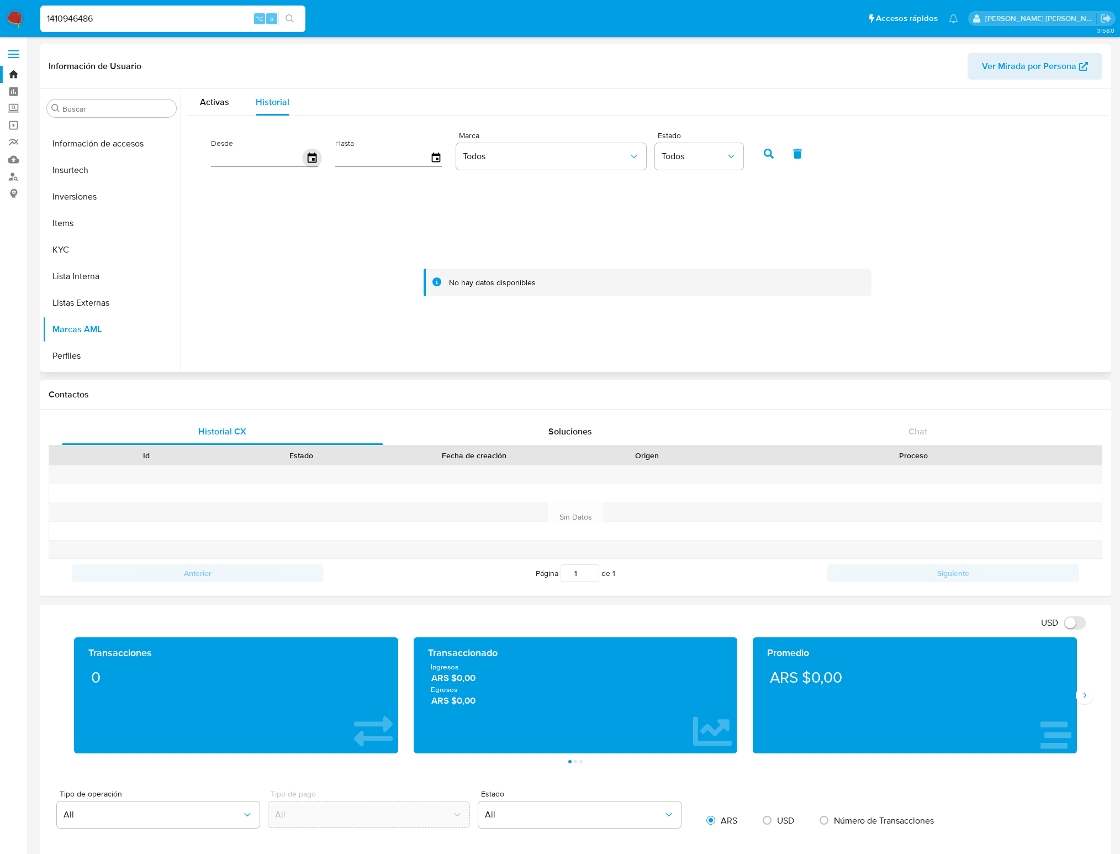
click at [315, 155] on icon "button" at bounding box center [312, 157] width 19 height 19
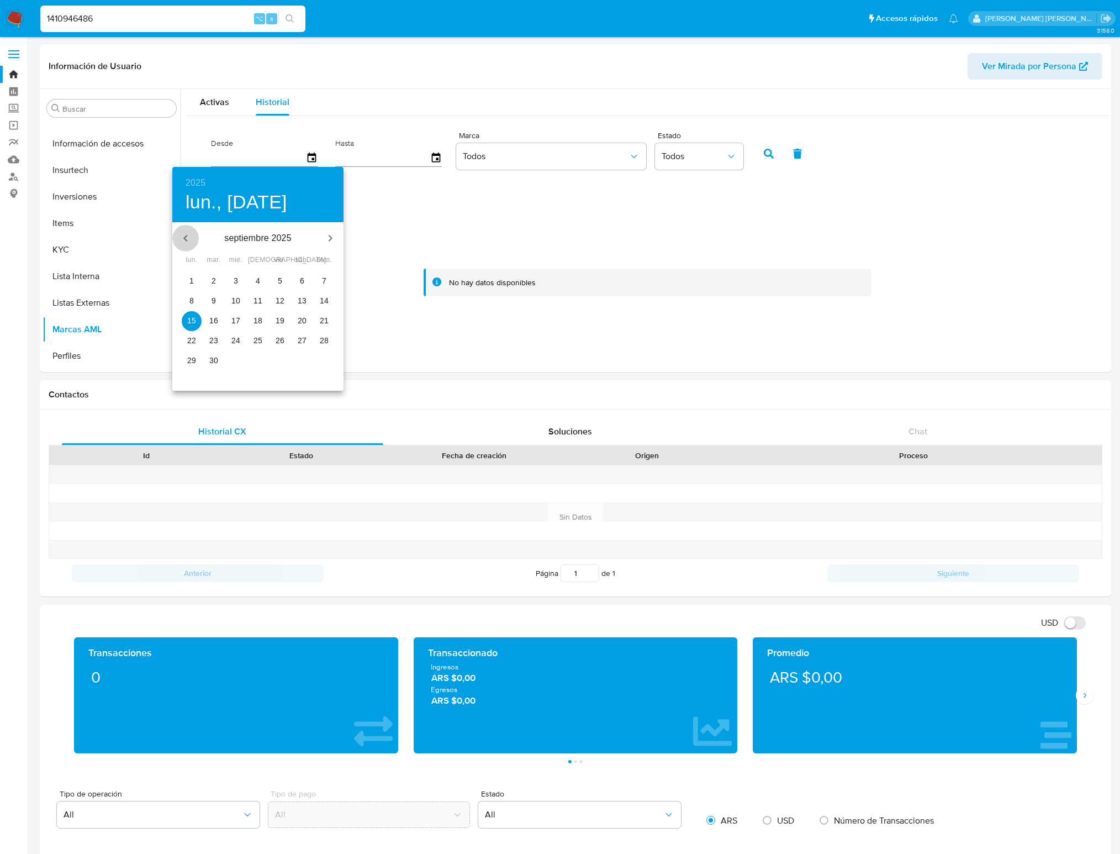
click at [187, 235] on icon "button" at bounding box center [185, 238] width 4 height 7
click at [186, 230] on button "button" at bounding box center [185, 238] width 27 height 27
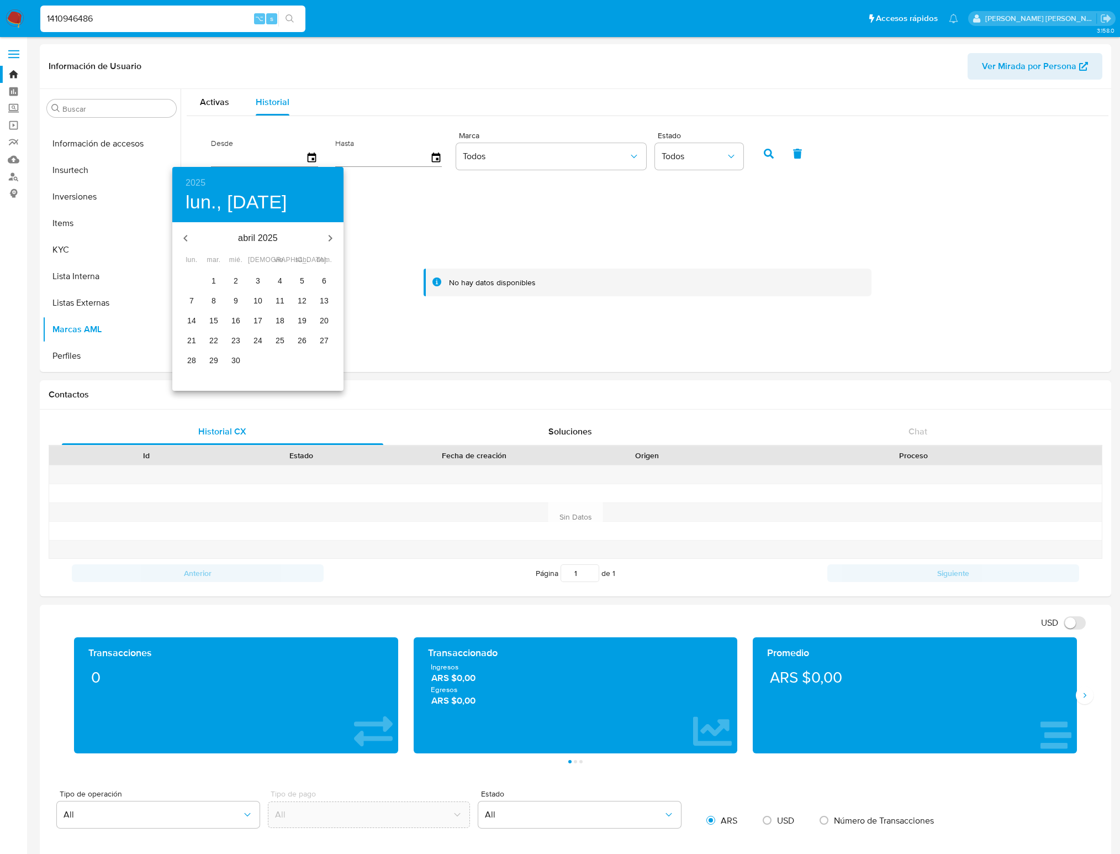
click at [186, 230] on button "button" at bounding box center [185, 238] width 27 height 27
click at [236, 286] on p "1" at bounding box center [236, 280] width 4 height 11
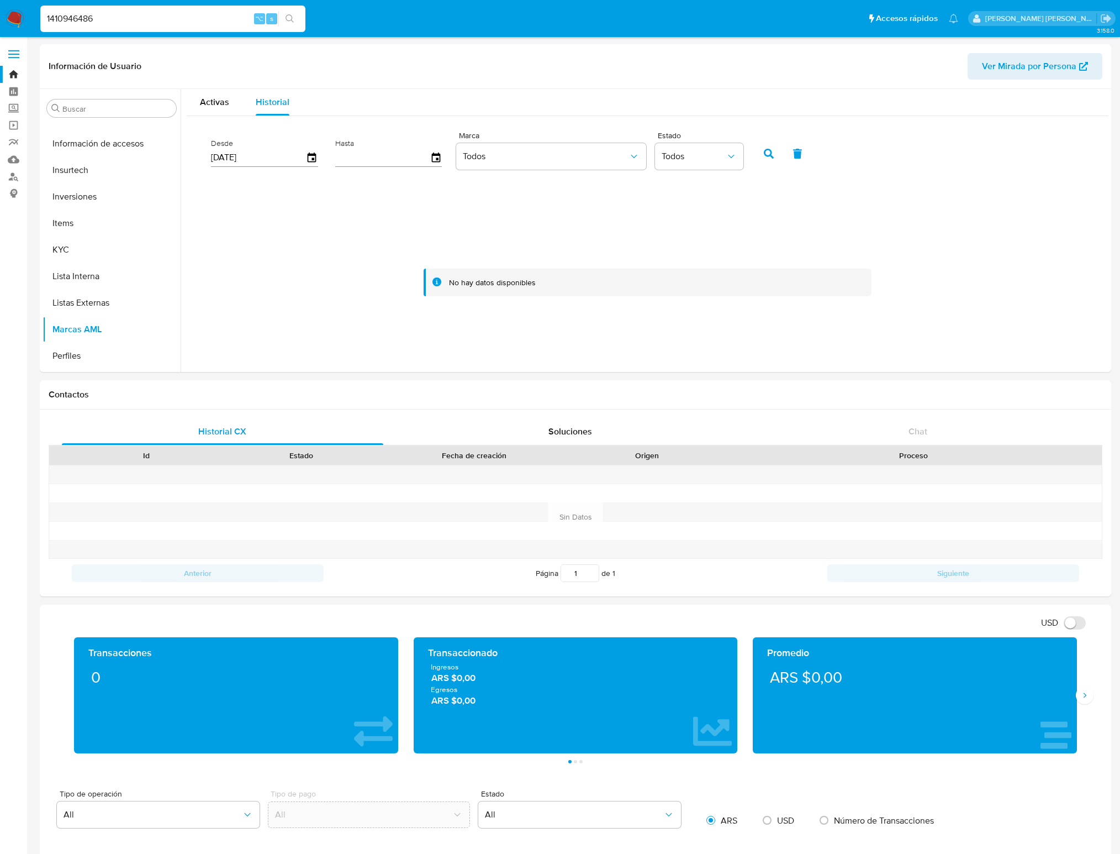
type input "01/01/2025"
click at [434, 160] on icon "button" at bounding box center [435, 157] width 9 height 10
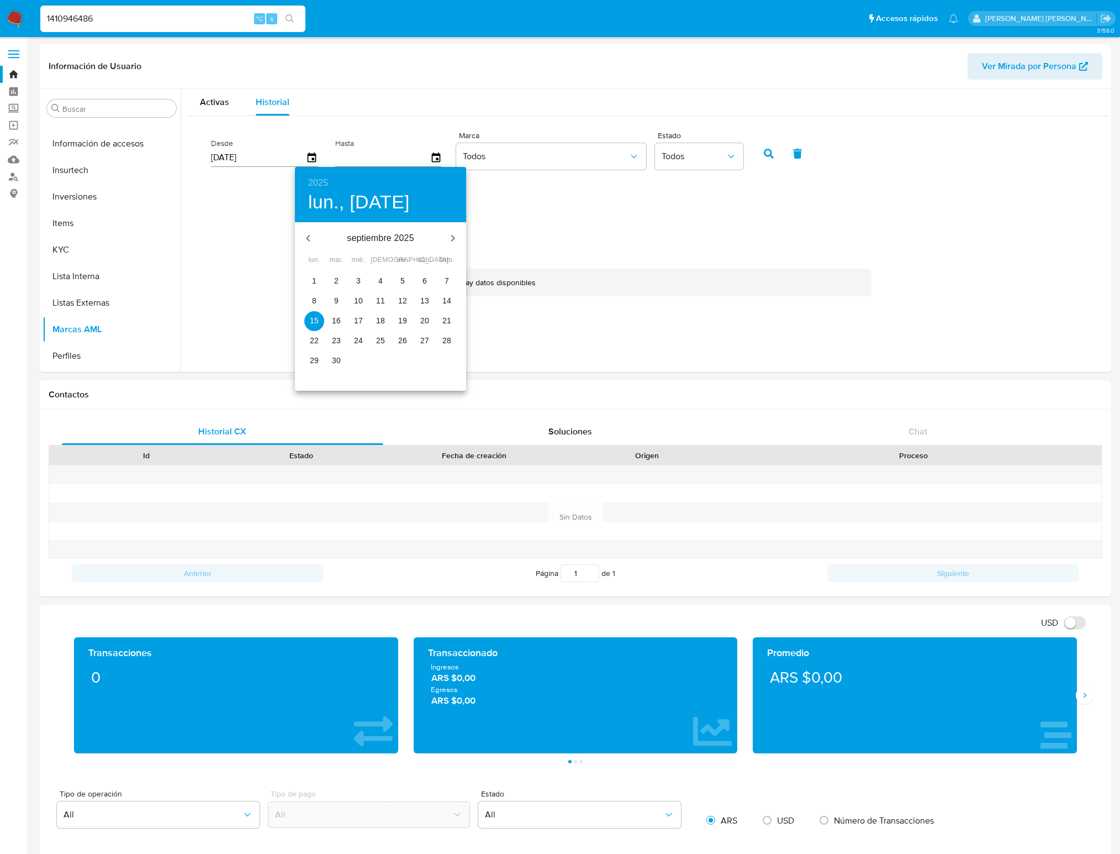
click at [317, 318] on p "15" at bounding box center [314, 320] width 9 height 11
type input "15/09/2025"
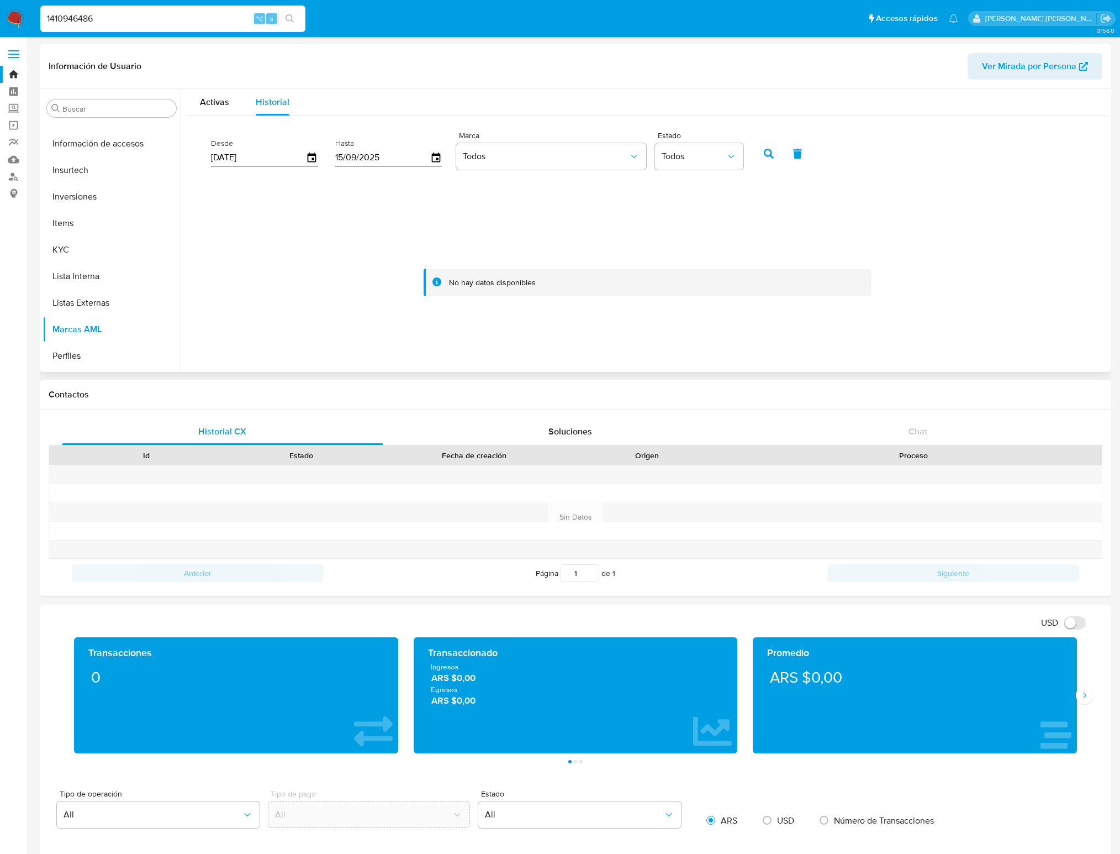
click at [767, 151] on icon "button" at bounding box center [769, 154] width 10 height 10
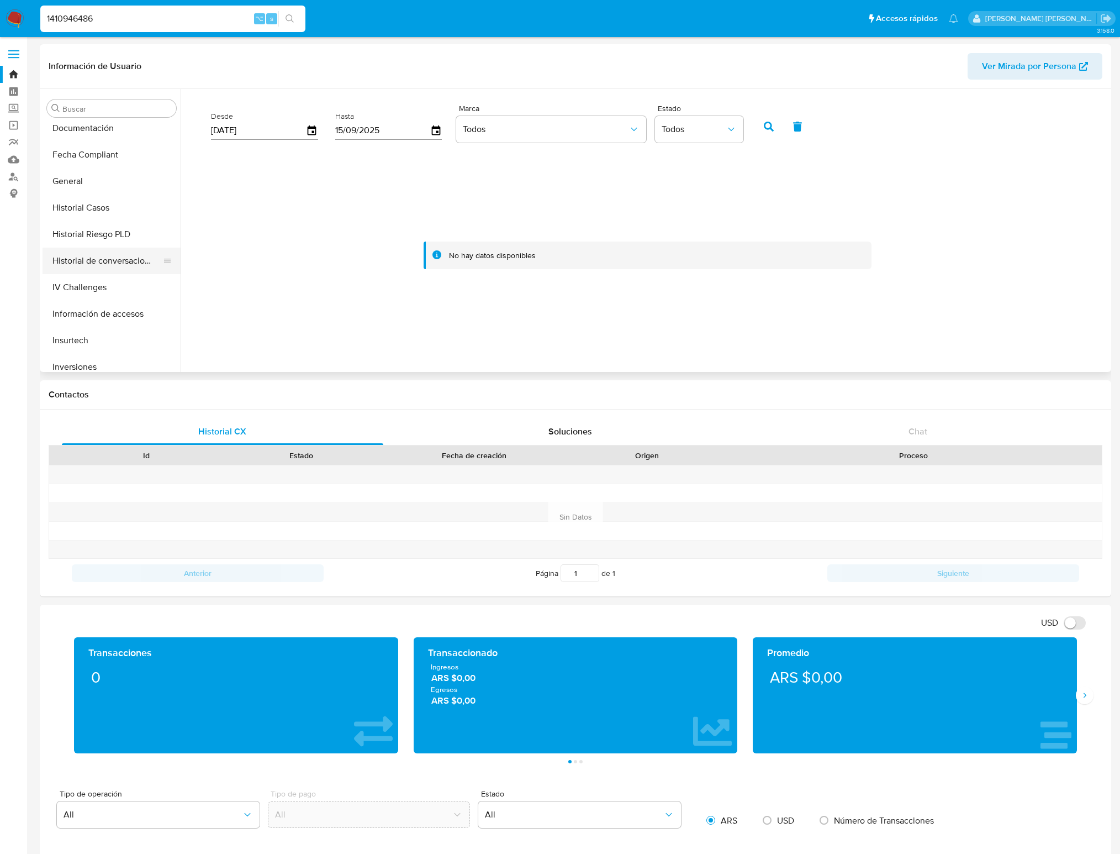
scroll to position [301, 0]
click at [99, 162] on button "Fecha Compliant" at bounding box center [107, 152] width 129 height 27
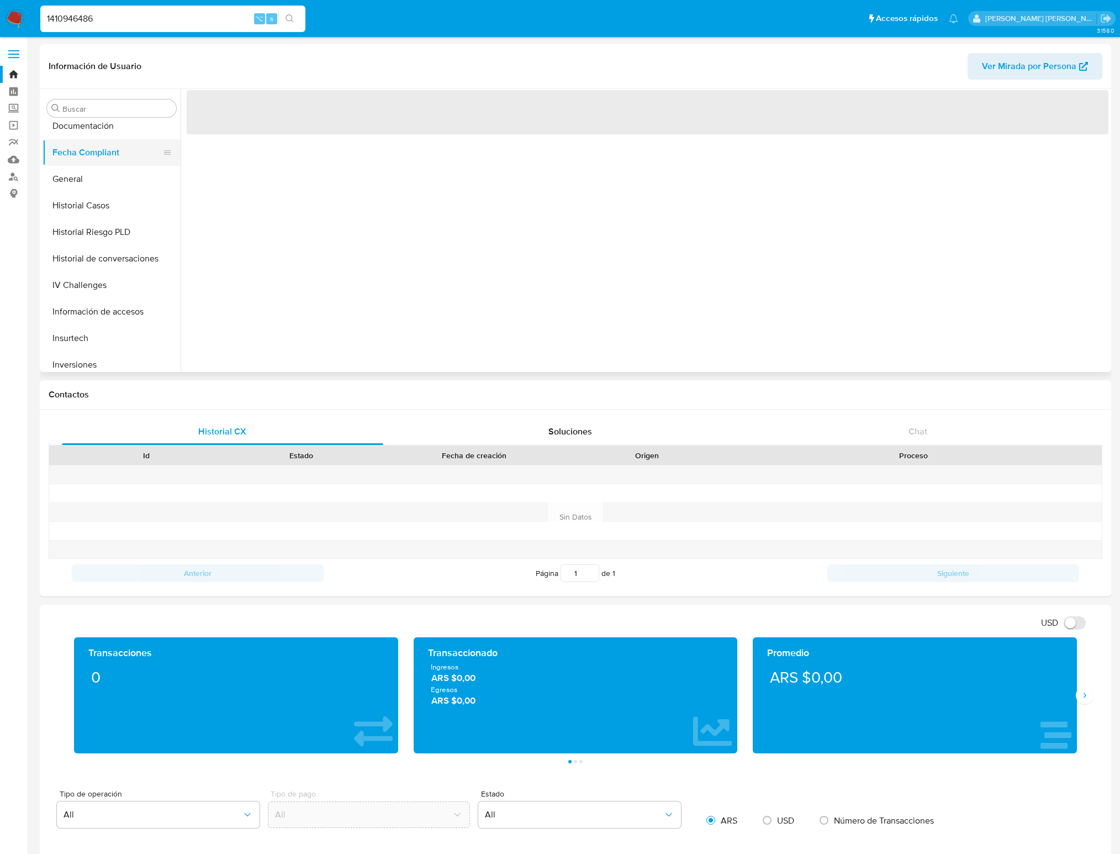
scroll to position [0, 0]
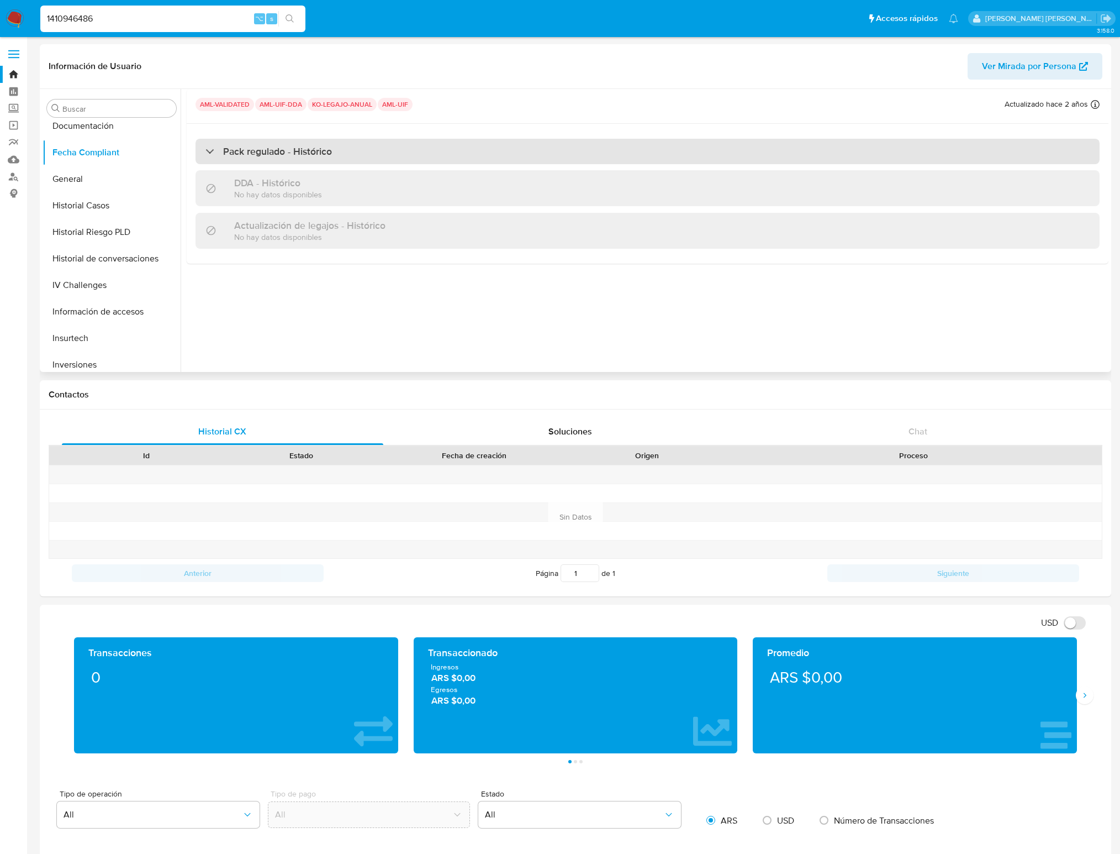
click at [212, 146] on div "Pack regulado - Histórico" at bounding box center [269, 151] width 127 height 12
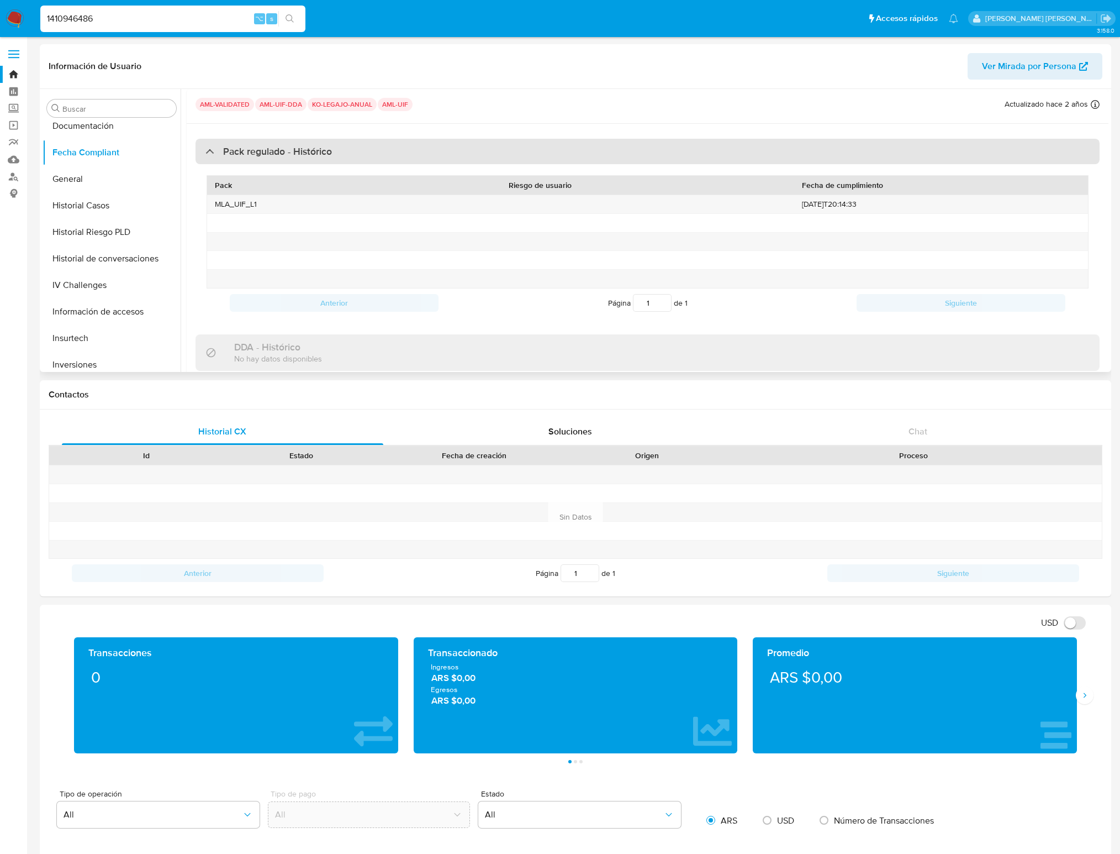
click at [212, 146] on div "Pack regulado - Histórico" at bounding box center [269, 151] width 127 height 12
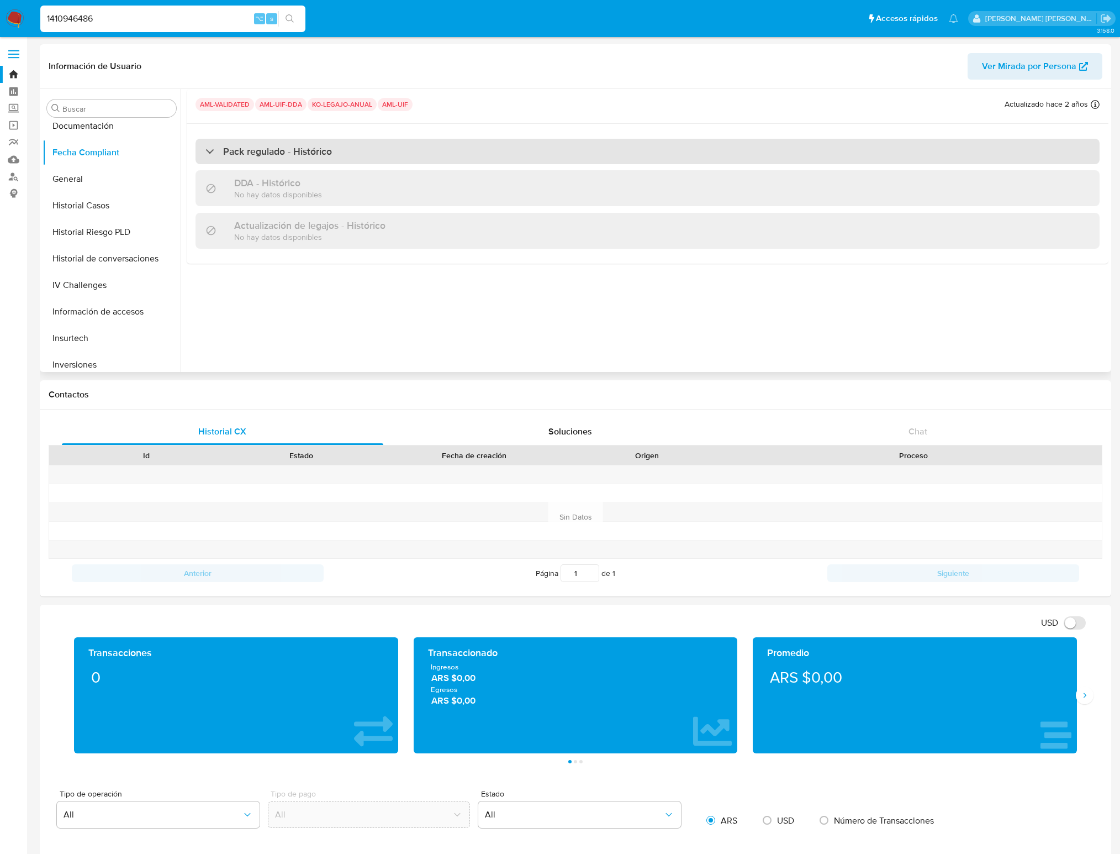
click at [215, 148] on div "Pack regulado - Histórico" at bounding box center [269, 151] width 127 height 12
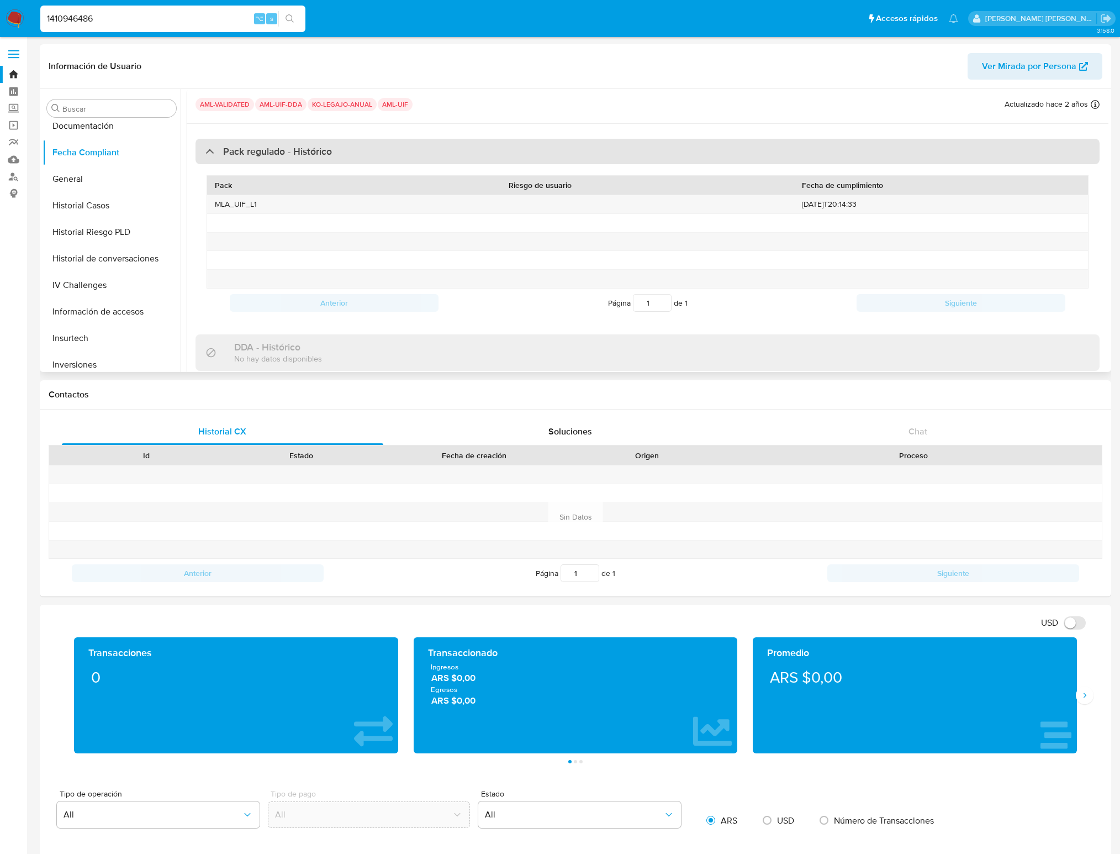
click at [211, 149] on div "Pack regulado - Histórico" at bounding box center [269, 151] width 127 height 12
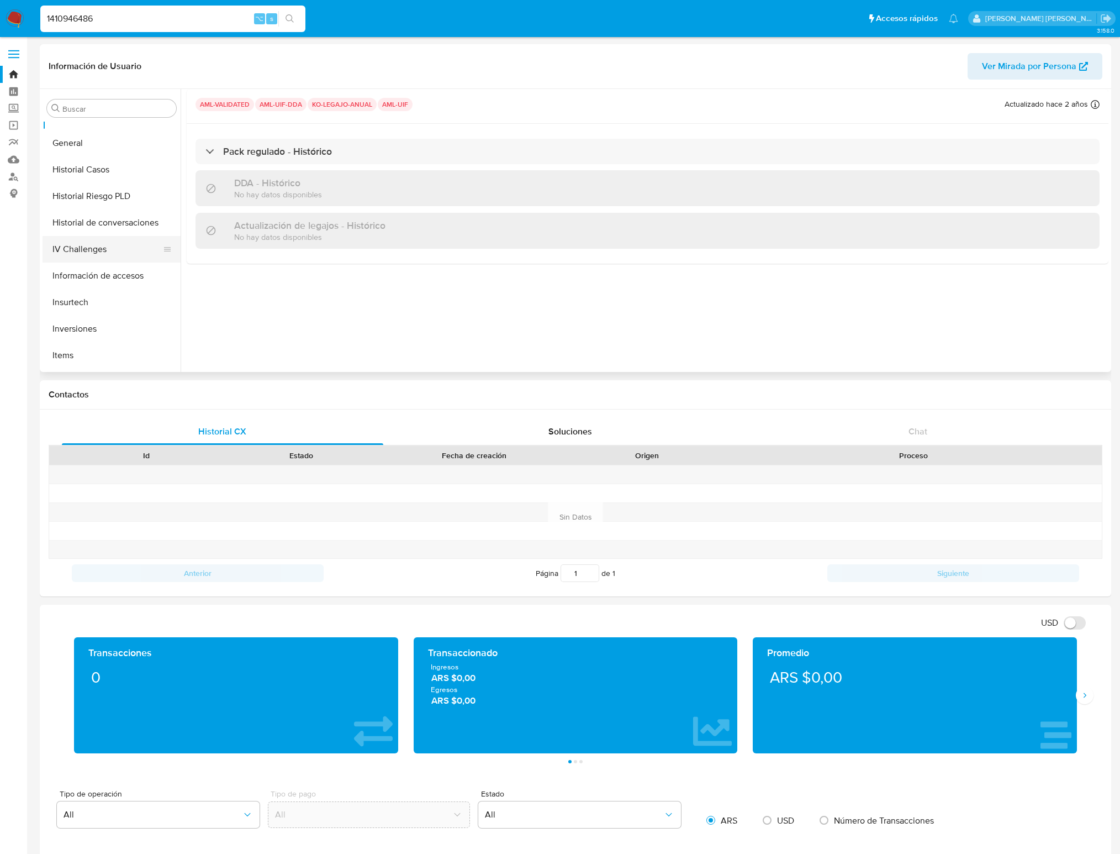
scroll to position [336, 0]
click at [118, 223] on button "Historial de conversaciones" at bounding box center [107, 223] width 129 height 27
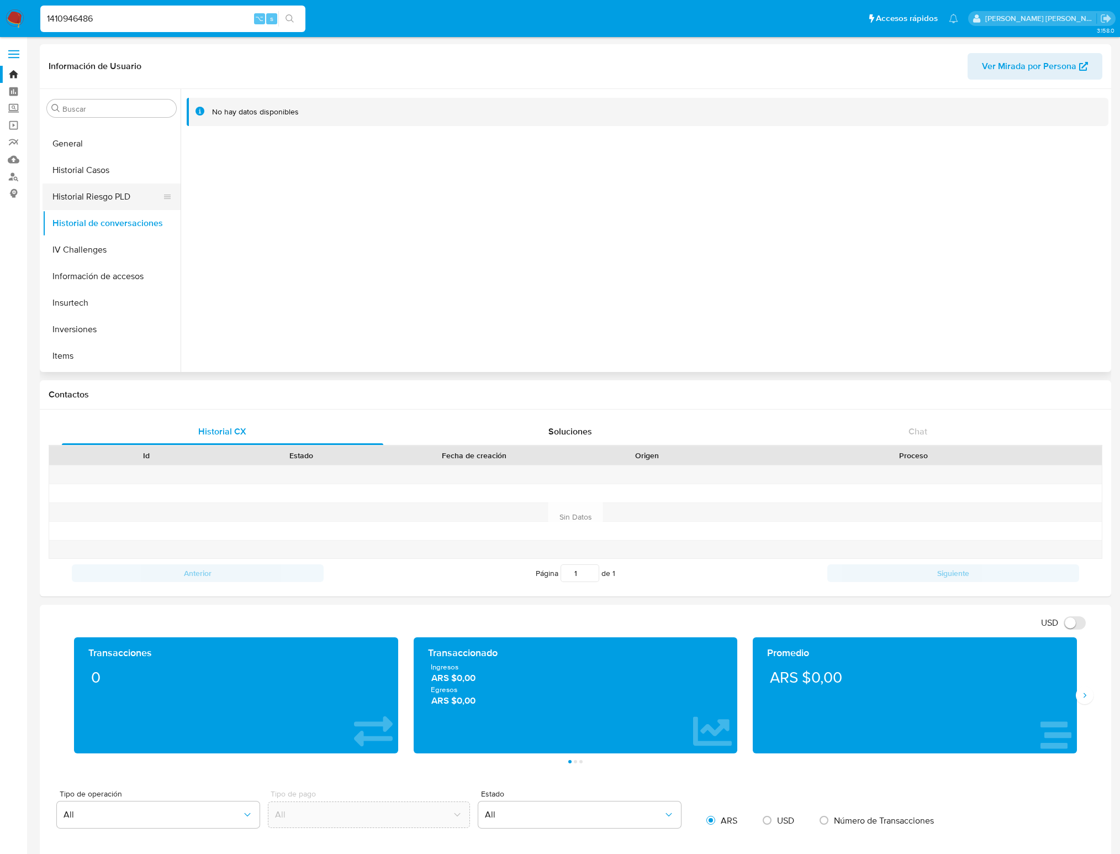
click at [117, 204] on button "Historial Riesgo PLD" at bounding box center [107, 196] width 129 height 27
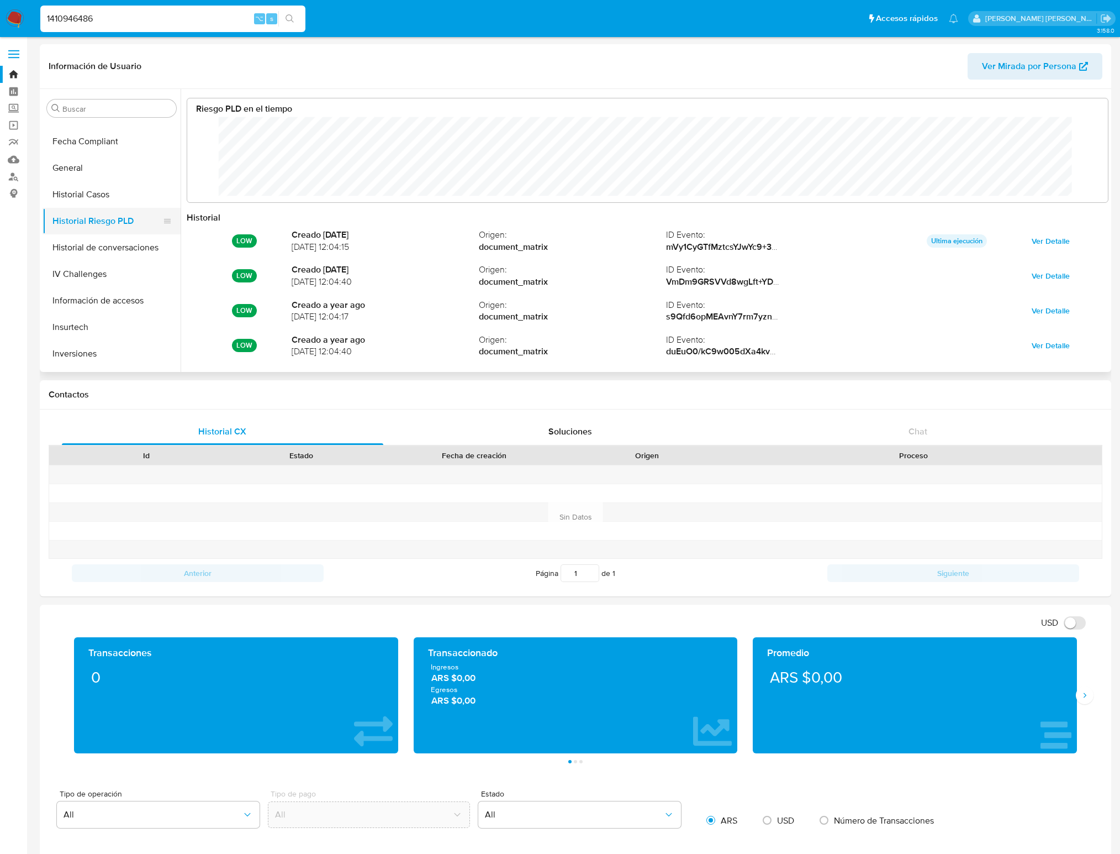
scroll to position [304, 0]
click at [117, 204] on button "Historial Casos" at bounding box center [112, 202] width 138 height 27
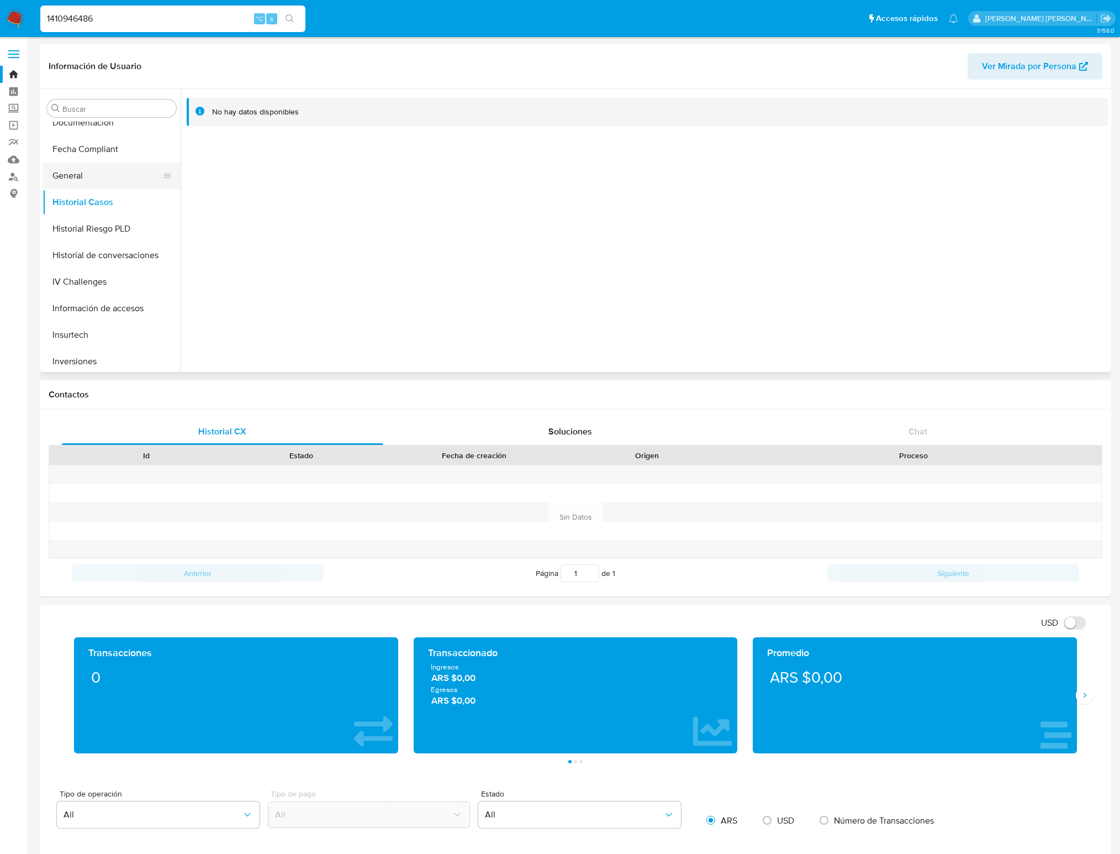
click at [110, 187] on button "General" at bounding box center [107, 175] width 129 height 27
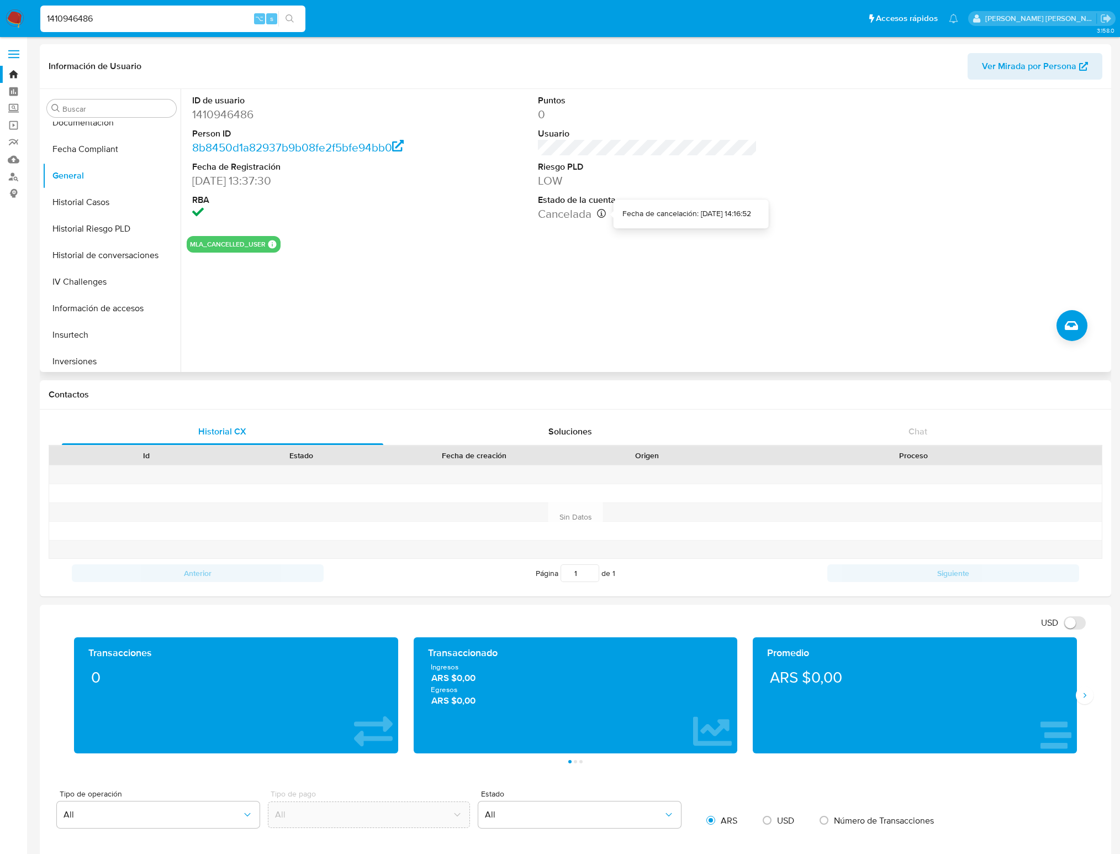
click at [602, 214] on icon at bounding box center [601, 213] width 9 height 9
click at [598, 214] on icon at bounding box center [601, 213] width 9 height 9
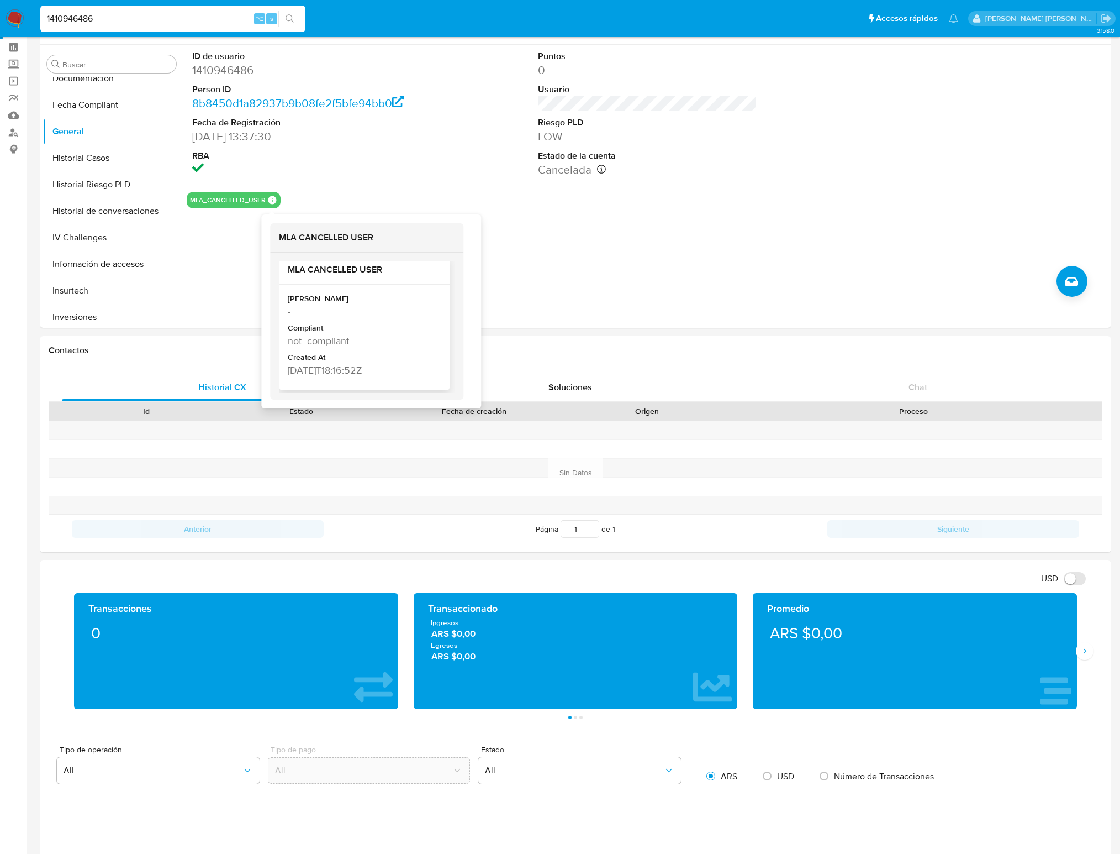
scroll to position [0, 0]
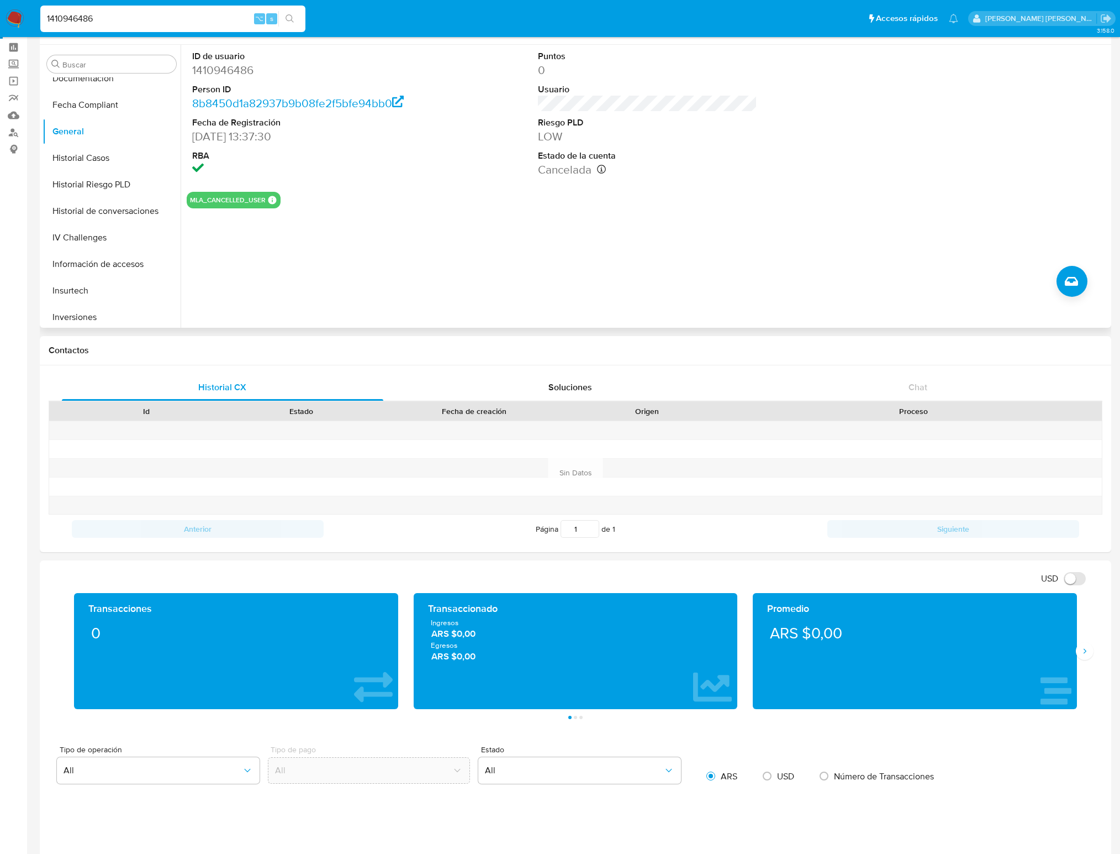
click at [492, 127] on div "ID de usuario 1410946486 Person ID 8b8450d1a82937b9b08fe2f5bfe94bb0 Fecha de Re…" at bounding box center [648, 114] width 922 height 138
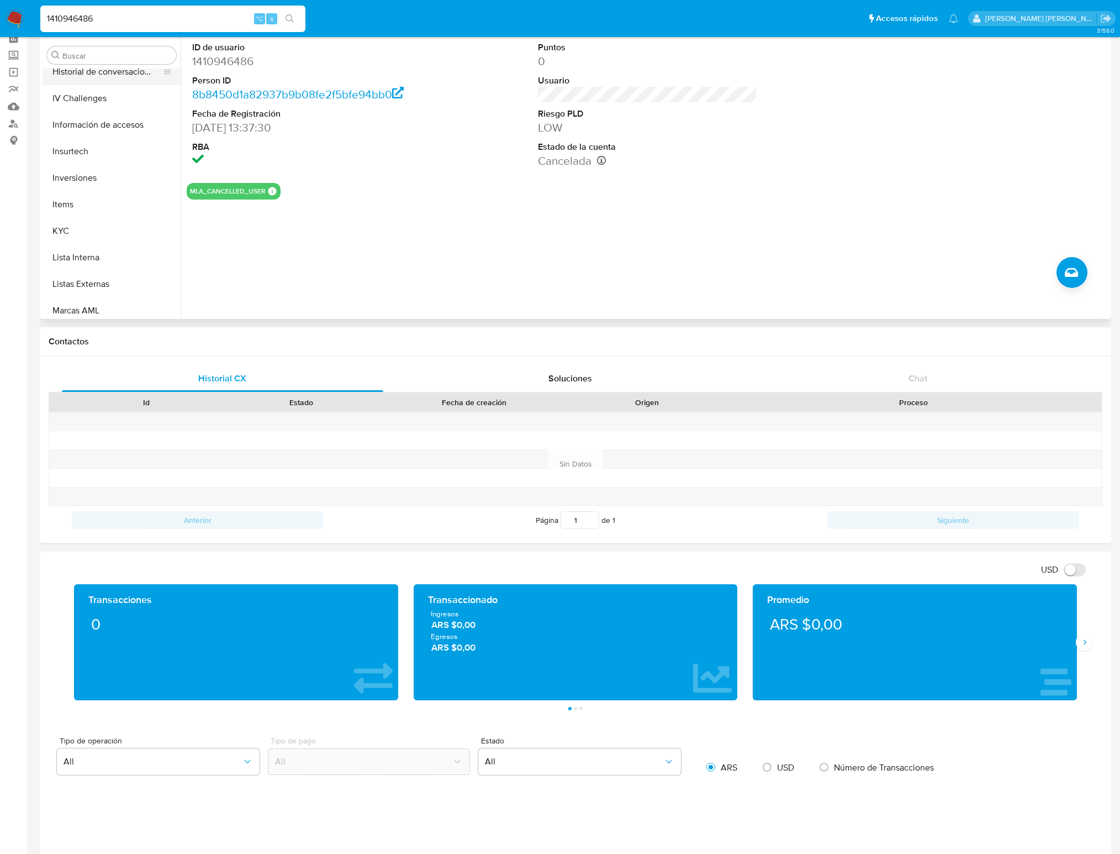
scroll to position [444, 0]
click at [71, 215] on button "KYC" at bounding box center [107, 221] width 129 height 27
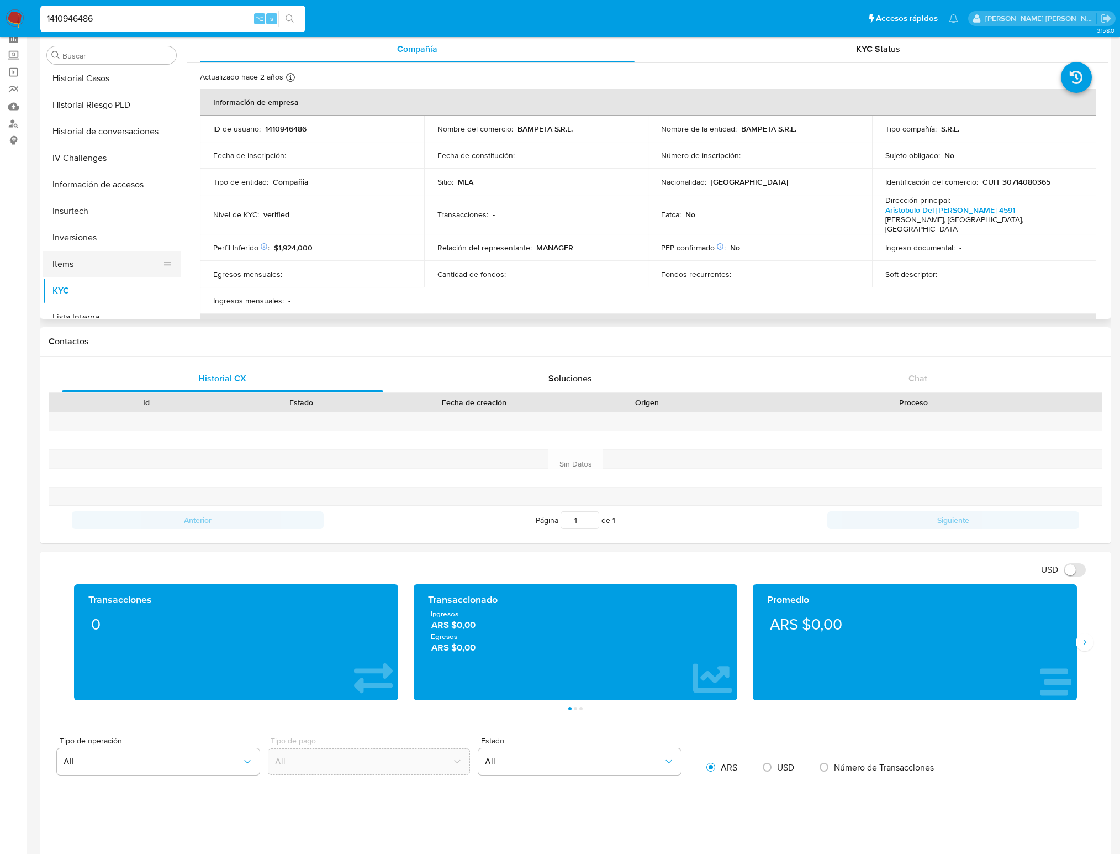
scroll to position [372, 0]
click at [127, 155] on button "IV Challenges" at bounding box center [107, 160] width 129 height 27
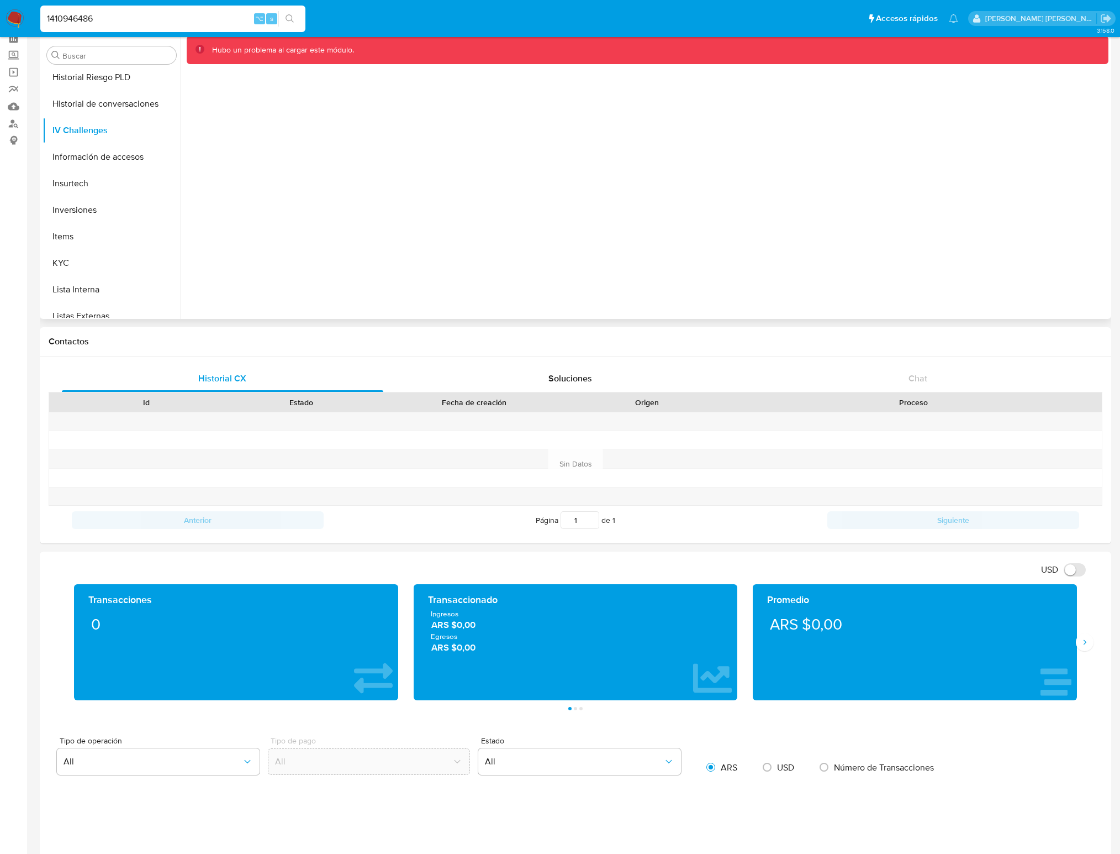
scroll to position [403, 0]
click at [73, 254] on button "KYC" at bounding box center [107, 262] width 129 height 27
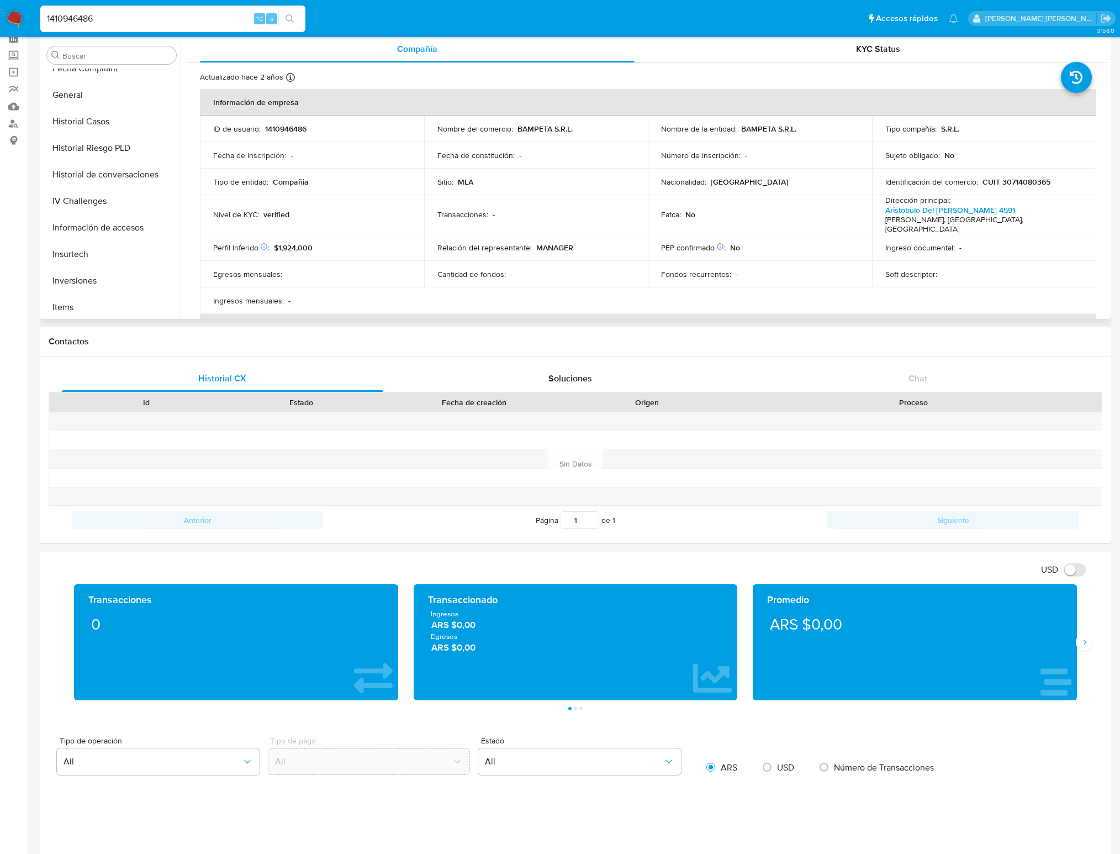
scroll to position [308, 0]
click at [101, 113] on button "General" at bounding box center [107, 119] width 129 height 27
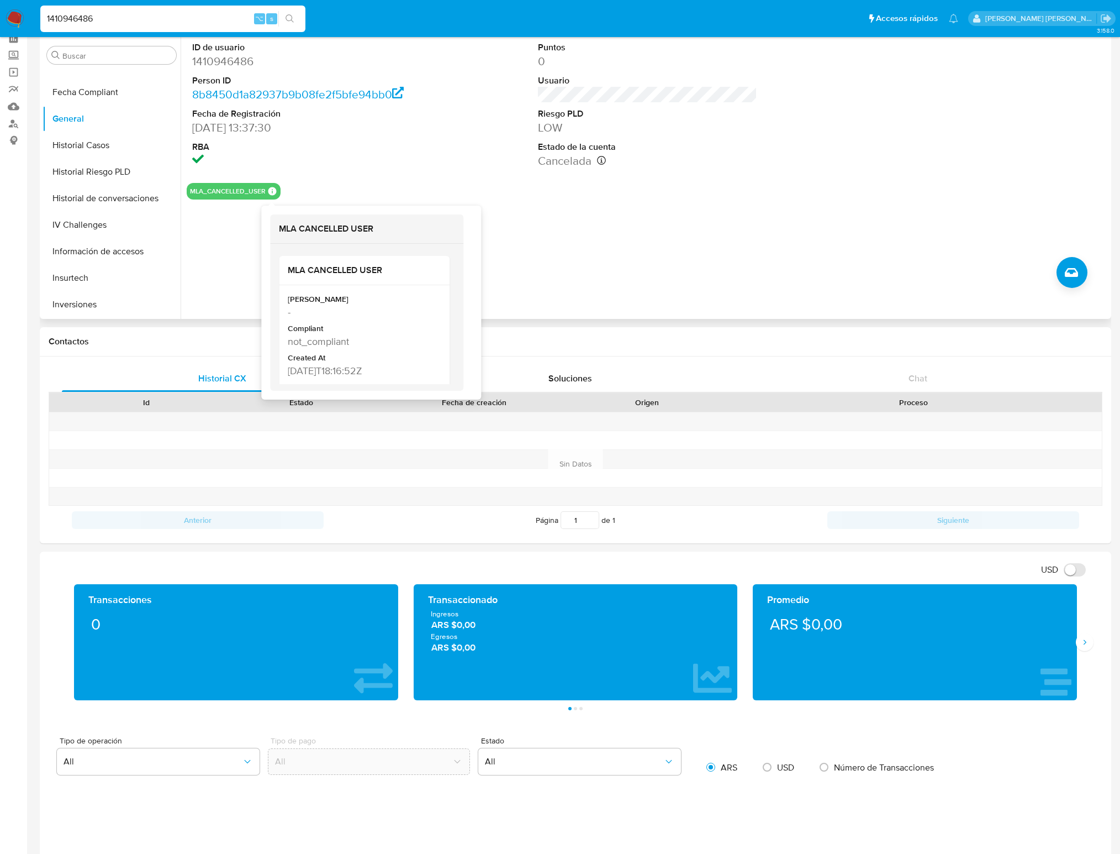
click at [271, 192] on icon at bounding box center [272, 191] width 8 height 8
drag, startPoint x: 287, startPoint y: 333, endPoint x: 360, endPoint y: 332, distance: 72.9
click at [360, 332] on div "Mark Id - Compliant not_compliant Created At 2024-01-11T18:16:52Z" at bounding box center [364, 328] width 171 height 105
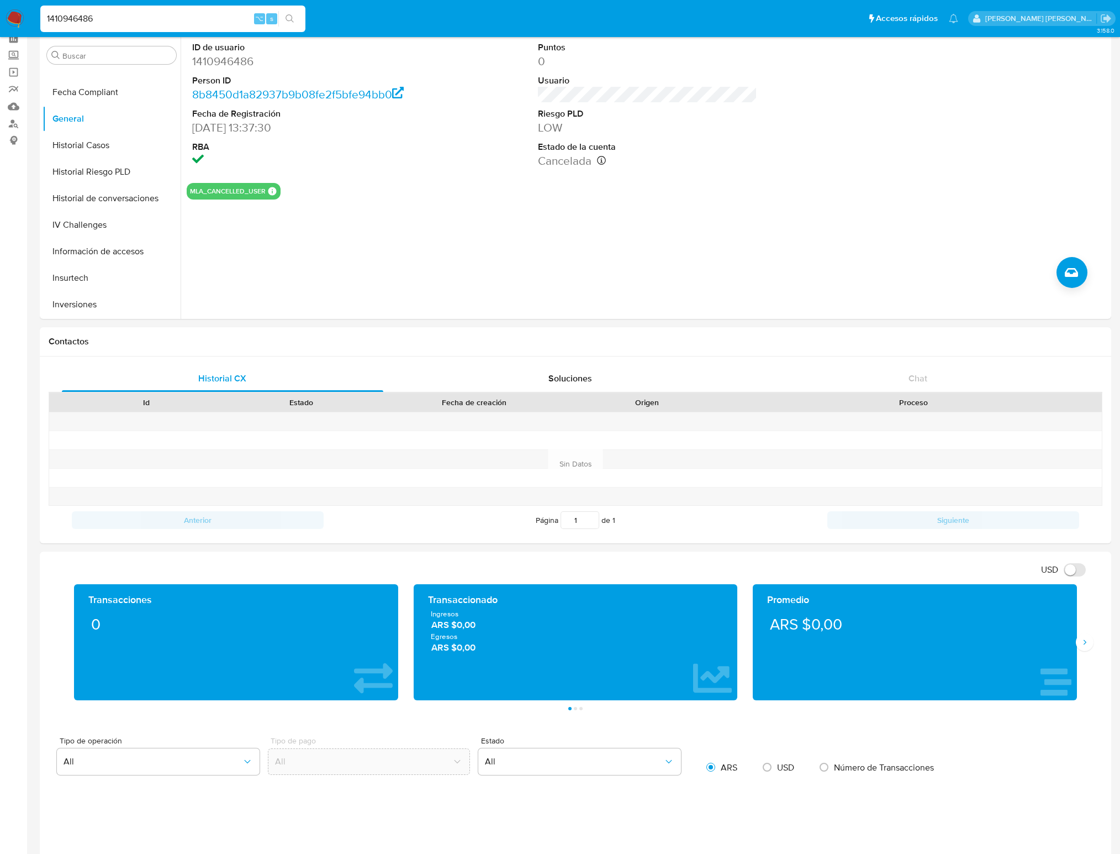
click at [70, 19] on input "1410946486" at bounding box center [172, 19] width 265 height 14
click at [62, 20] on input "1410946486" at bounding box center [172, 19] width 265 height 14
paste input "288681343"
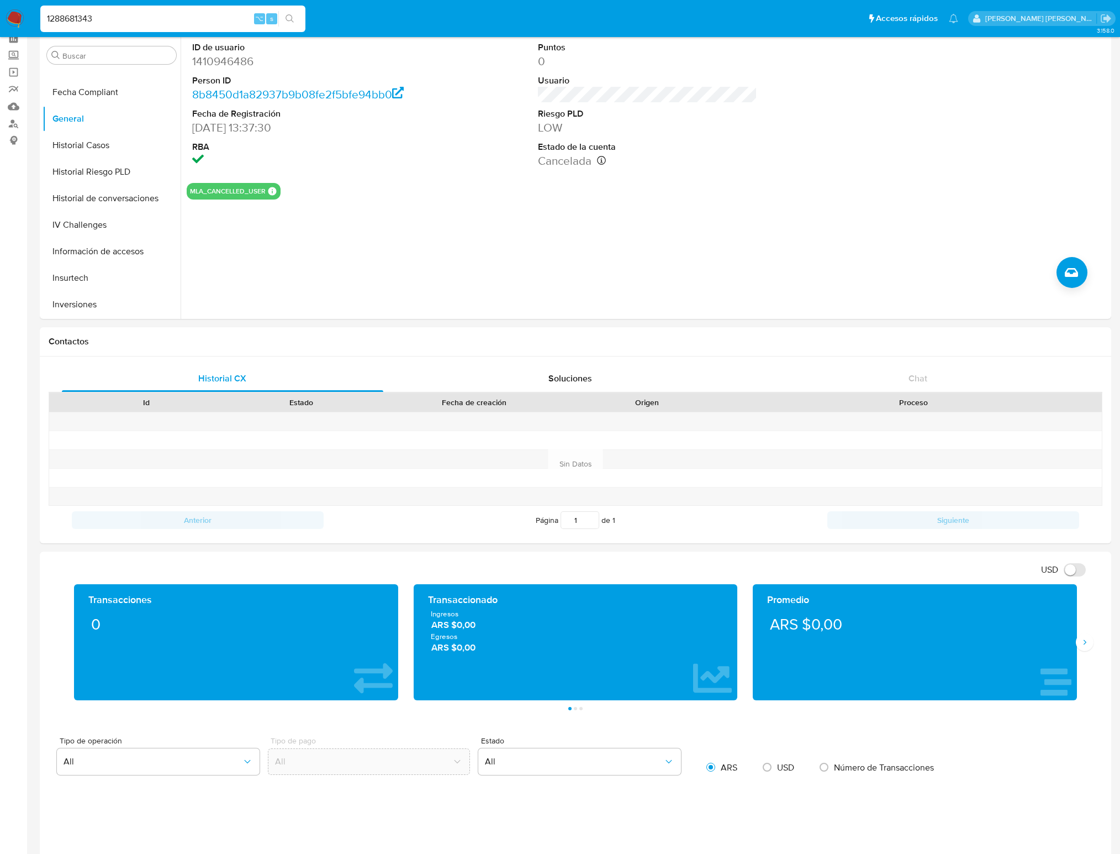
type input "1288681343"
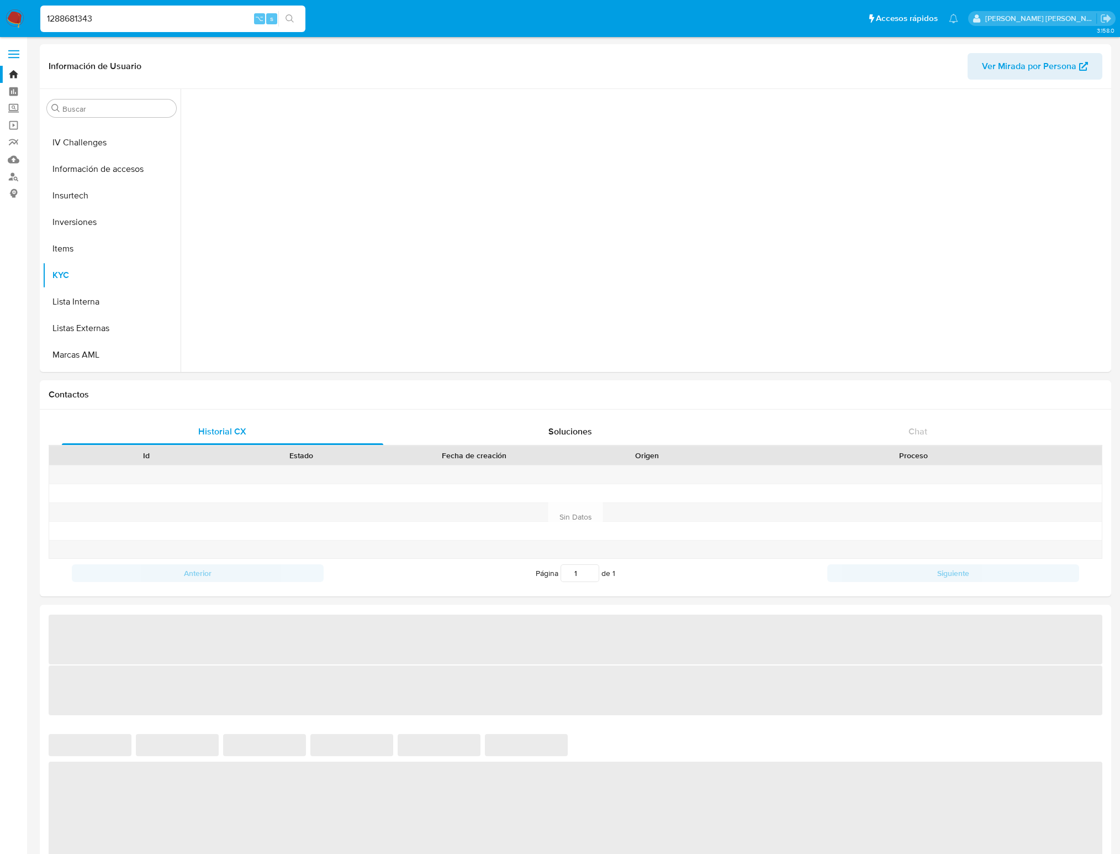
scroll to position [519, 0]
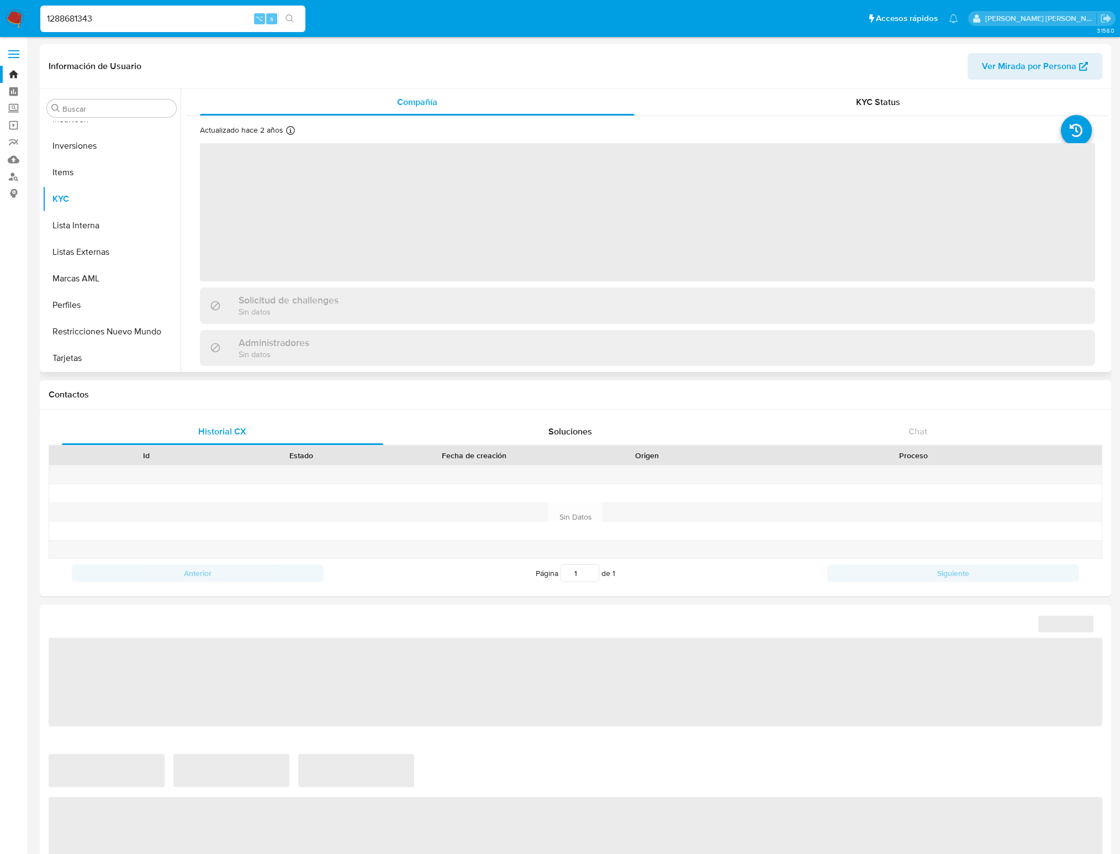
select select "10"
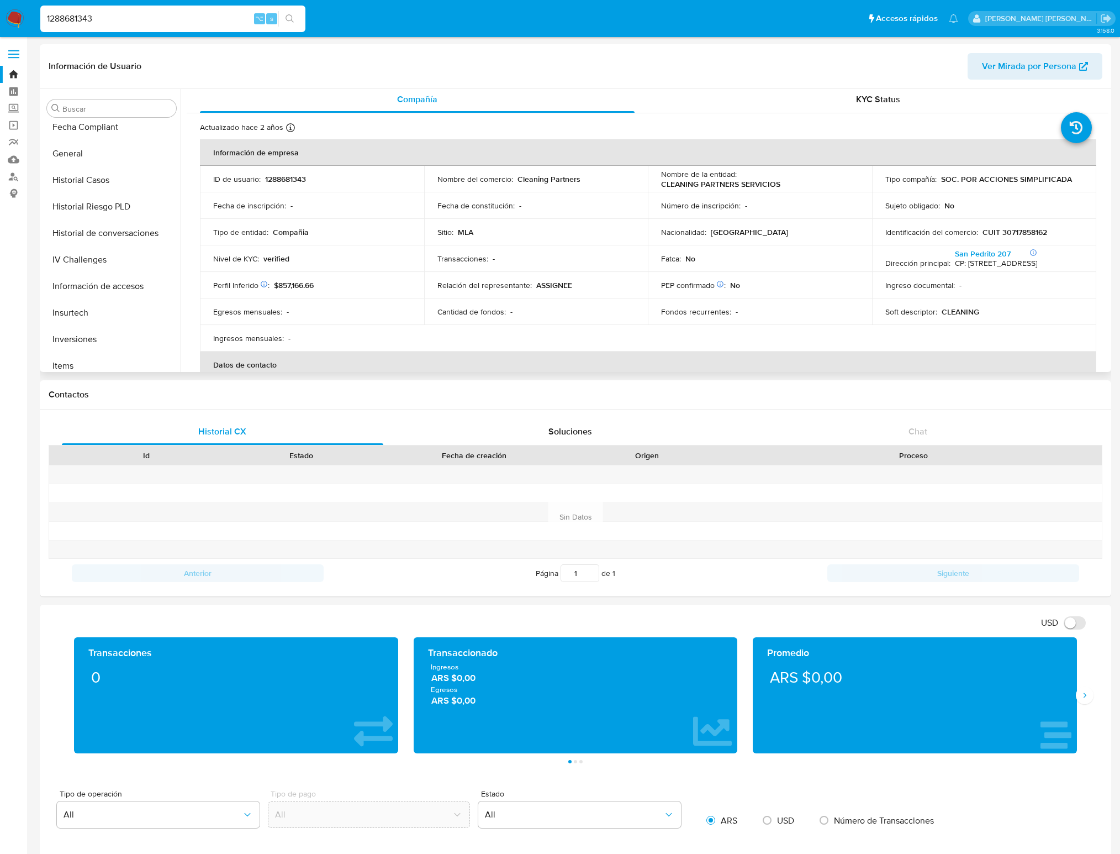
scroll to position [322, 0]
click at [102, 182] on button "Historial Casos" at bounding box center [107, 184] width 129 height 27
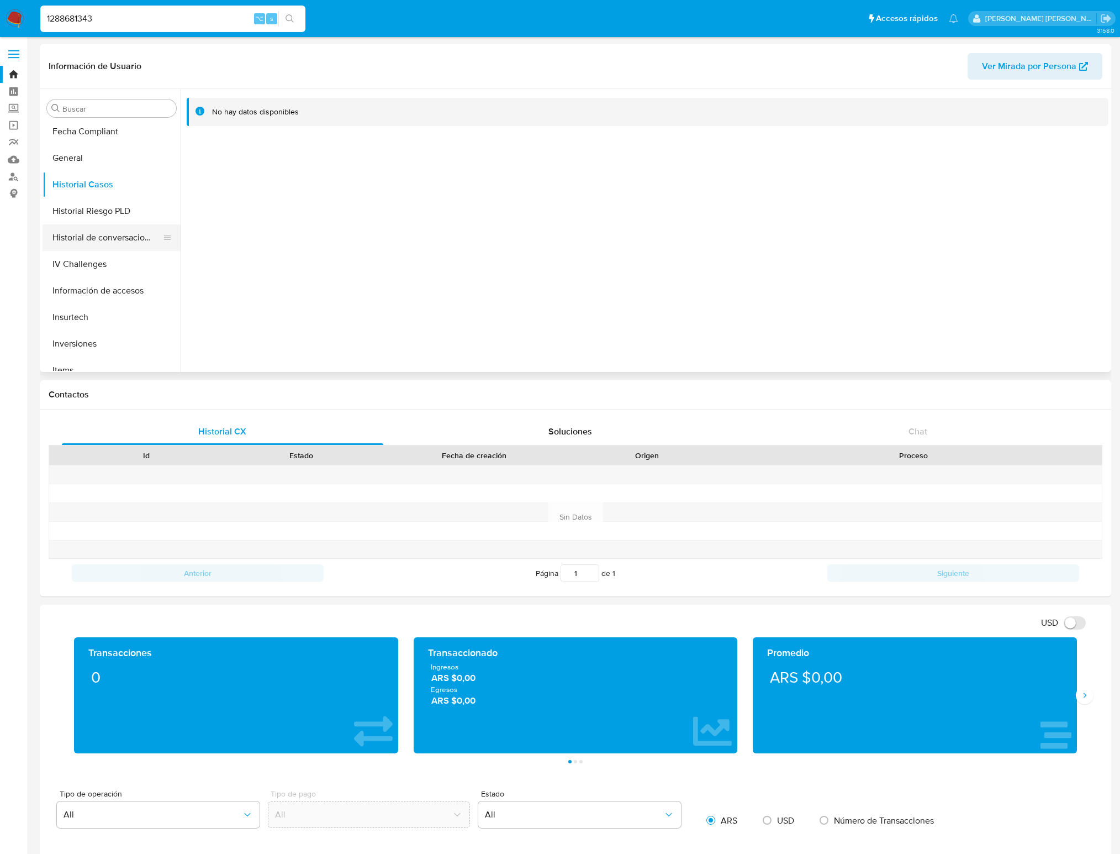
scroll to position [519, 0]
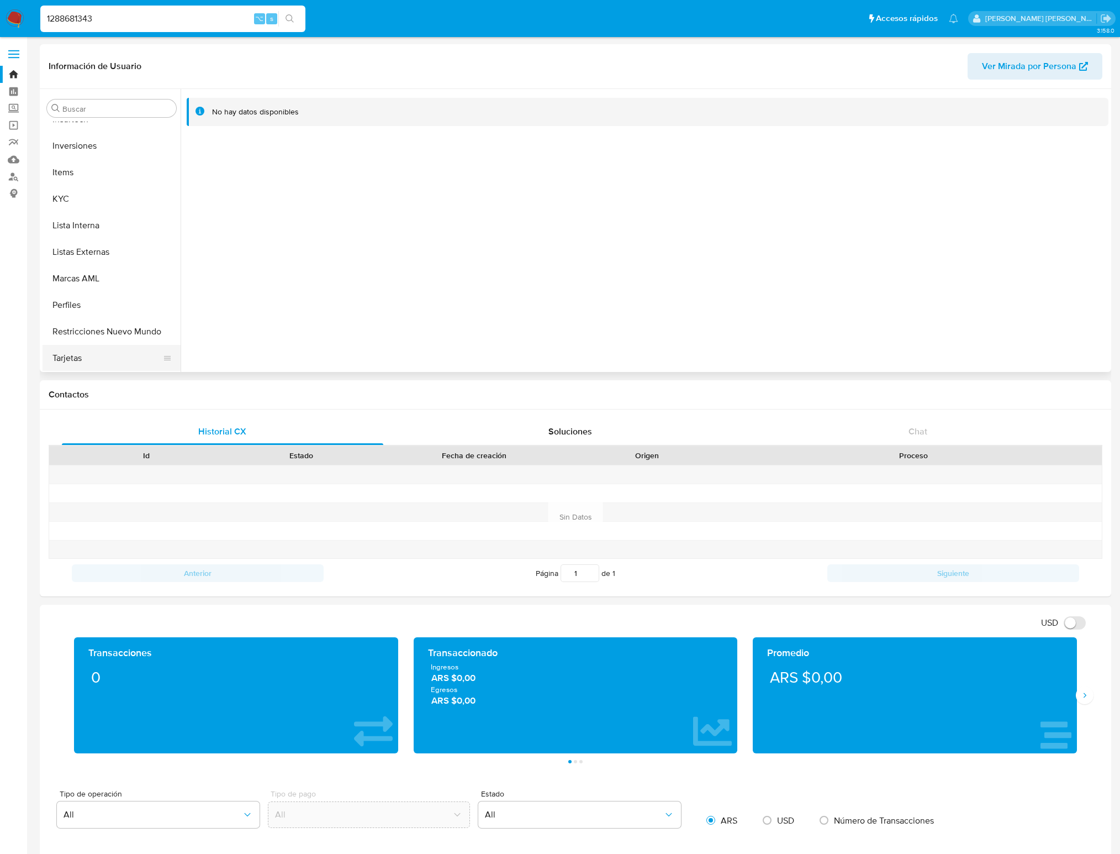
click at [74, 359] on button "Tarjetas" at bounding box center [107, 358] width 129 height 27
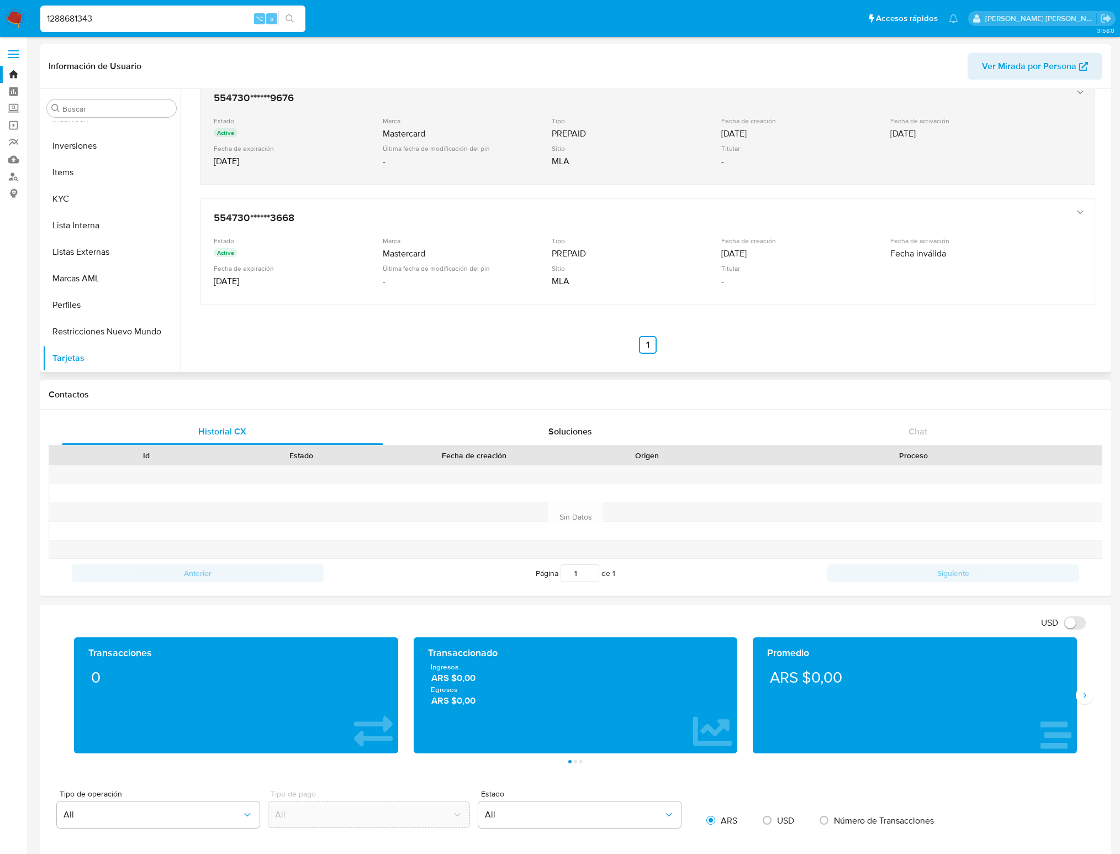
scroll to position [0, 0]
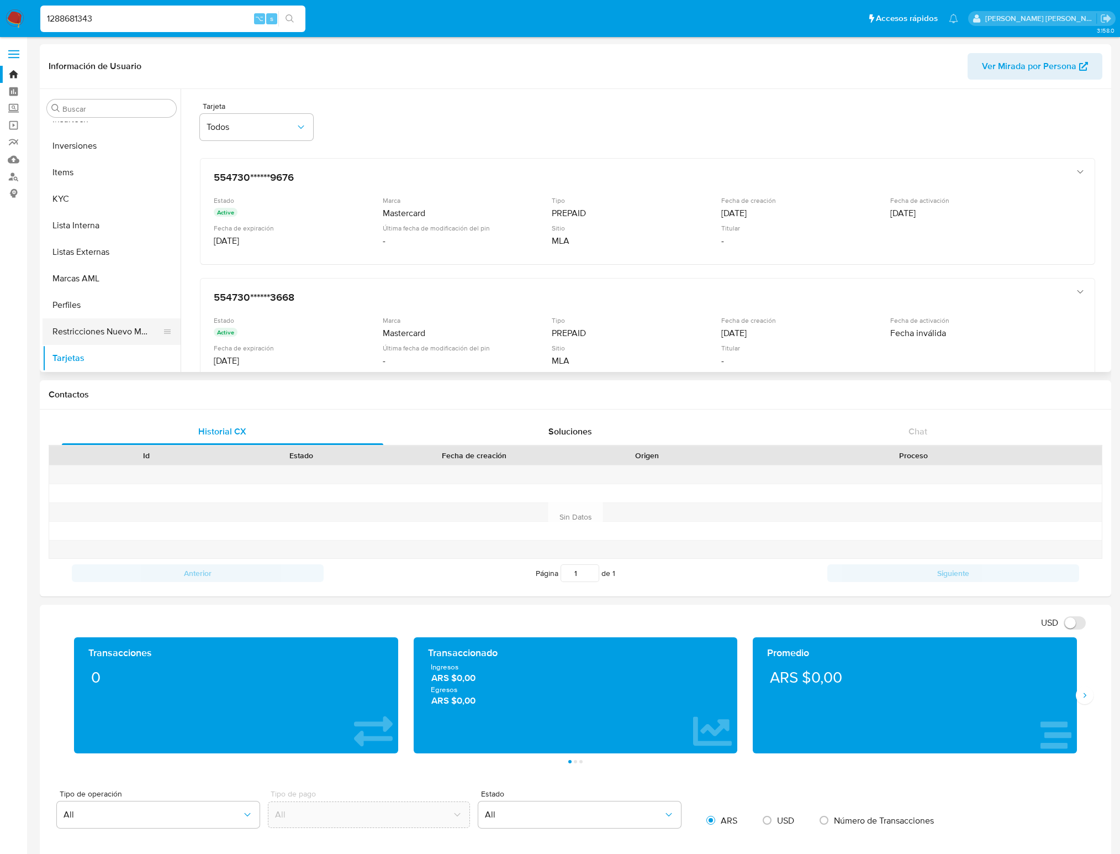
click at [97, 330] on button "Restricciones Nuevo Mundo" at bounding box center [107, 331] width 129 height 27
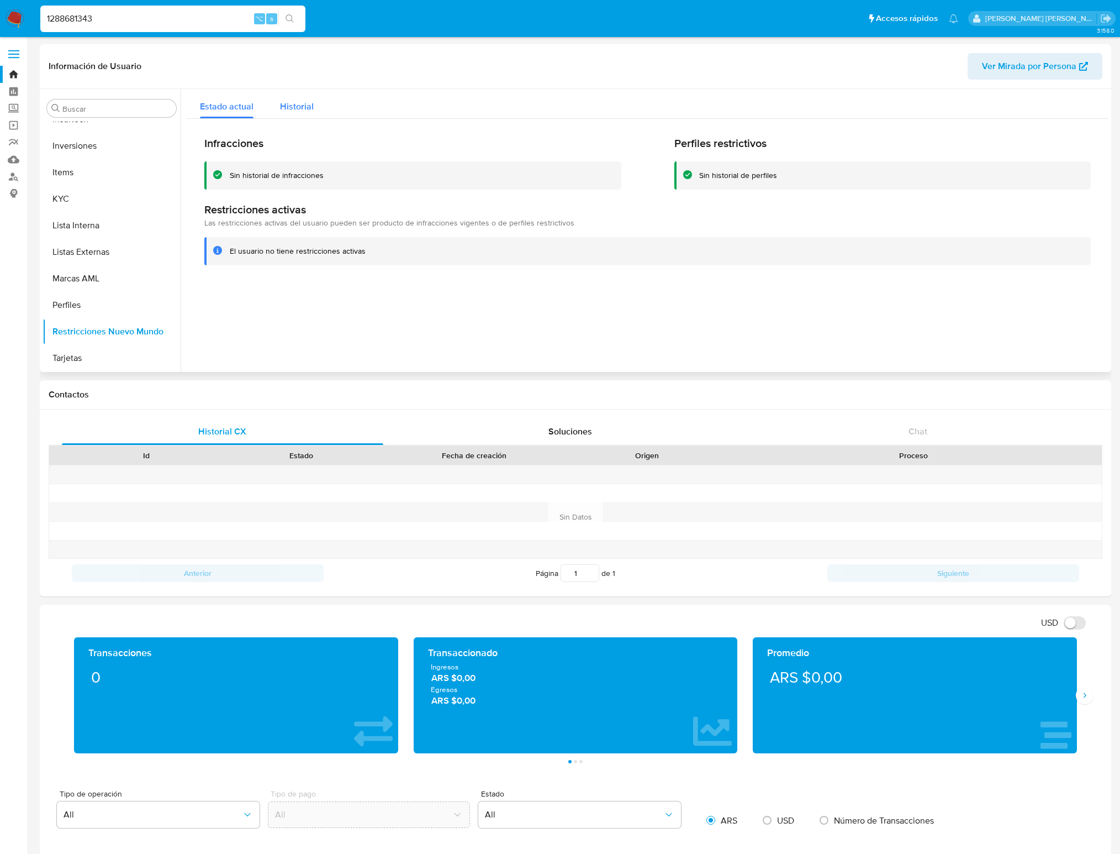
click at [309, 107] on span "Historial" at bounding box center [297, 106] width 34 height 13
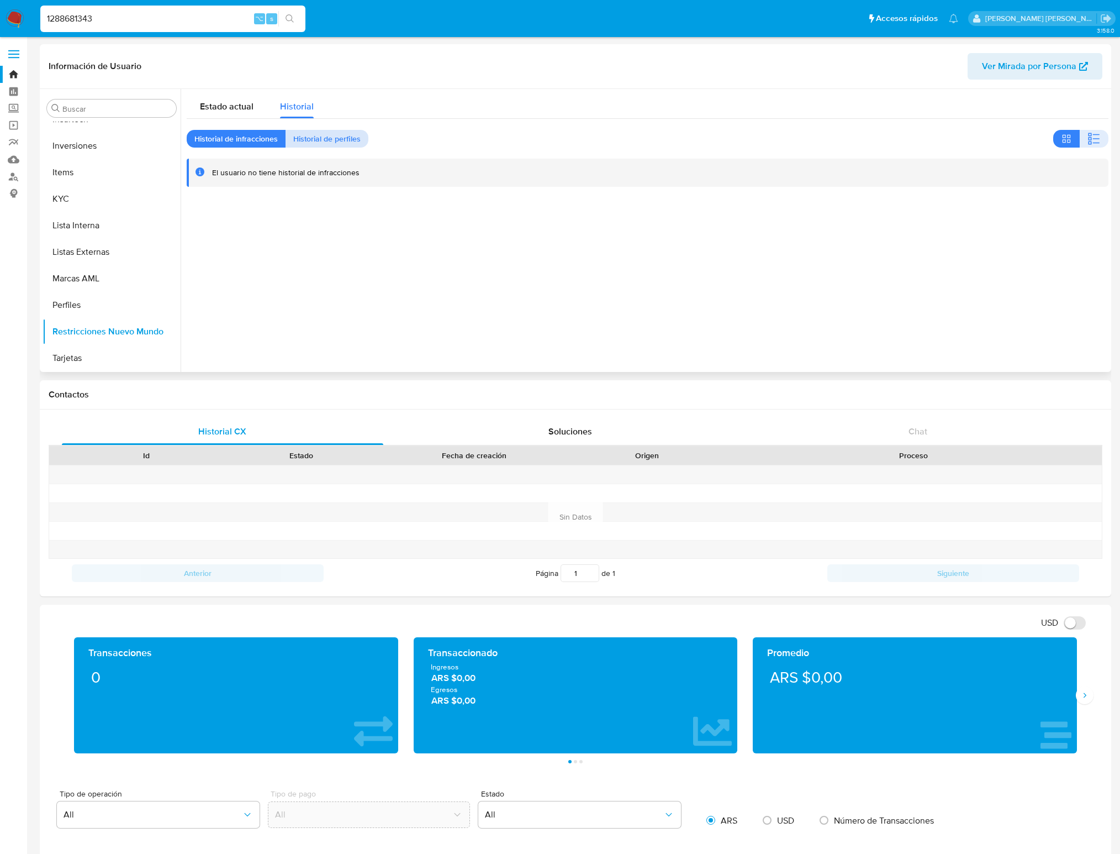
click at [338, 135] on span "Historial de perfiles" at bounding box center [326, 138] width 67 height 15
click at [228, 137] on span "Historial de infracciones" at bounding box center [235, 138] width 83 height 15
click at [92, 225] on button "General" at bounding box center [107, 225] width 129 height 27
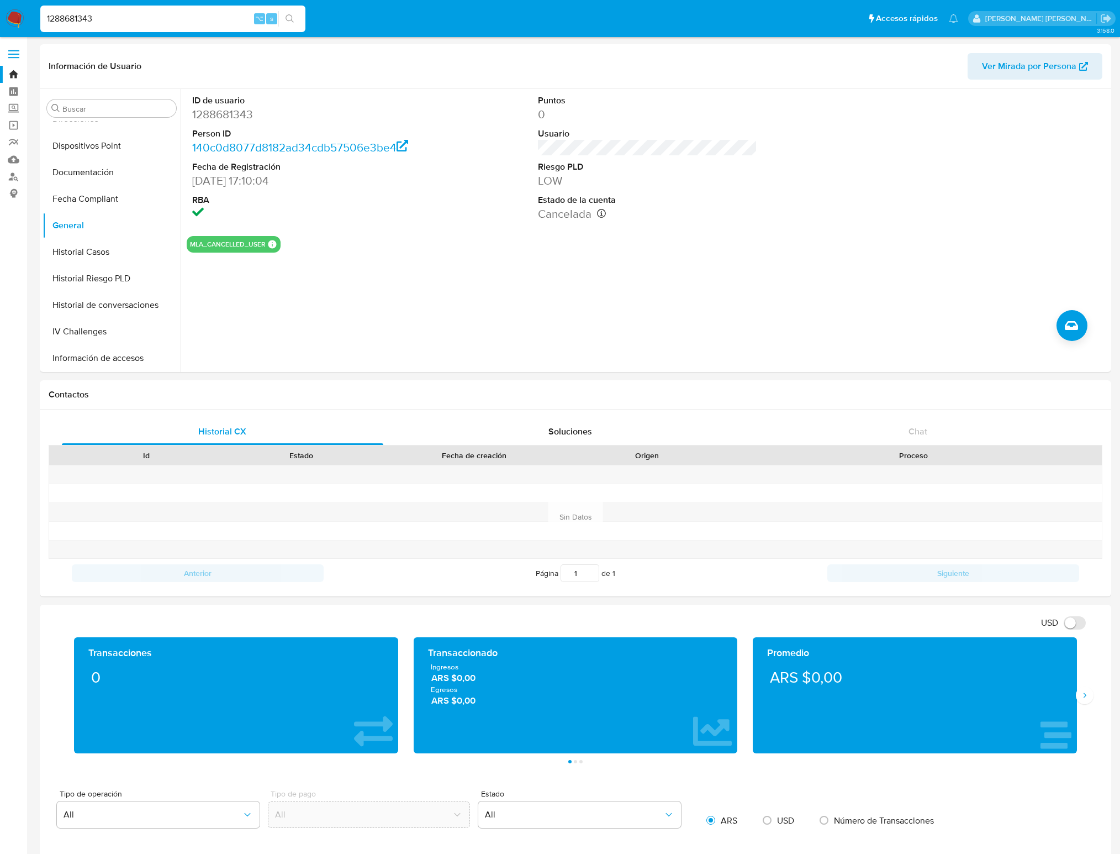
click at [130, 21] on input "1288681343" at bounding box center [172, 19] width 265 height 14
paste input "462056877"
type input "462056877"
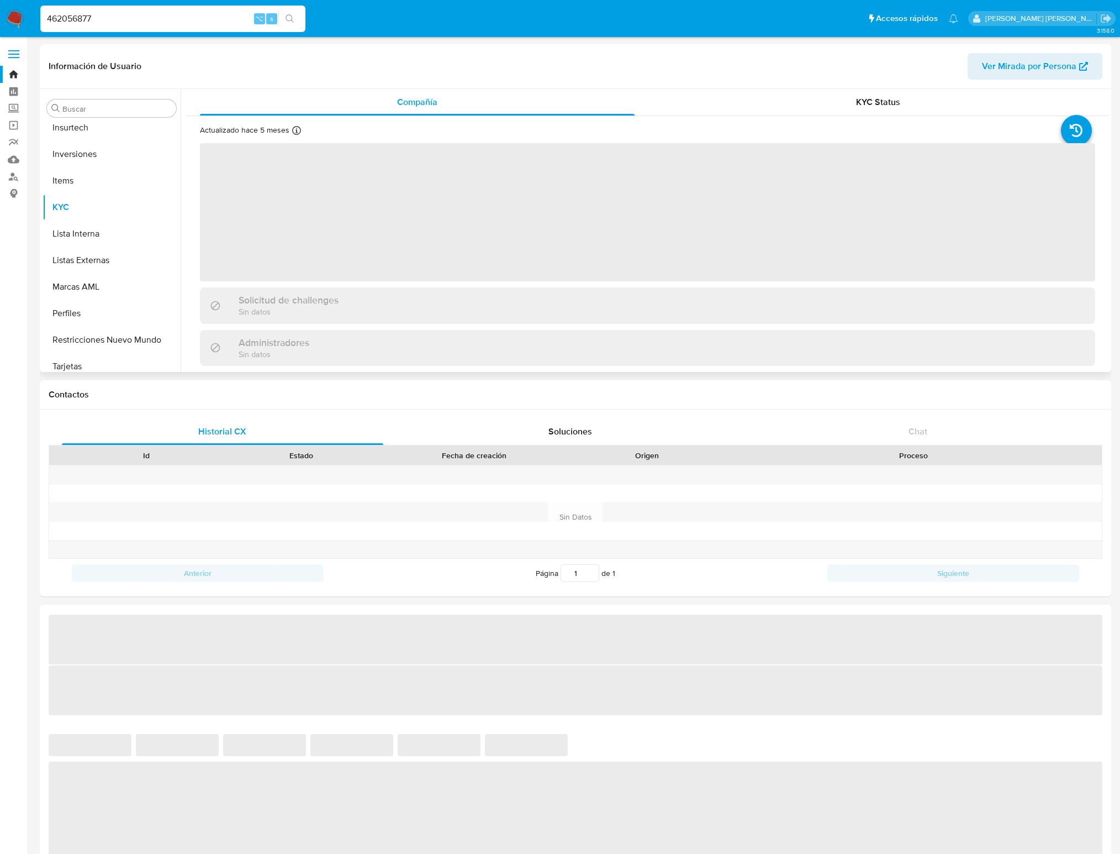
scroll to position [519, 0]
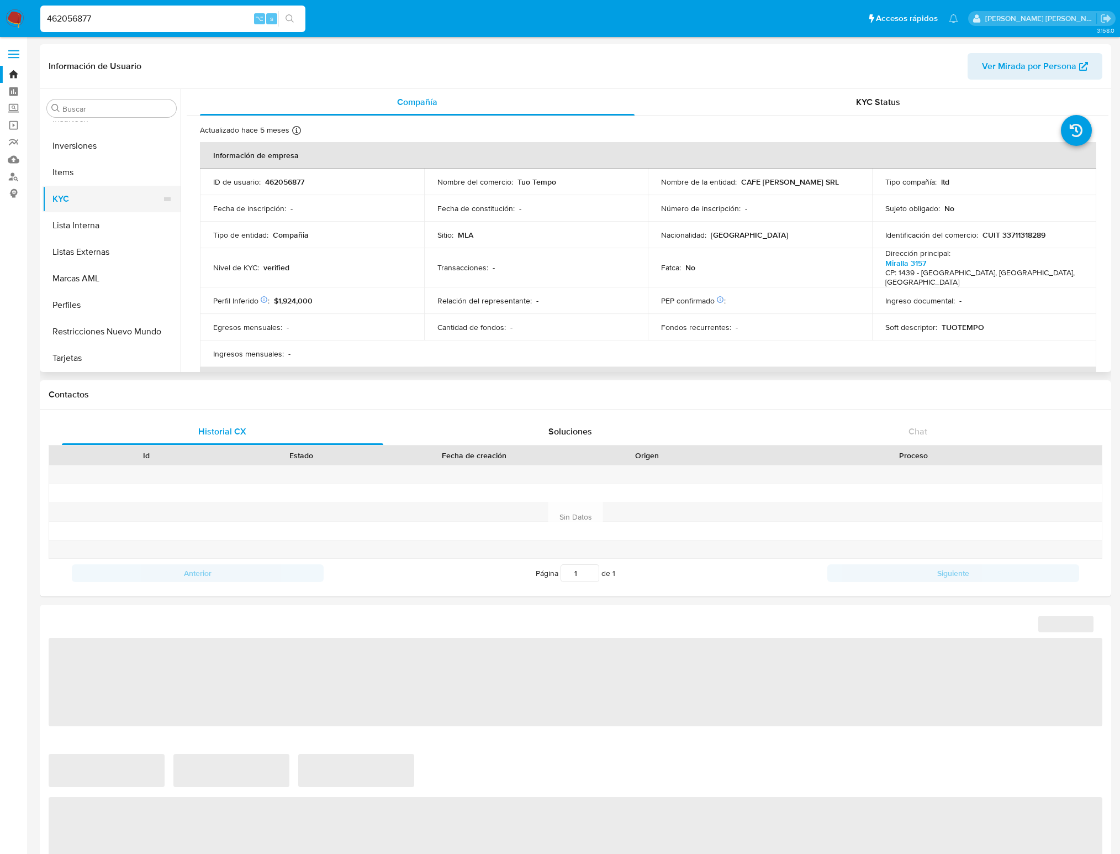
select select "10"
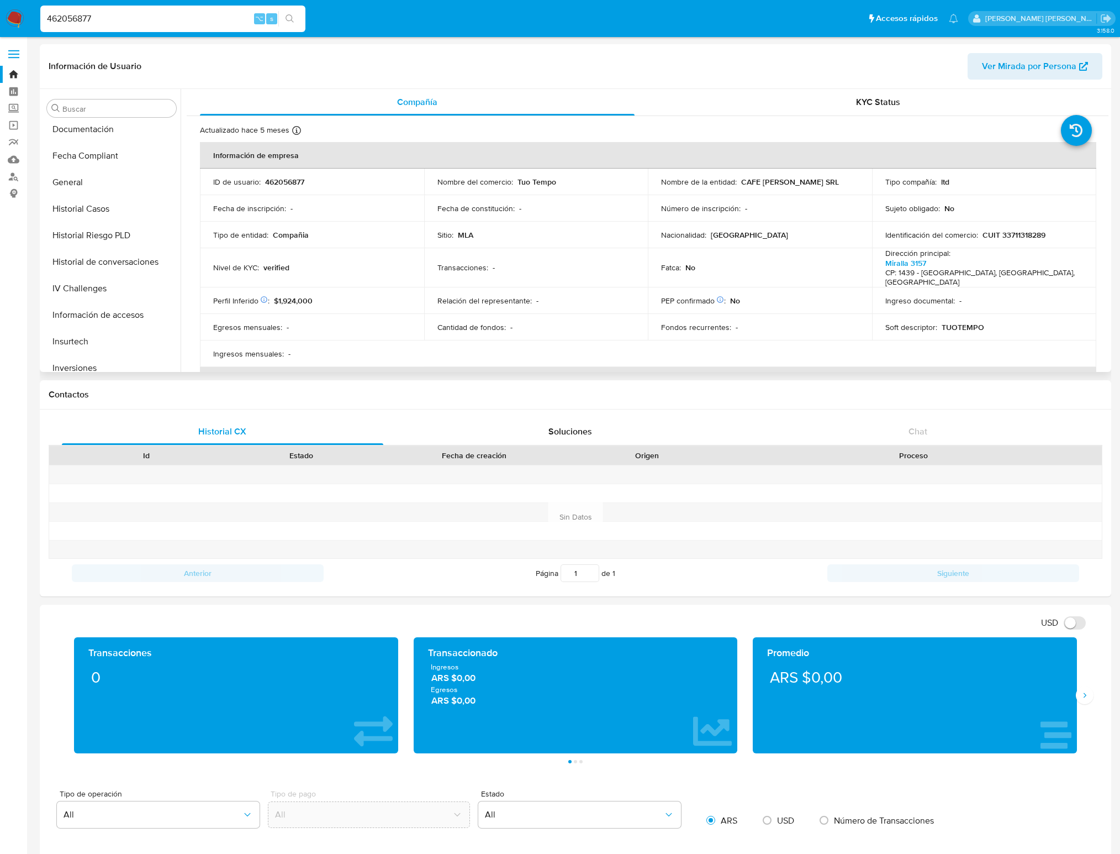
scroll to position [293, 0]
click at [86, 185] on button "General" at bounding box center [107, 186] width 129 height 27
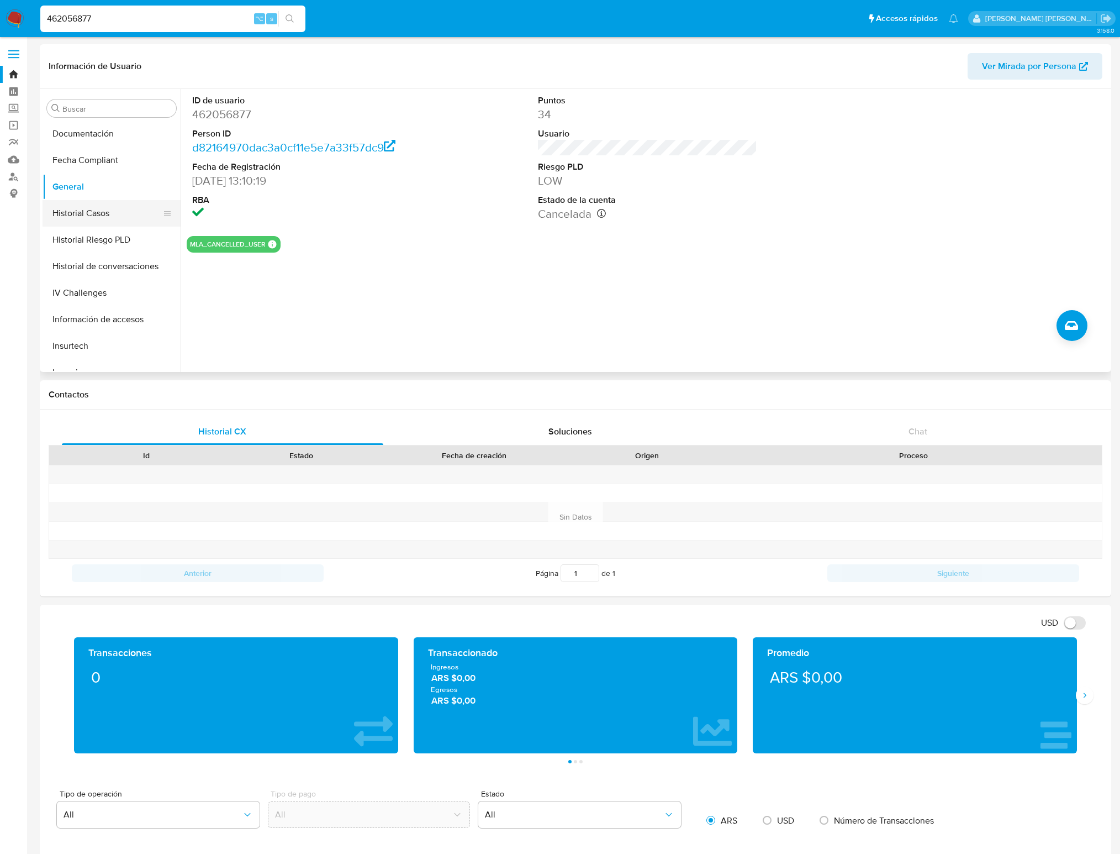
click at [97, 212] on button "Historial Casos" at bounding box center [107, 213] width 129 height 27
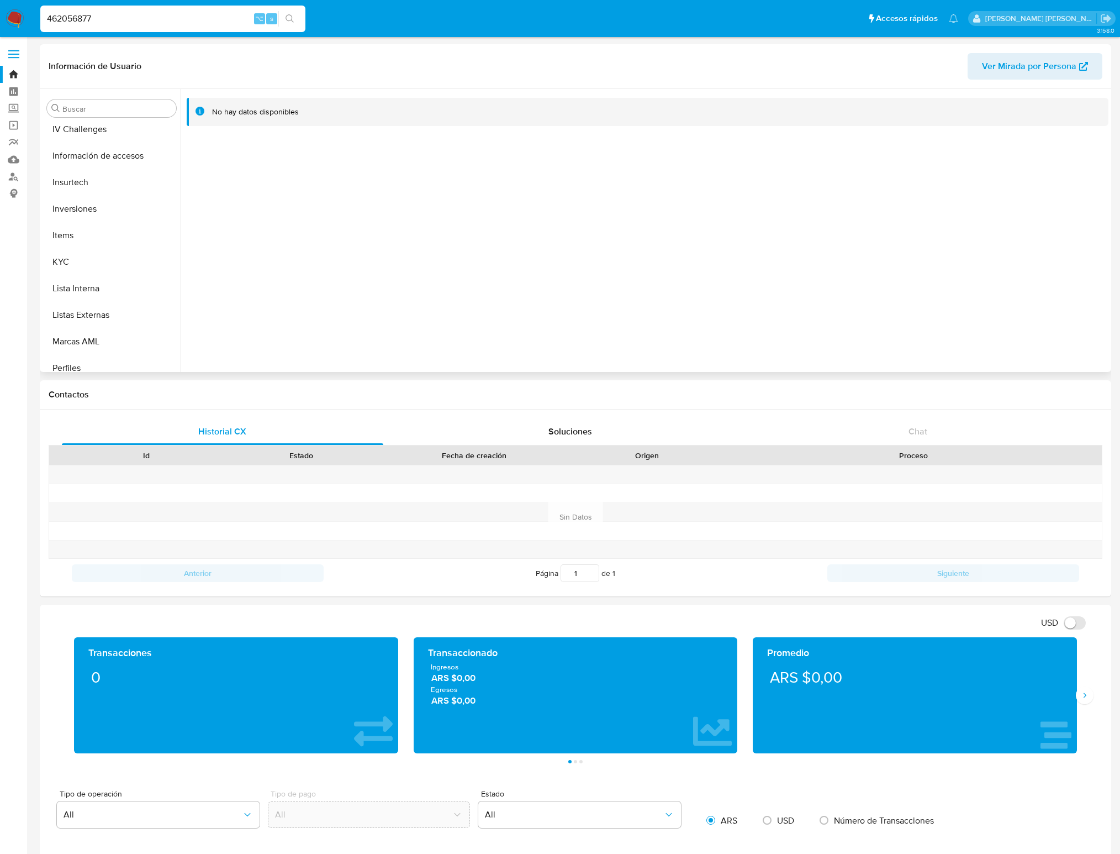
scroll to position [519, 0]
click at [93, 332] on button "Restricciones Nuevo Mundo" at bounding box center [107, 331] width 129 height 27
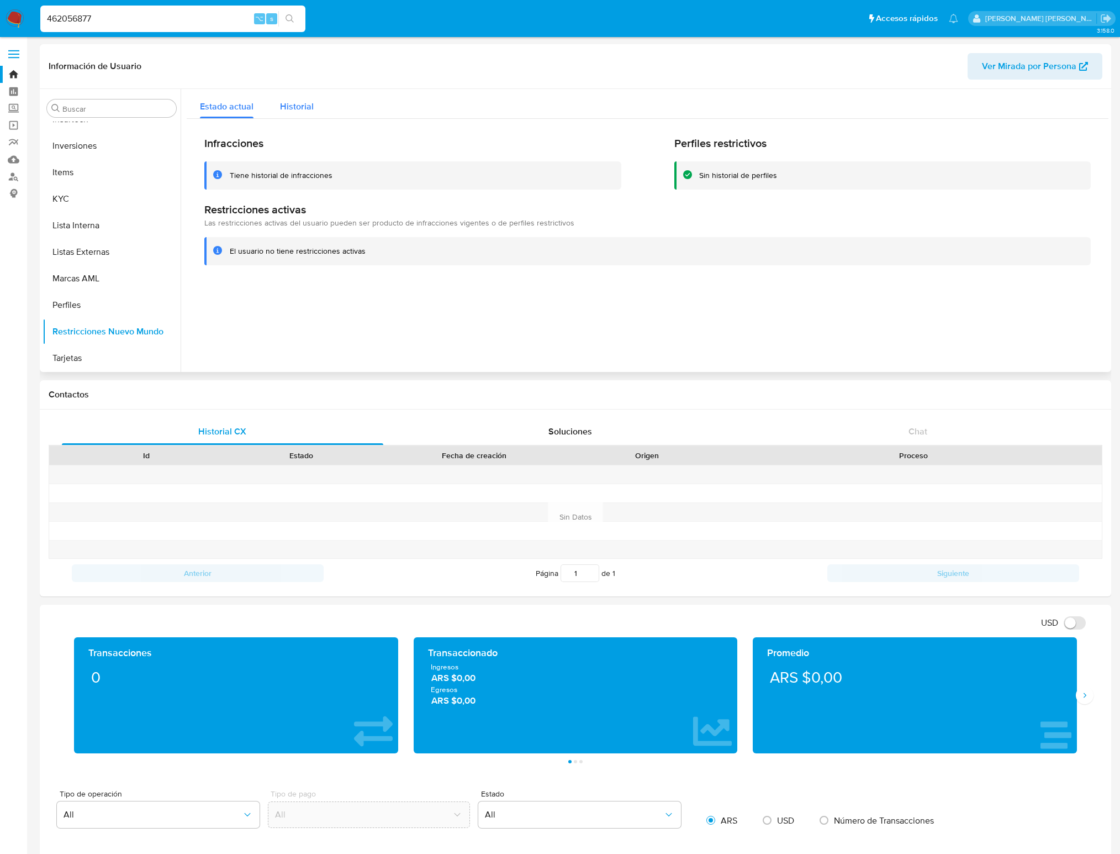
click at [307, 107] on span "Historial" at bounding box center [297, 106] width 34 height 13
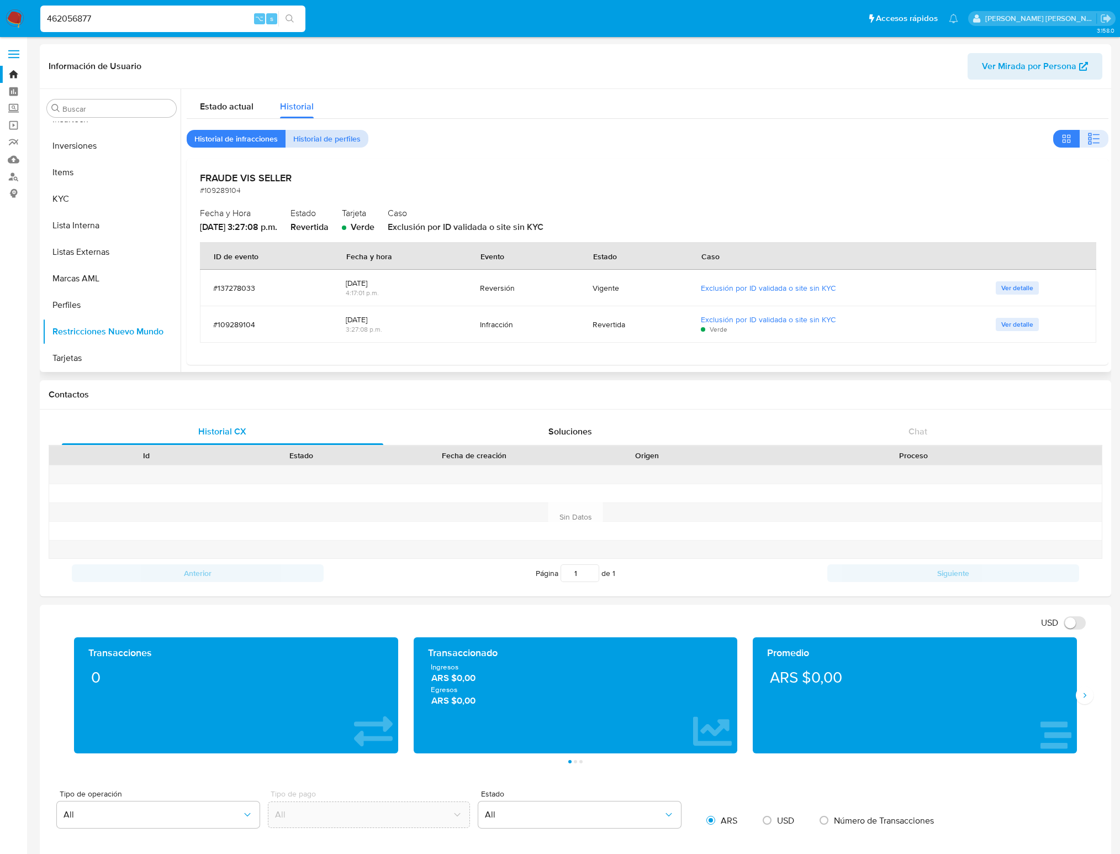
click at [328, 146] on span "Historial de perfiles" at bounding box center [326, 138] width 67 height 15
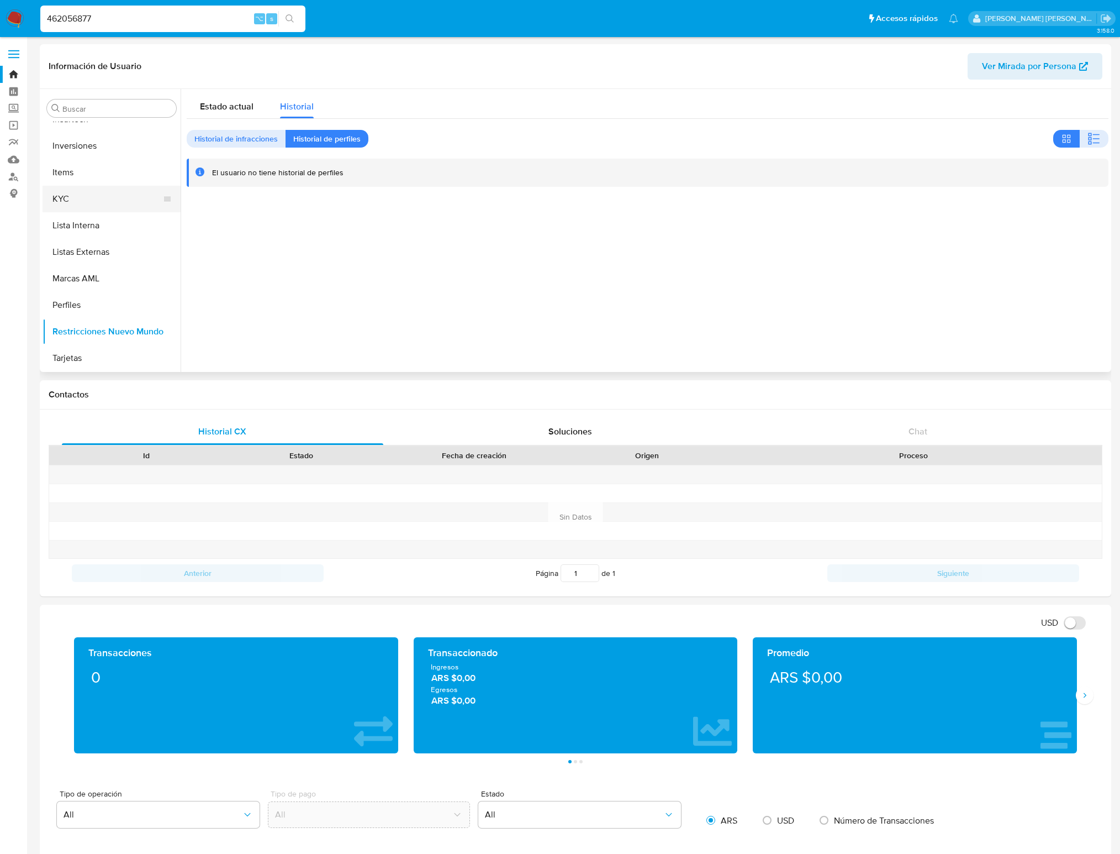
click at [65, 198] on button "KYC" at bounding box center [107, 199] width 129 height 27
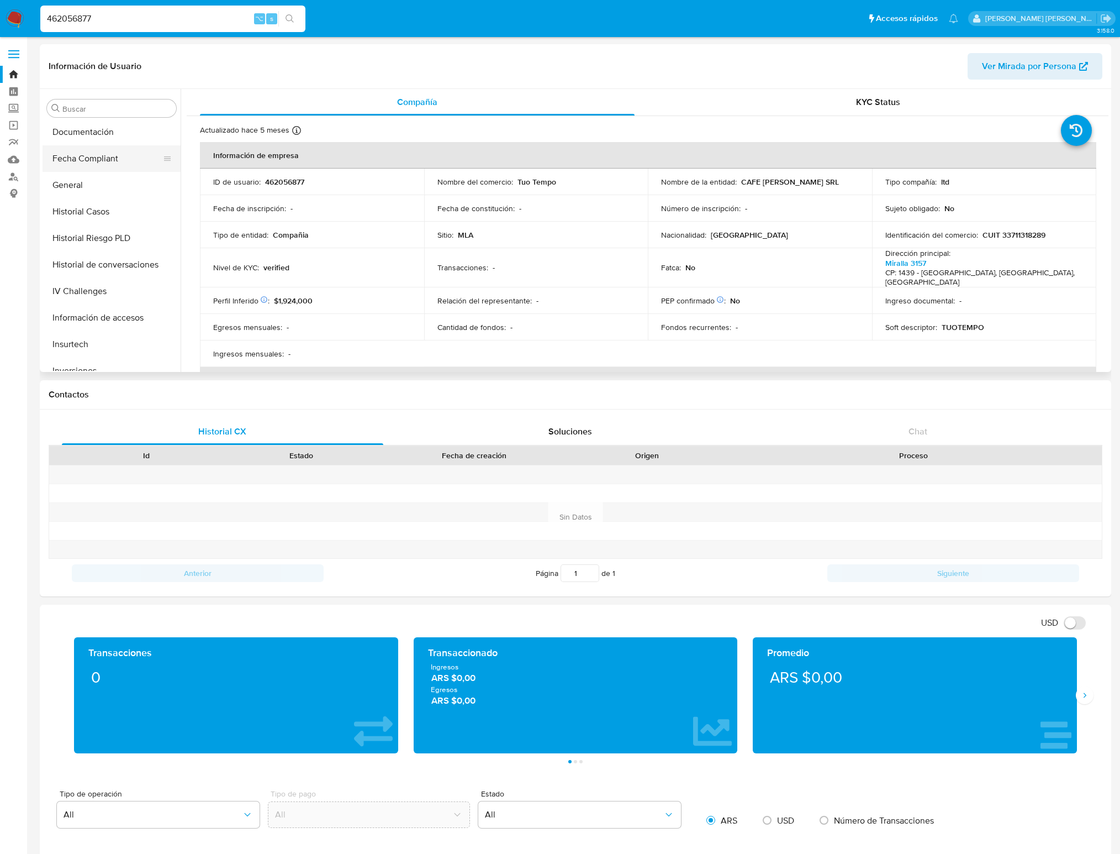
scroll to position [286, 0]
click at [75, 189] on button "General" at bounding box center [107, 194] width 129 height 27
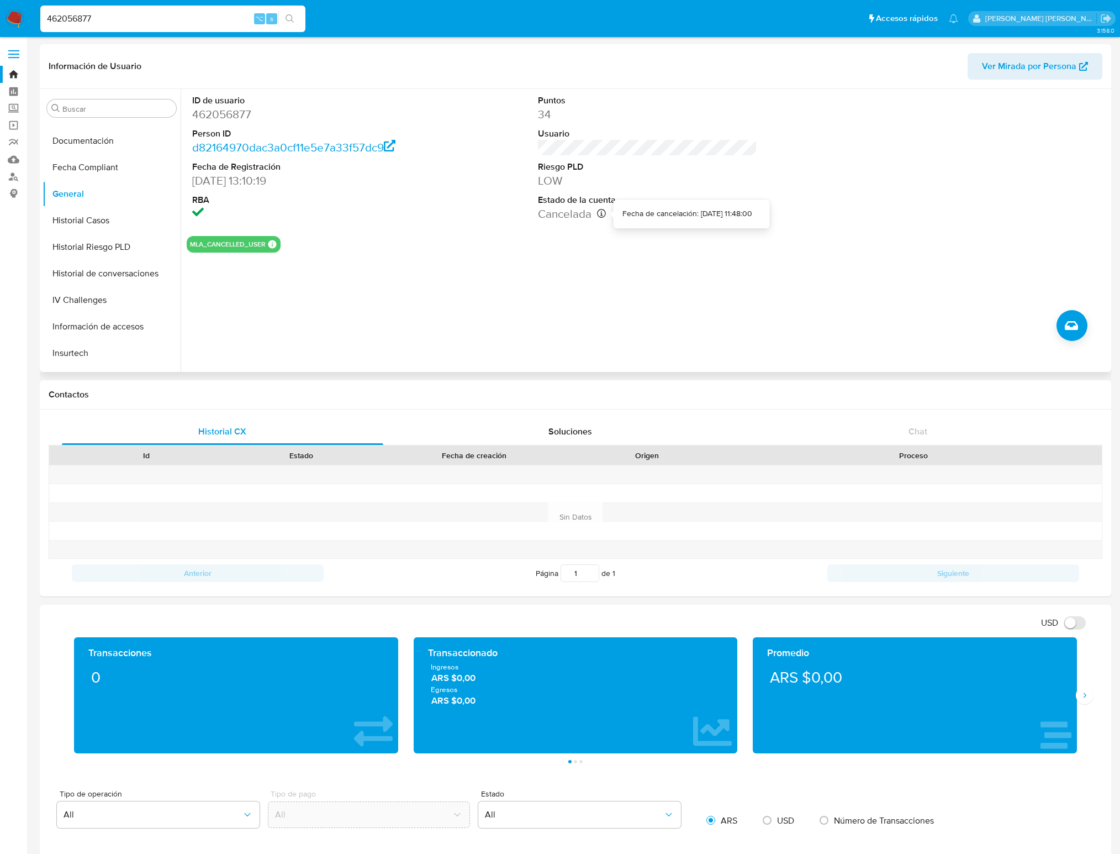
click at [601, 215] on icon at bounding box center [601, 213] width 9 height 9
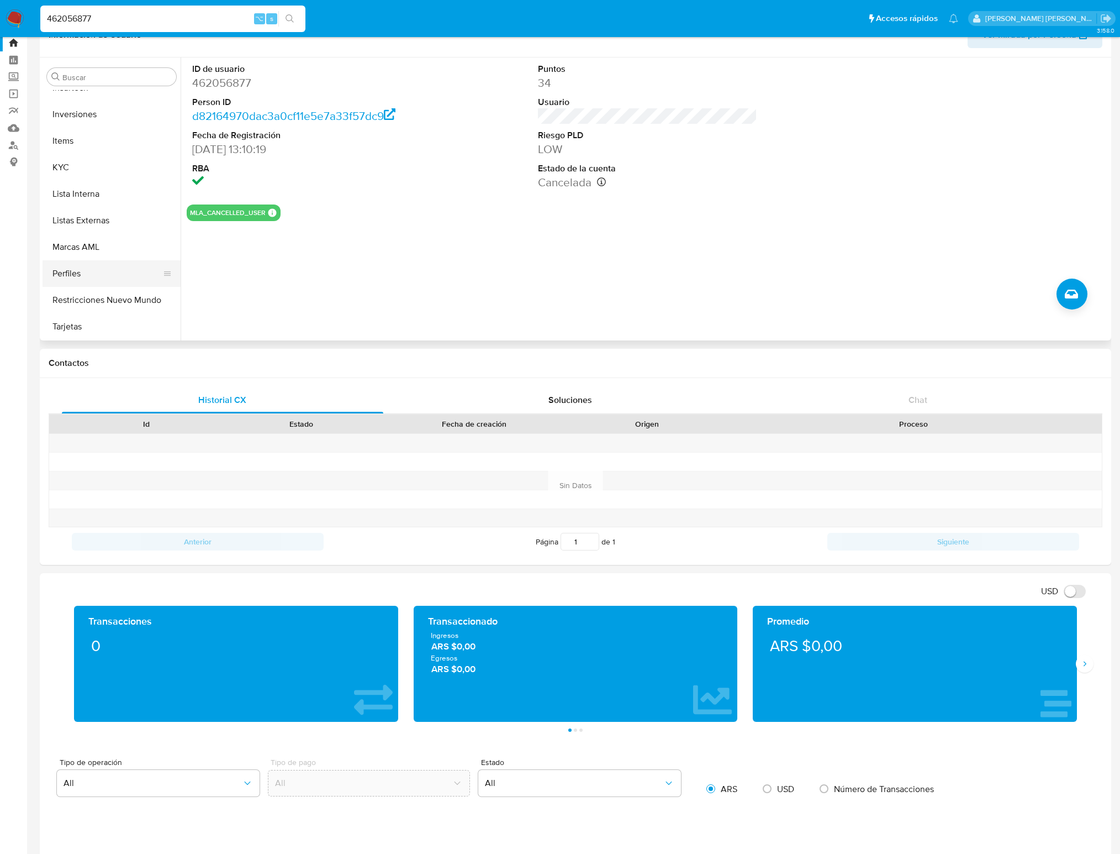
scroll to position [0, 0]
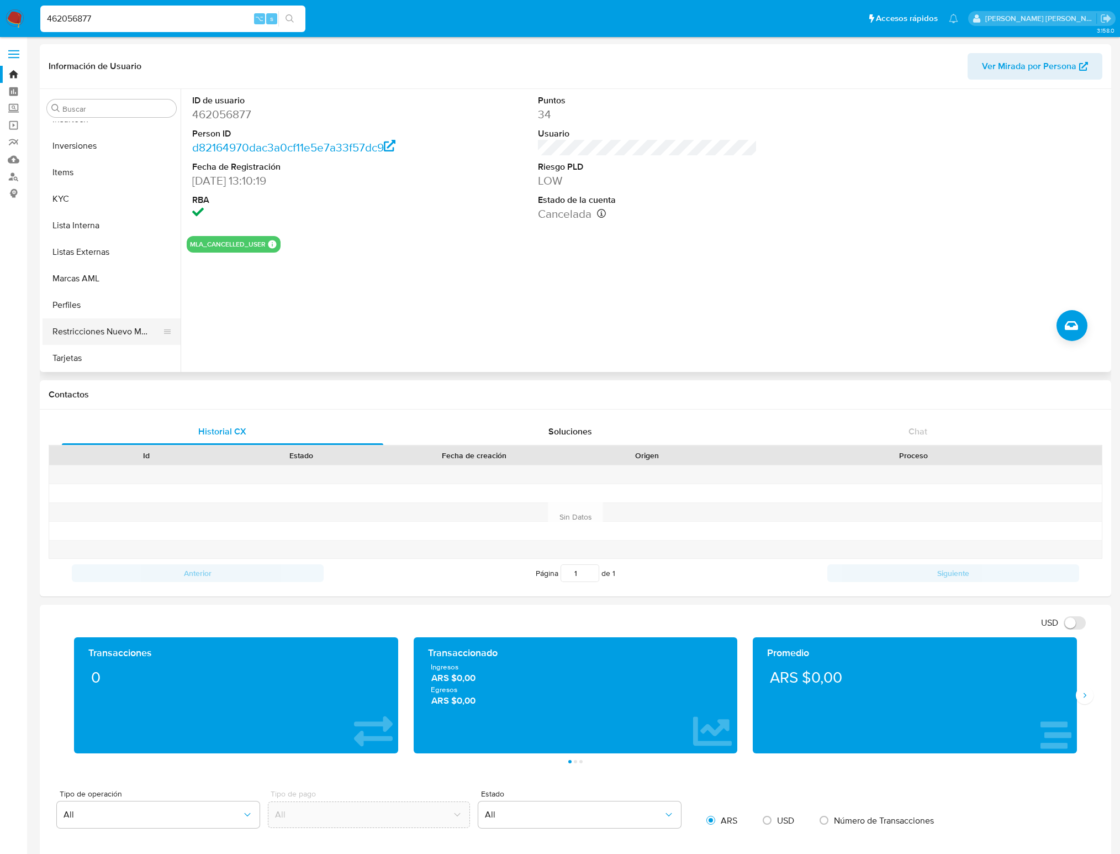
click at [109, 328] on button "Restricciones Nuevo Mundo" at bounding box center [107, 331] width 129 height 27
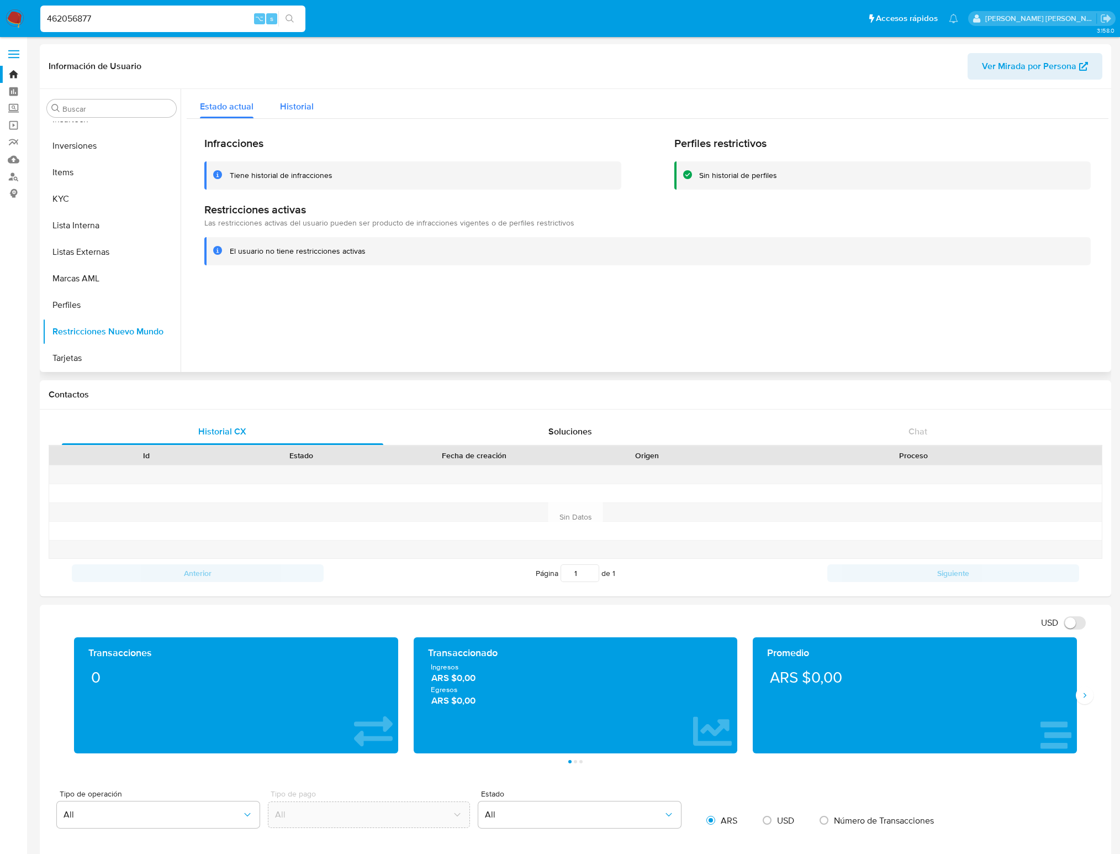
click at [307, 102] on span "Historial" at bounding box center [297, 106] width 34 height 13
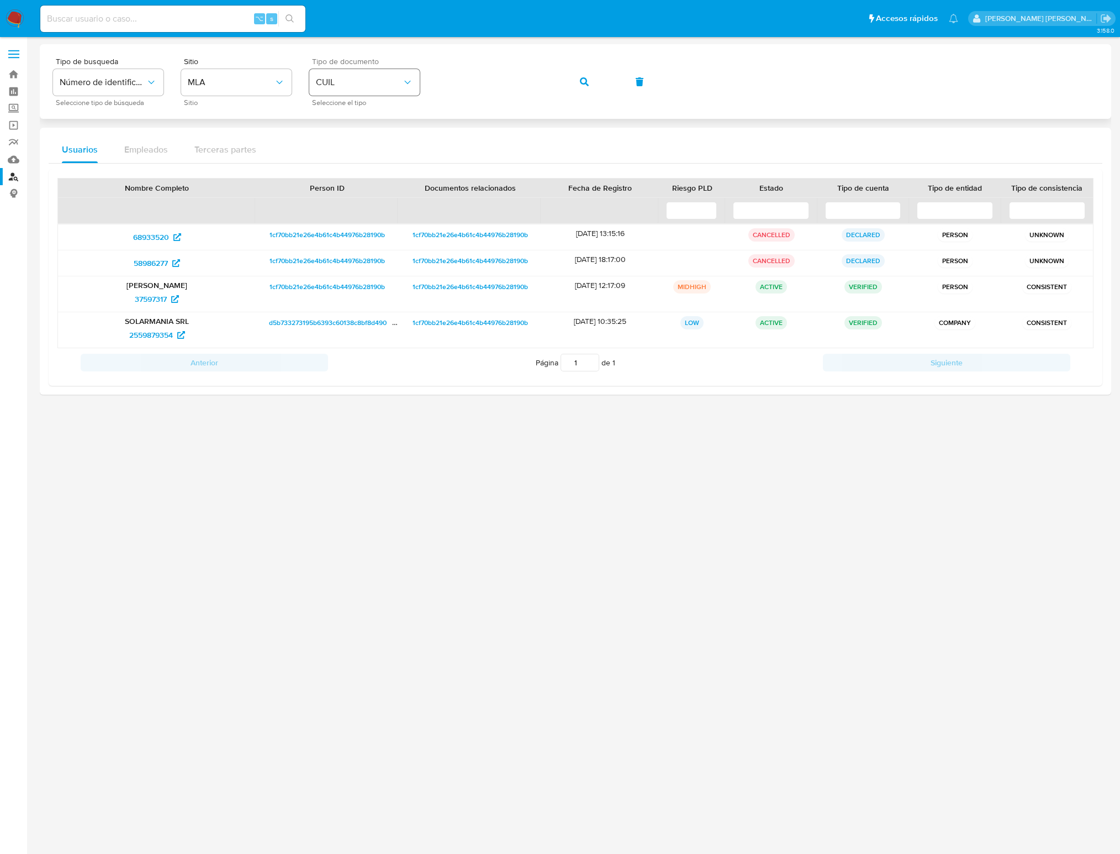
click at [355, 78] on span "CUIL" at bounding box center [359, 82] width 86 height 11
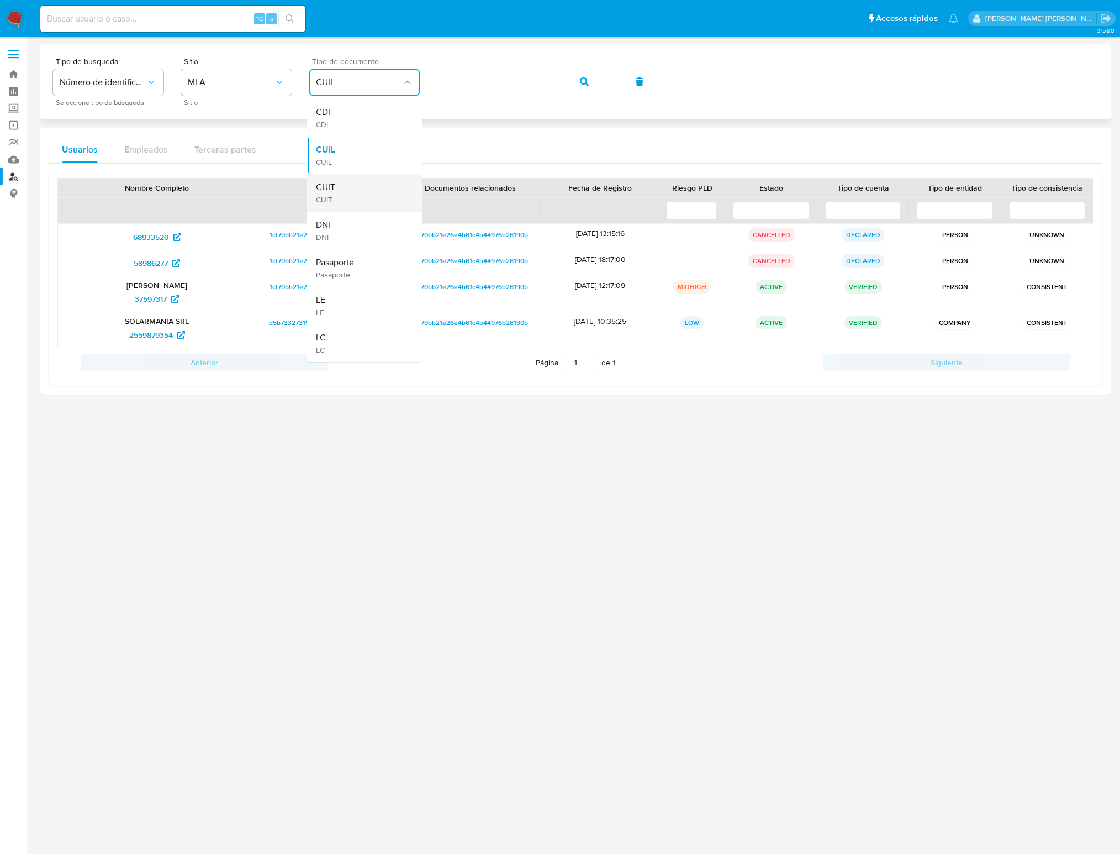
click at [338, 195] on div "CUIT CUIT" at bounding box center [361, 193] width 91 height 38
click at [434, 82] on div "Tipo de busqueda Número de identificación Seleccione tipo de búsqueda Sitio MLA…" at bounding box center [575, 81] width 1045 height 48
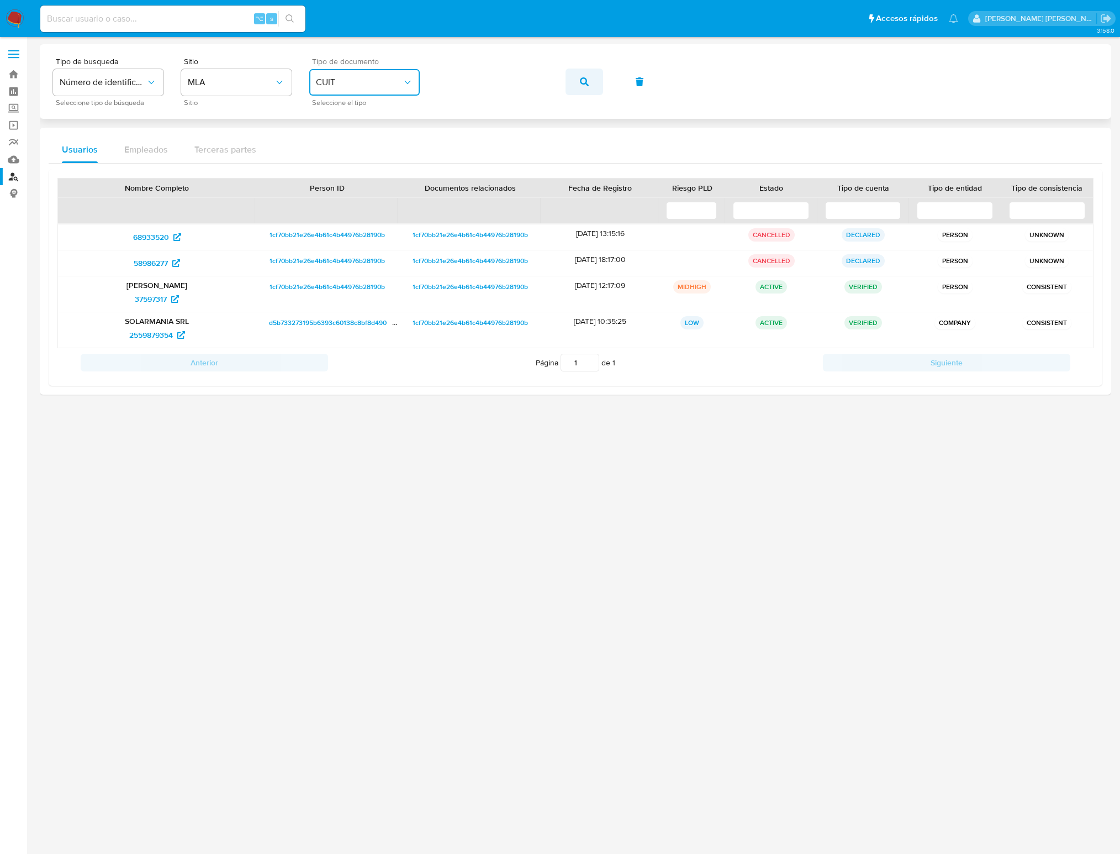
click at [581, 80] on icon "button" at bounding box center [584, 81] width 9 height 9
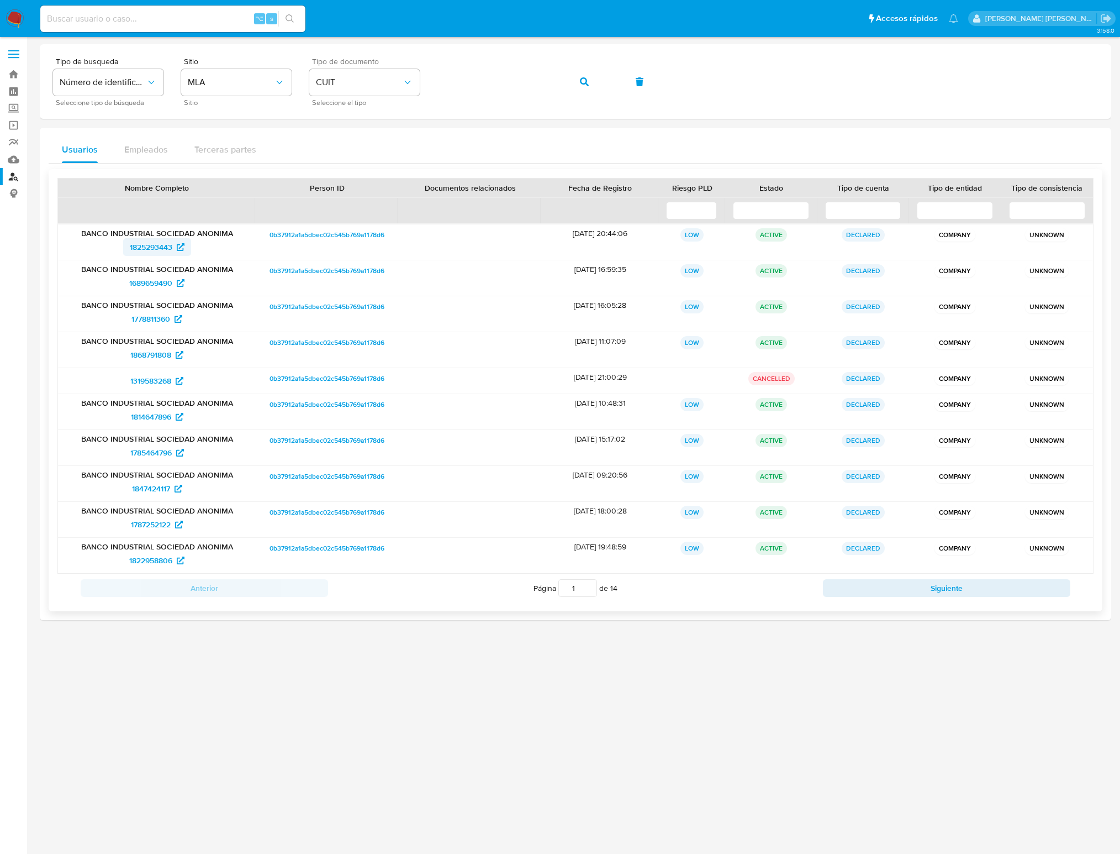
click at [183, 246] on icon at bounding box center [181, 247] width 8 height 8
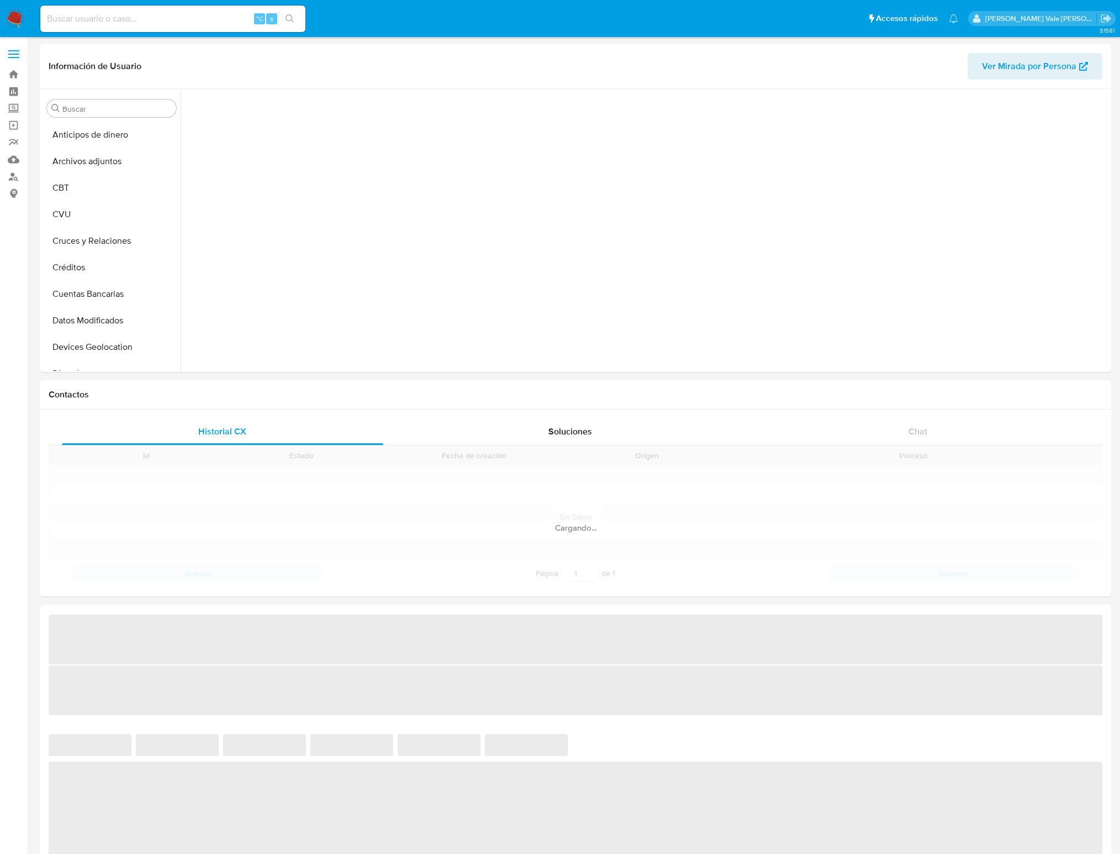
scroll to position [519, 0]
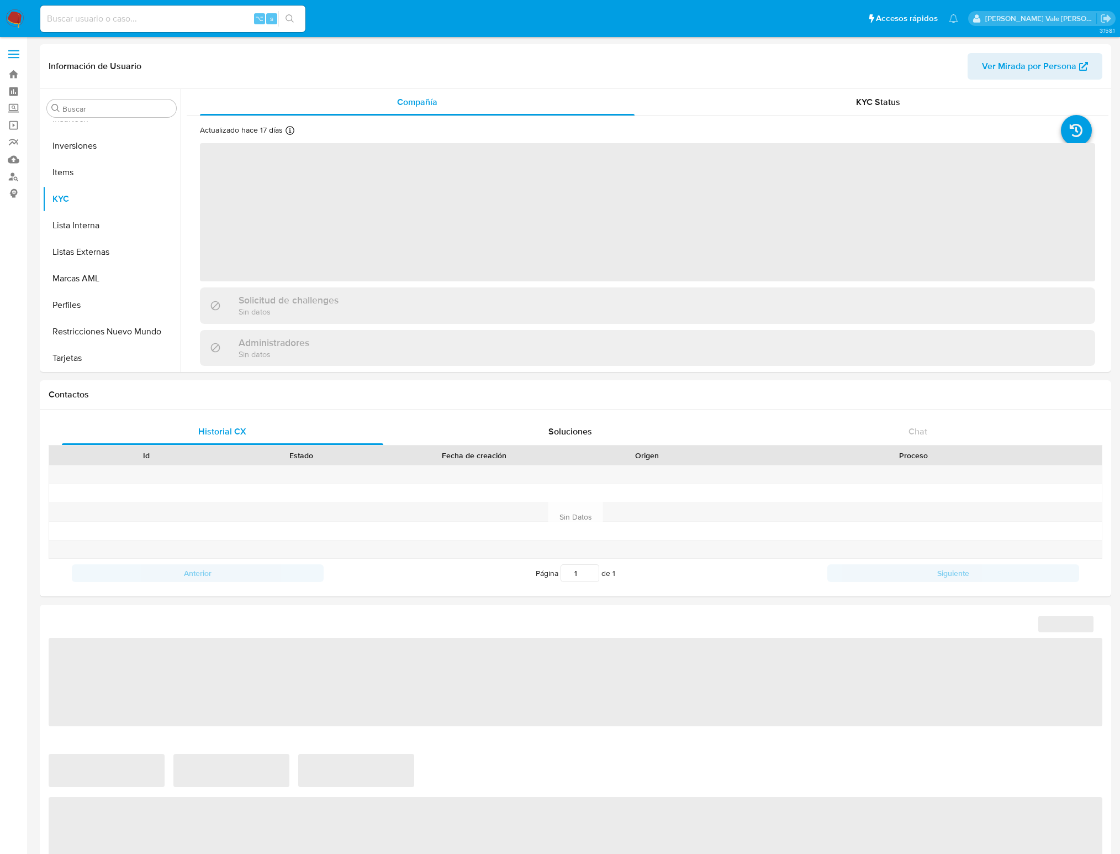
select select "10"
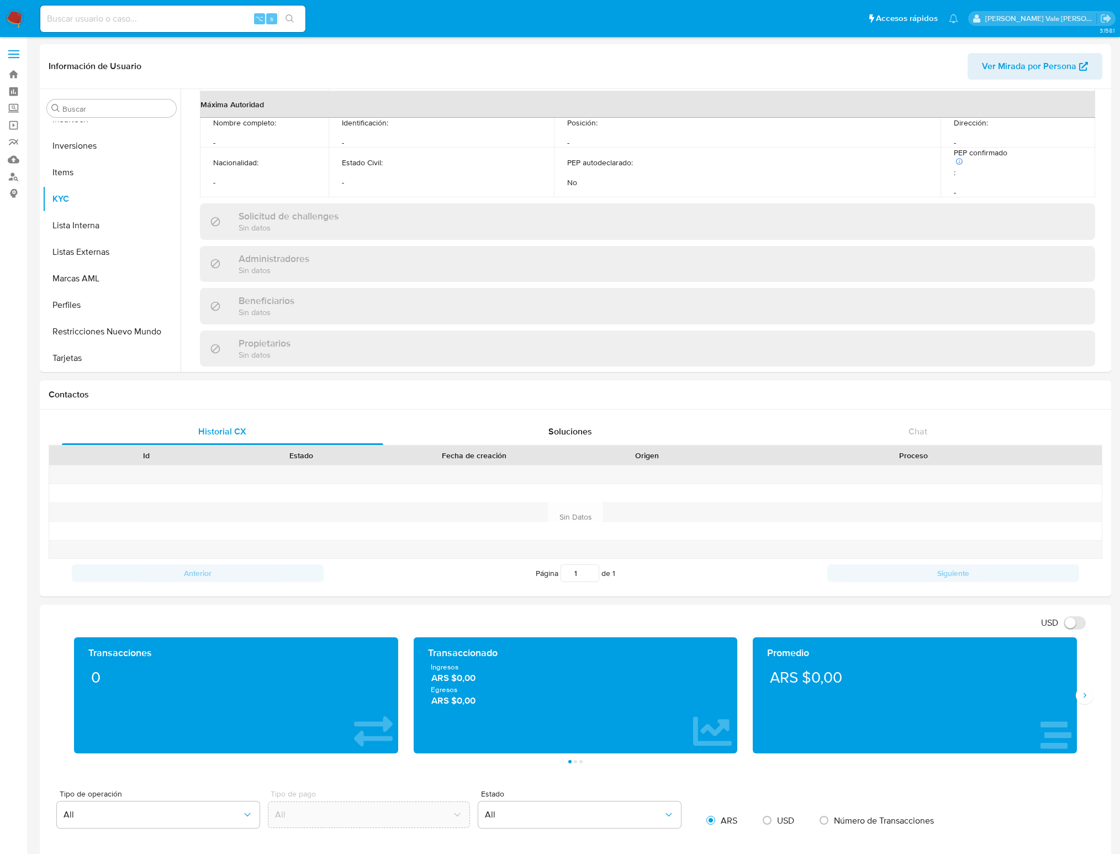
scroll to position [0, 0]
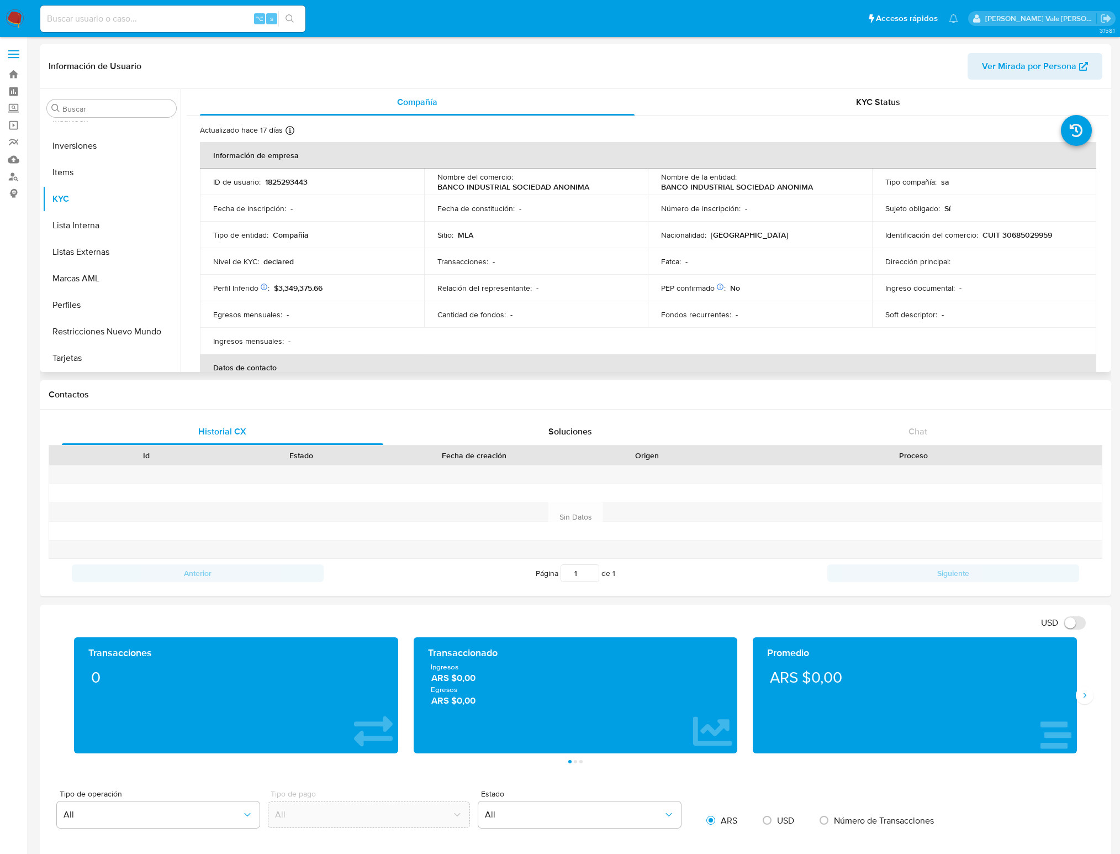
click at [281, 178] on p "1825293443" at bounding box center [286, 182] width 43 height 10
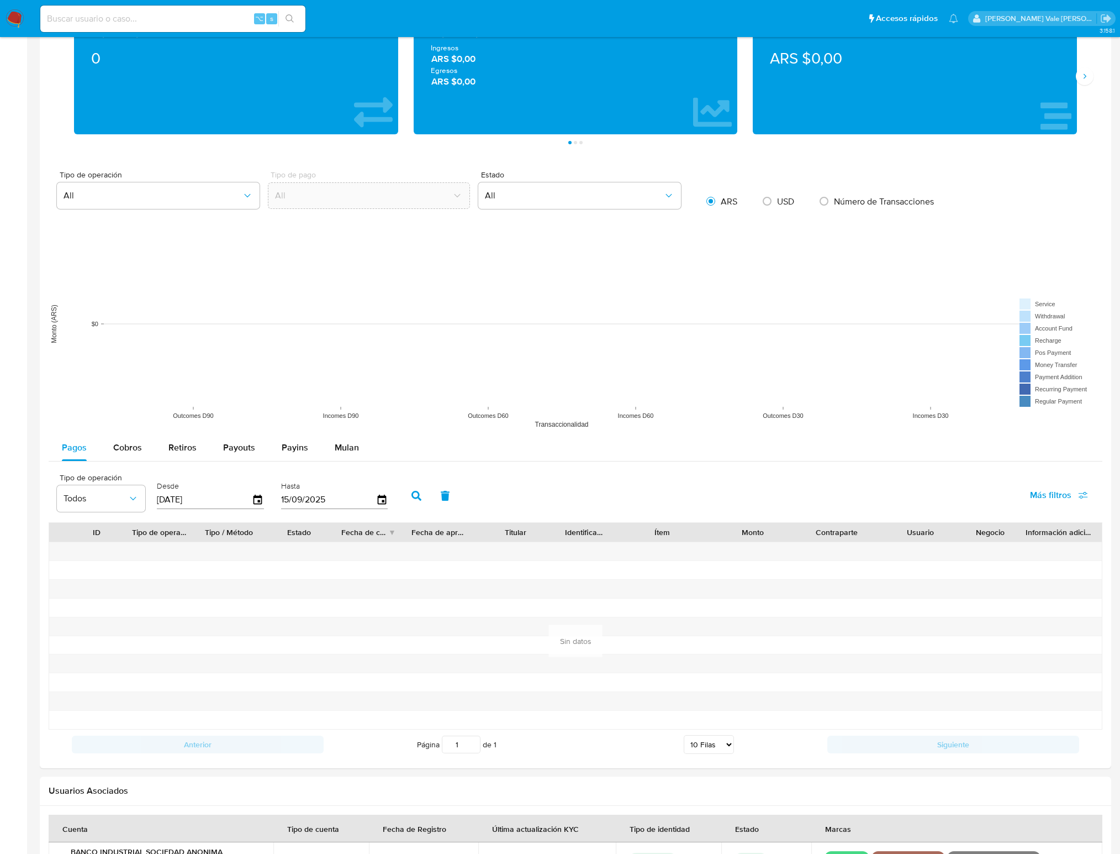
scroll to position [1073, 0]
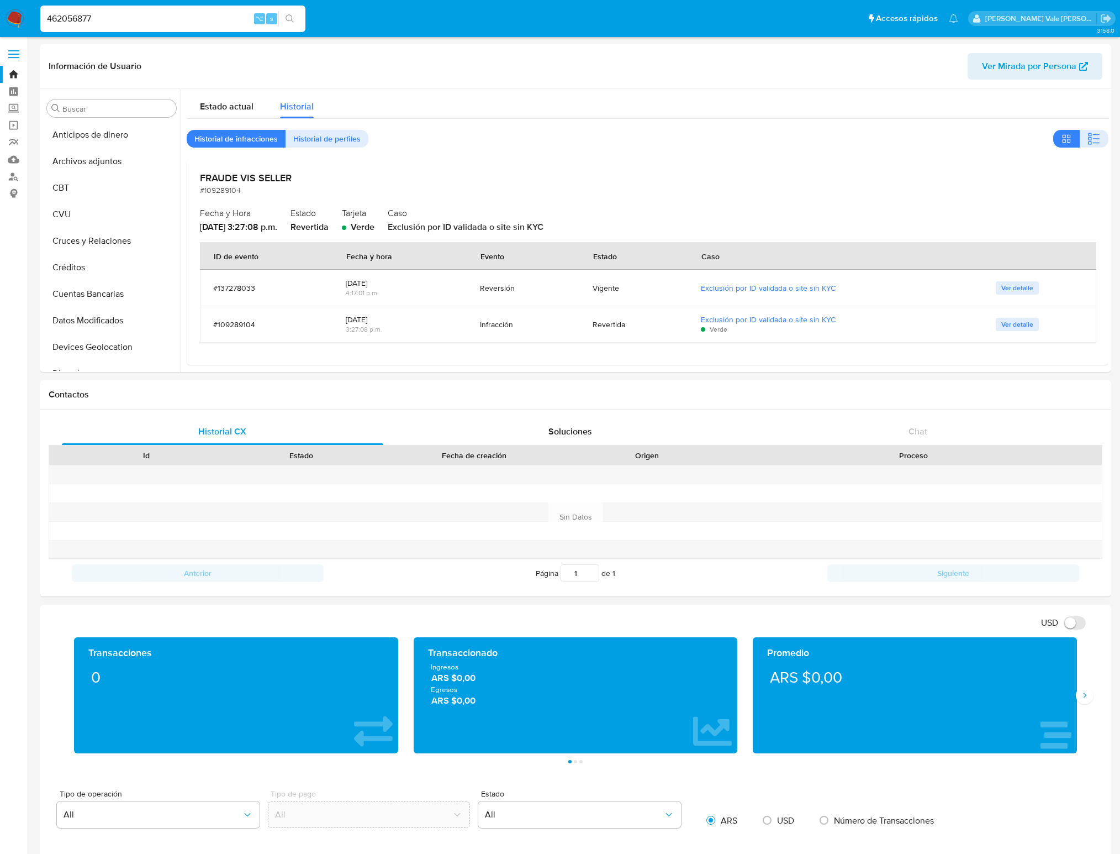
select select "10"
click at [329, 135] on span "Historial de perfiles" at bounding box center [326, 138] width 67 height 15
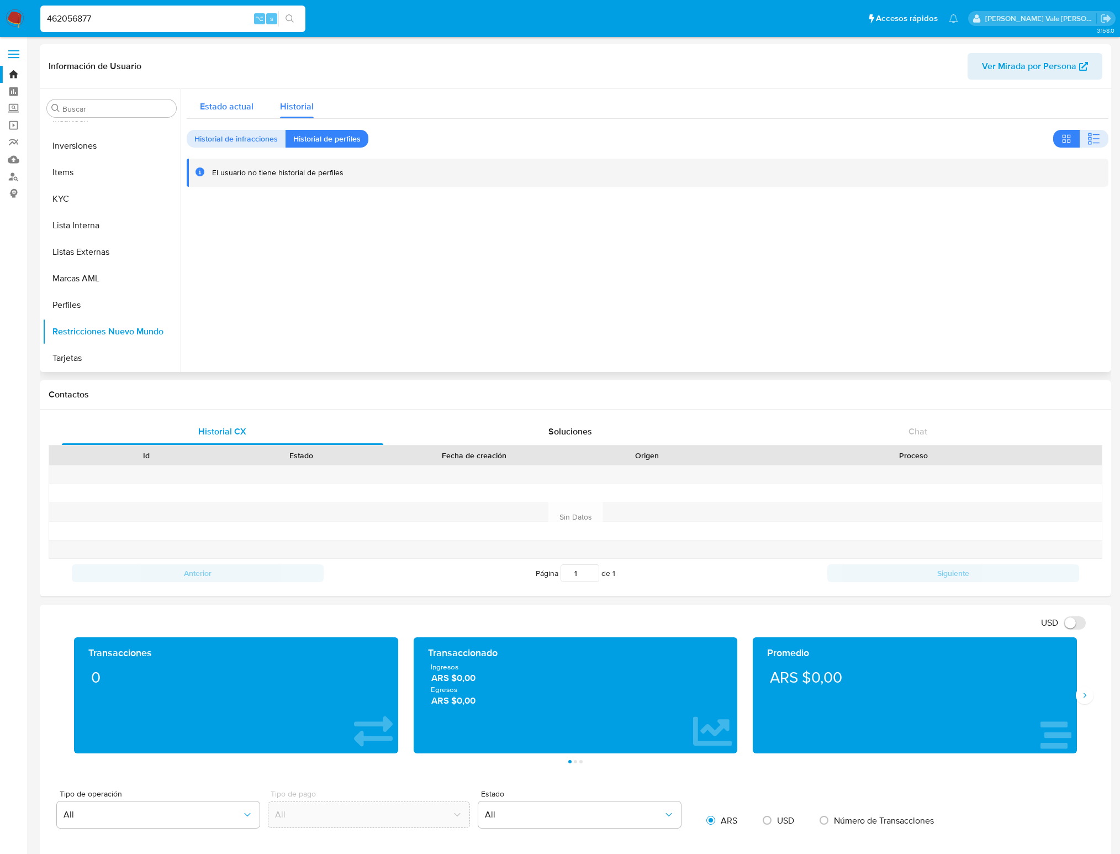
click at [230, 108] on span "Estado actual" at bounding box center [227, 106] width 54 height 13
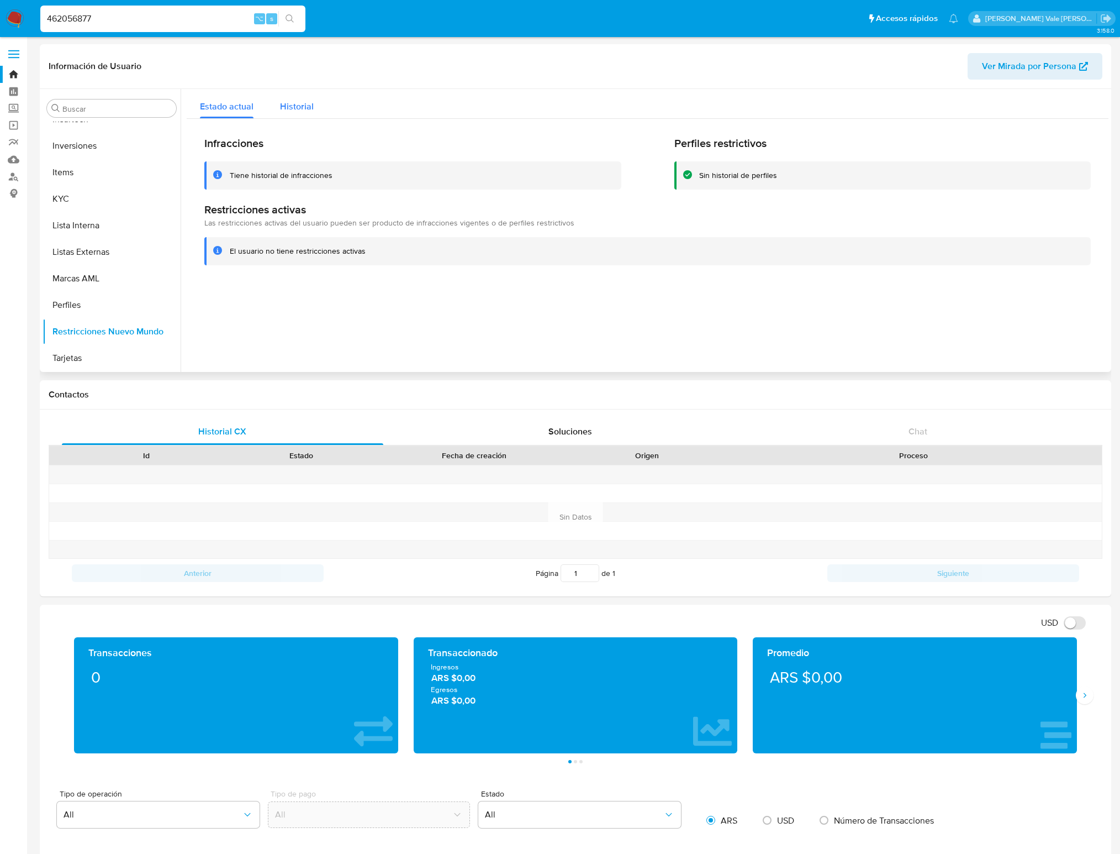
click at [286, 111] on span "Historial" at bounding box center [297, 106] width 34 height 13
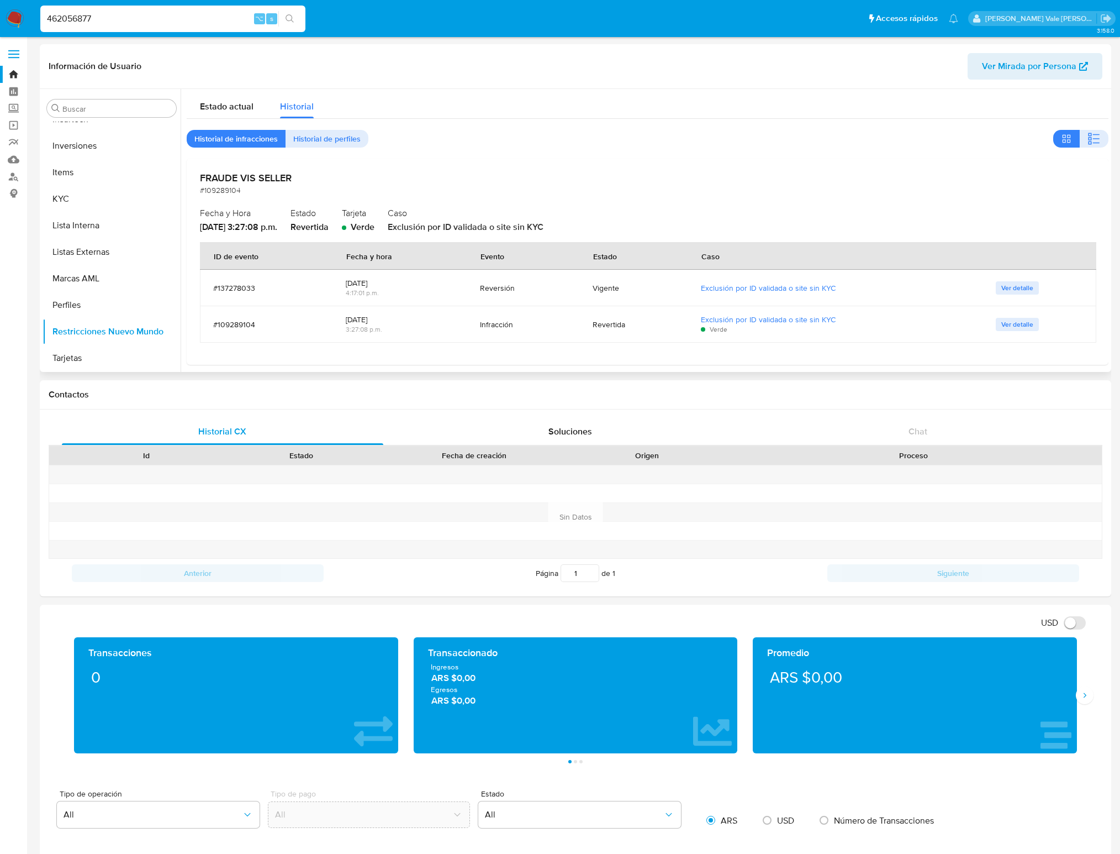
drag, startPoint x: 254, startPoint y: 179, endPoint x: 243, endPoint y: 176, distance: 11.9
click at [243, 176] on h2 "FRAUDE VIS SELLER" at bounding box center [648, 178] width 896 height 12
click at [1015, 291] on span "Ver detalle" at bounding box center [1018, 287] width 32 height 11
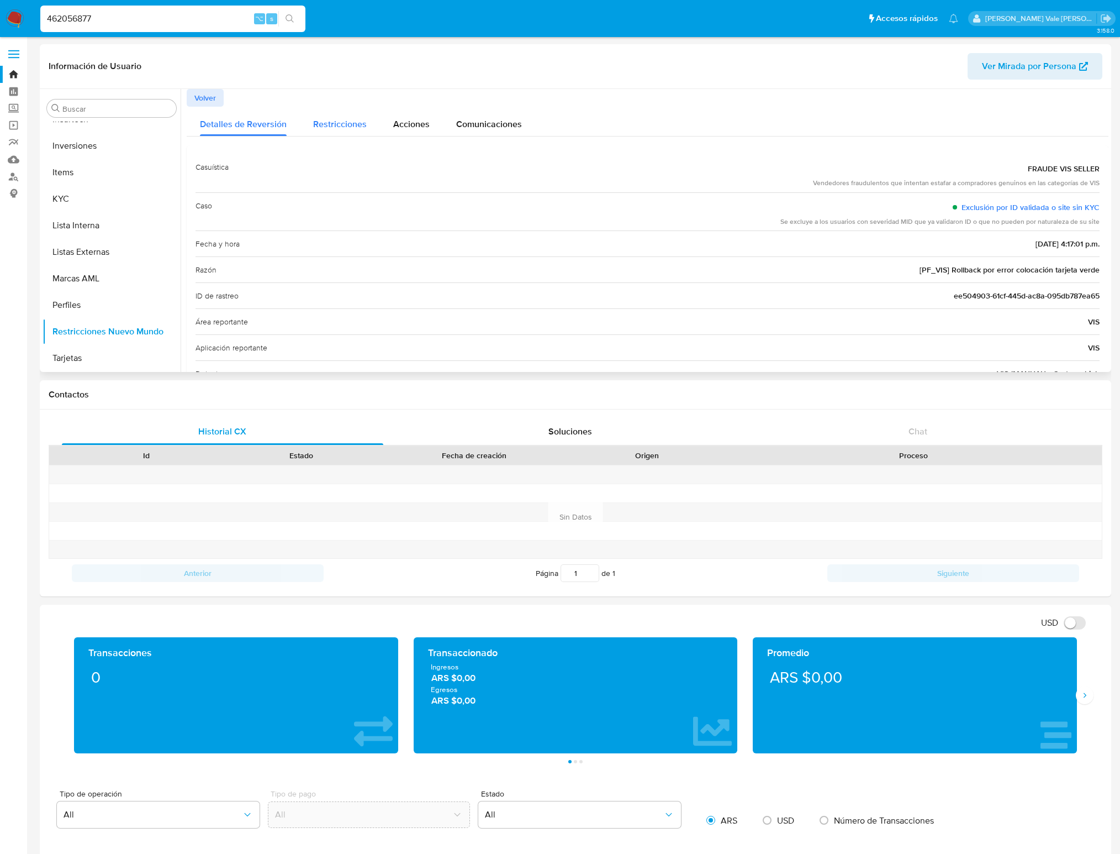
click at [357, 128] on span "Restricciones" at bounding box center [340, 124] width 54 height 13
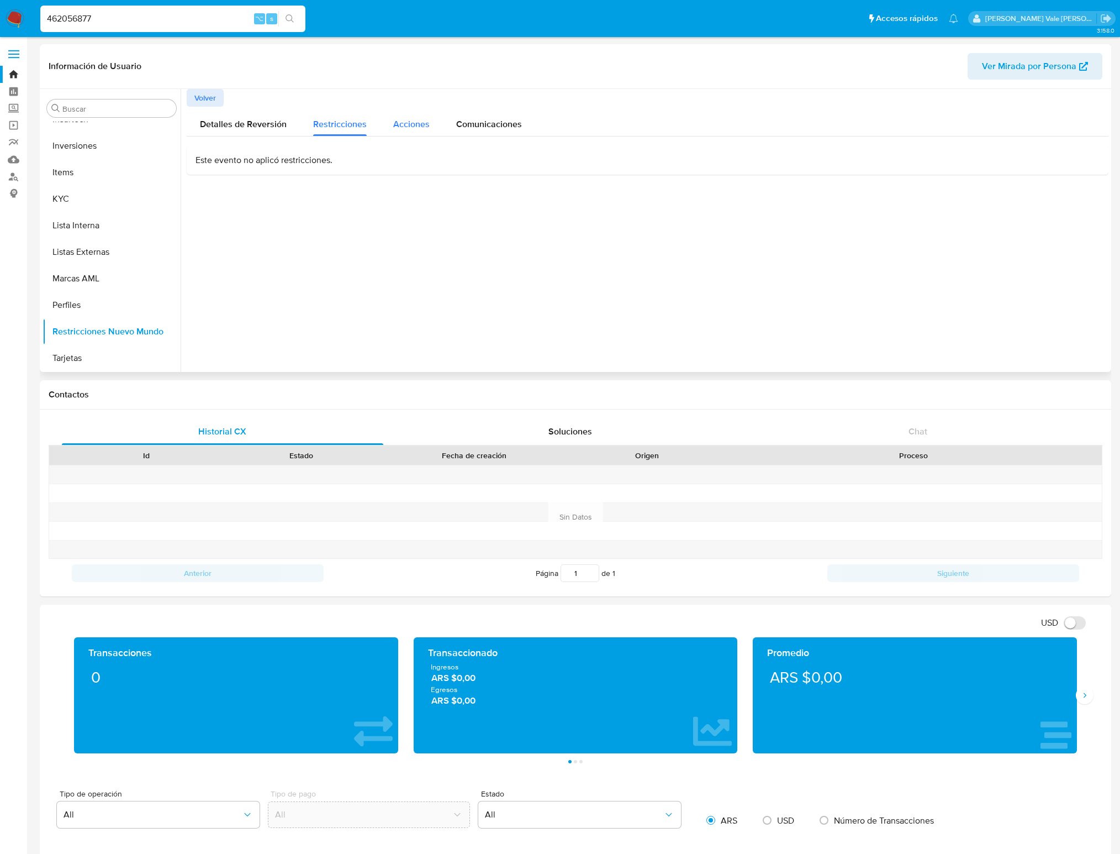
click at [401, 124] on span "Acciones" at bounding box center [411, 124] width 36 height 13
click at [467, 123] on span "Comunicaciones" at bounding box center [489, 124] width 66 height 13
click at [239, 121] on span "Detalles de Reversión" at bounding box center [243, 124] width 87 height 13
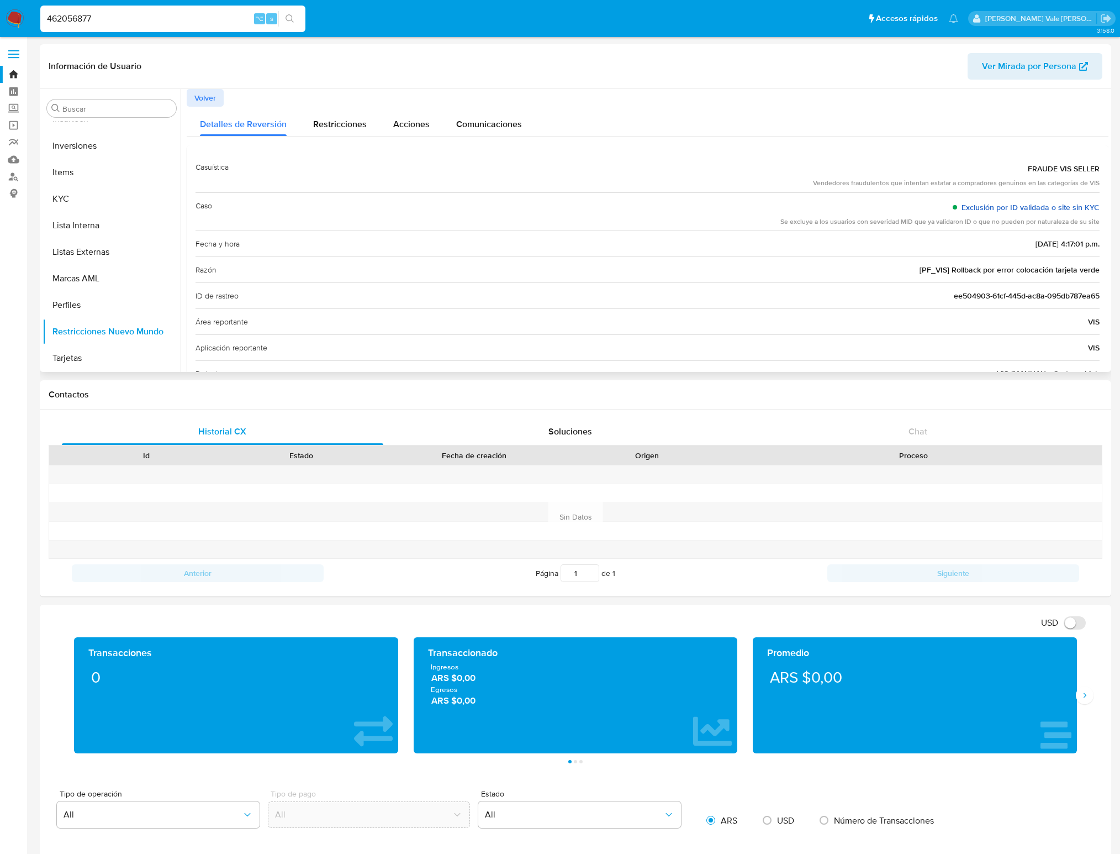
click at [1042, 205] on link "Exclusión por ID validada o site sin KYC" at bounding box center [1031, 207] width 138 height 11
